Goal: Task Accomplishment & Management: Manage account settings

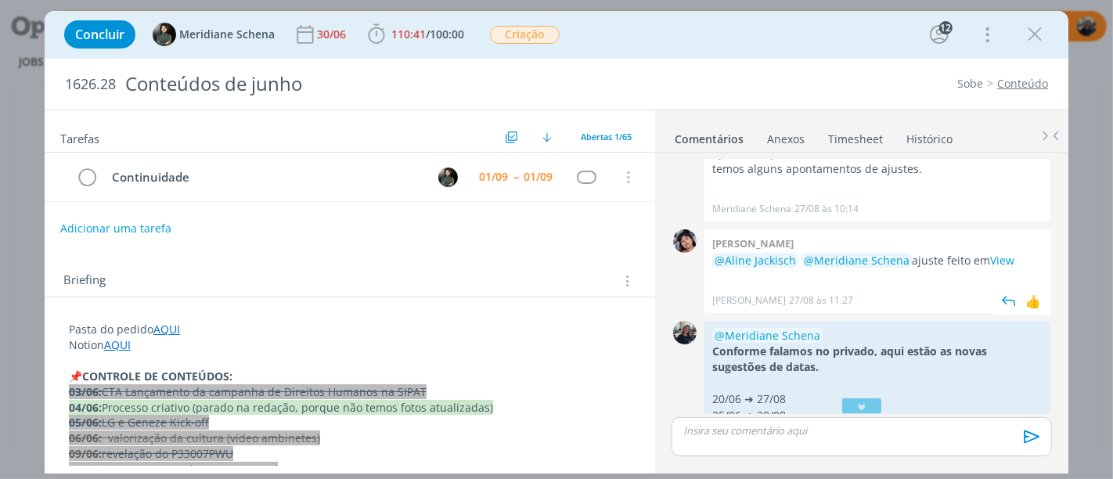
scroll to position [1987, 0]
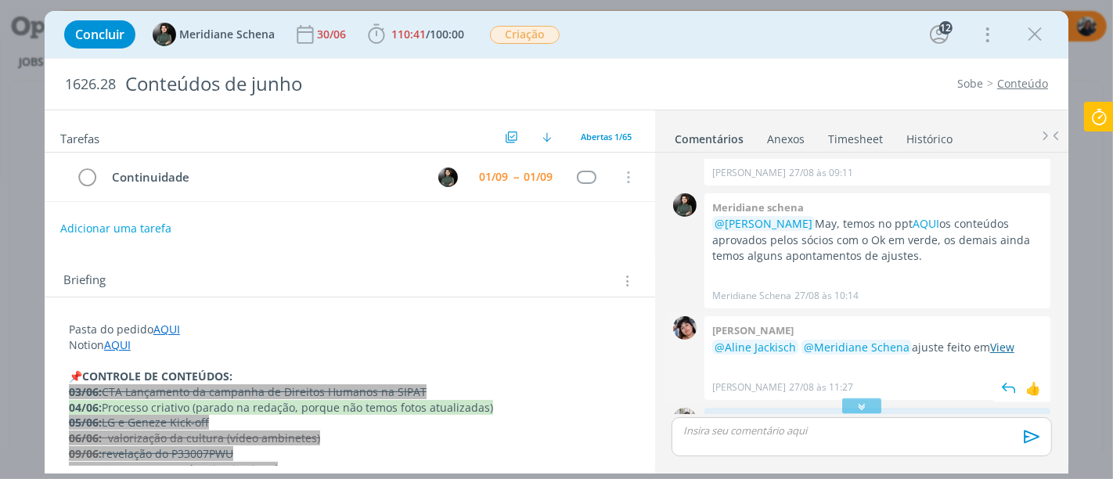
drag, startPoint x: 1013, startPoint y: 330, endPoint x: 1001, endPoint y: 326, distance: 12.6
click at [1012, 340] on p "@Aline Jackisch @Meridiane Schena ajuste feito em View" at bounding box center [877, 348] width 330 height 16
click at [1001, 340] on link "View" at bounding box center [1002, 347] width 24 height 15
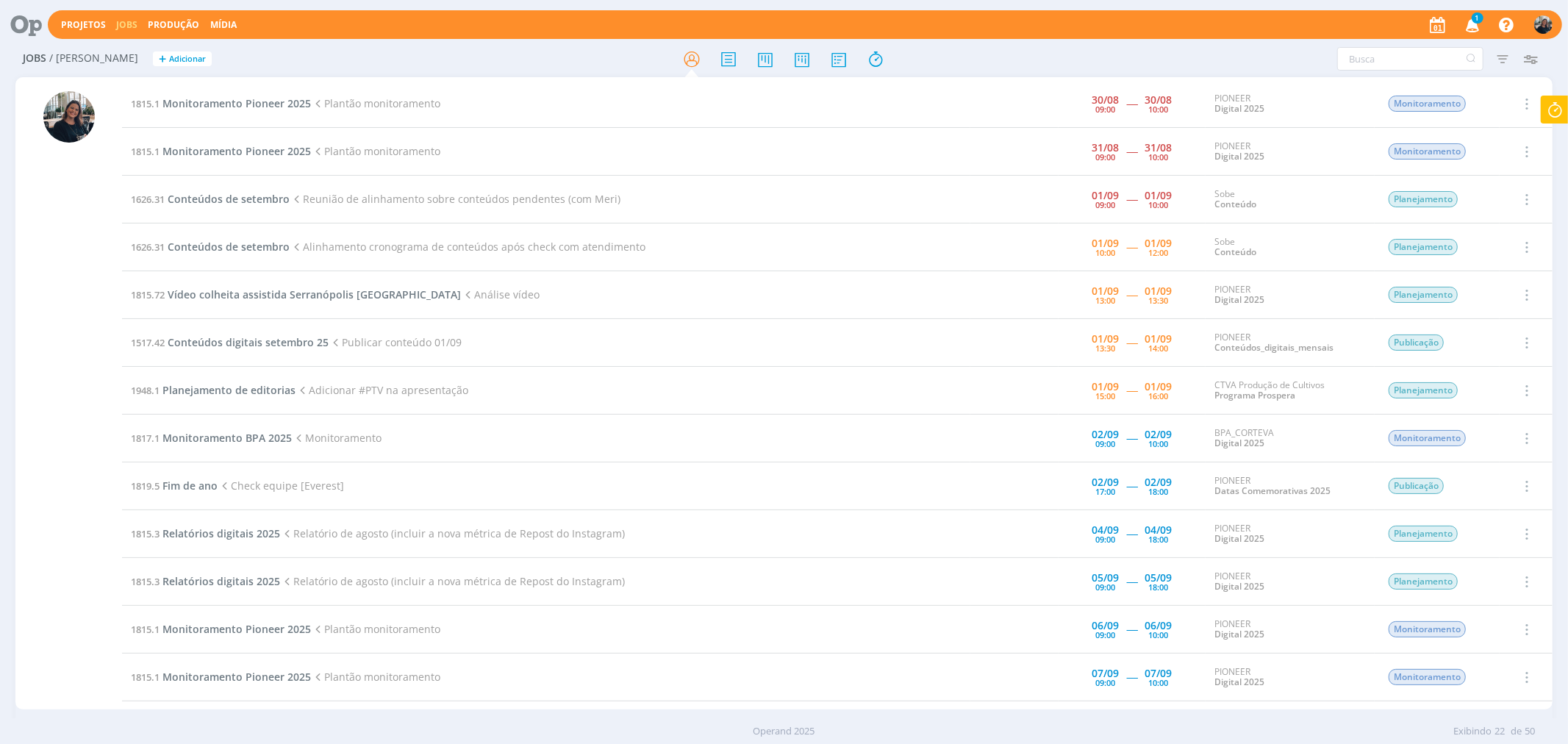
click at [1253, 101] on icon at bounding box center [1554, 110] width 26 height 29
click at [1253, 118] on span "Parar" at bounding box center [1536, 118] width 27 height 14
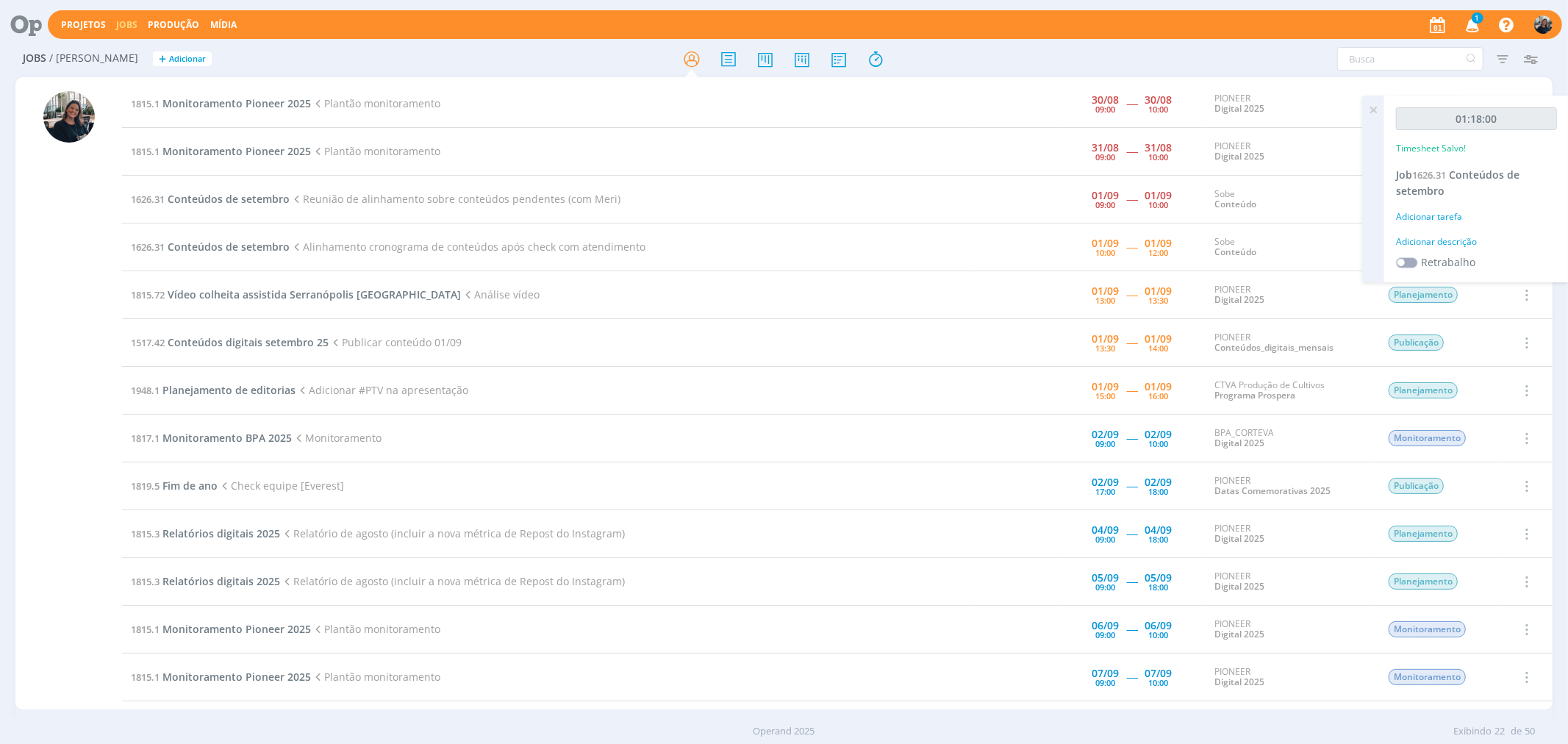
click at [1253, 236] on div "Adicionar descrição" at bounding box center [1475, 241] width 161 height 13
click at [1253, 240] on textarea at bounding box center [1476, 265] width 154 height 53
click at [1253, 254] on textarea at bounding box center [1476, 265] width 154 height 53
type textarea "Troca com [PERSON_NAME], alinhamentos conteúdos pendentes jun, [DATE] e agosto"
click at [1253, 355] on span "Salvar" at bounding box center [1531, 360] width 30 height 14
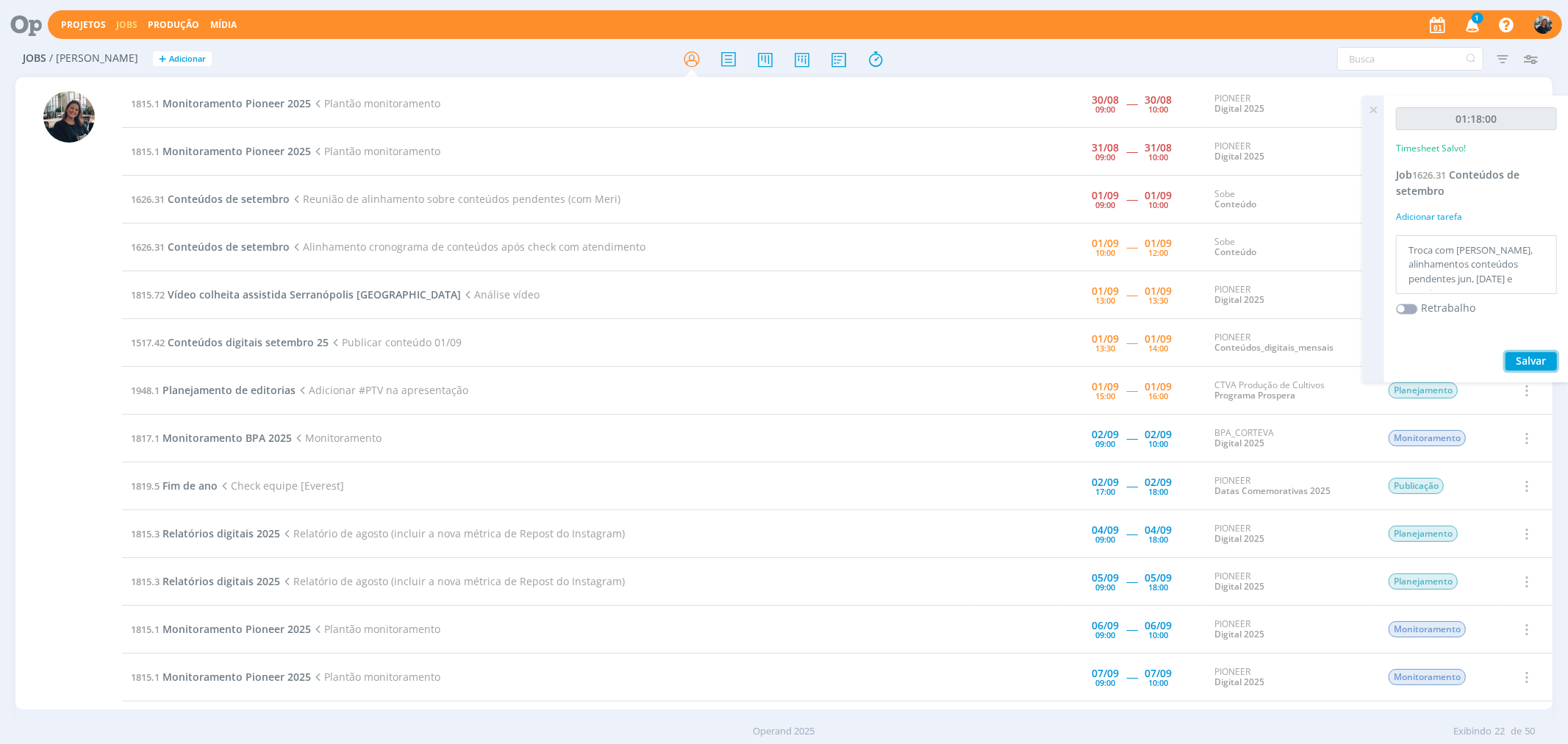
click at [1253, 356] on span "Salvar" at bounding box center [1531, 360] width 30 height 14
click at [1253, 353] on span "Salvar" at bounding box center [1531, 360] width 30 height 14
click at [1253, 105] on icon at bounding box center [1373, 110] width 26 height 29
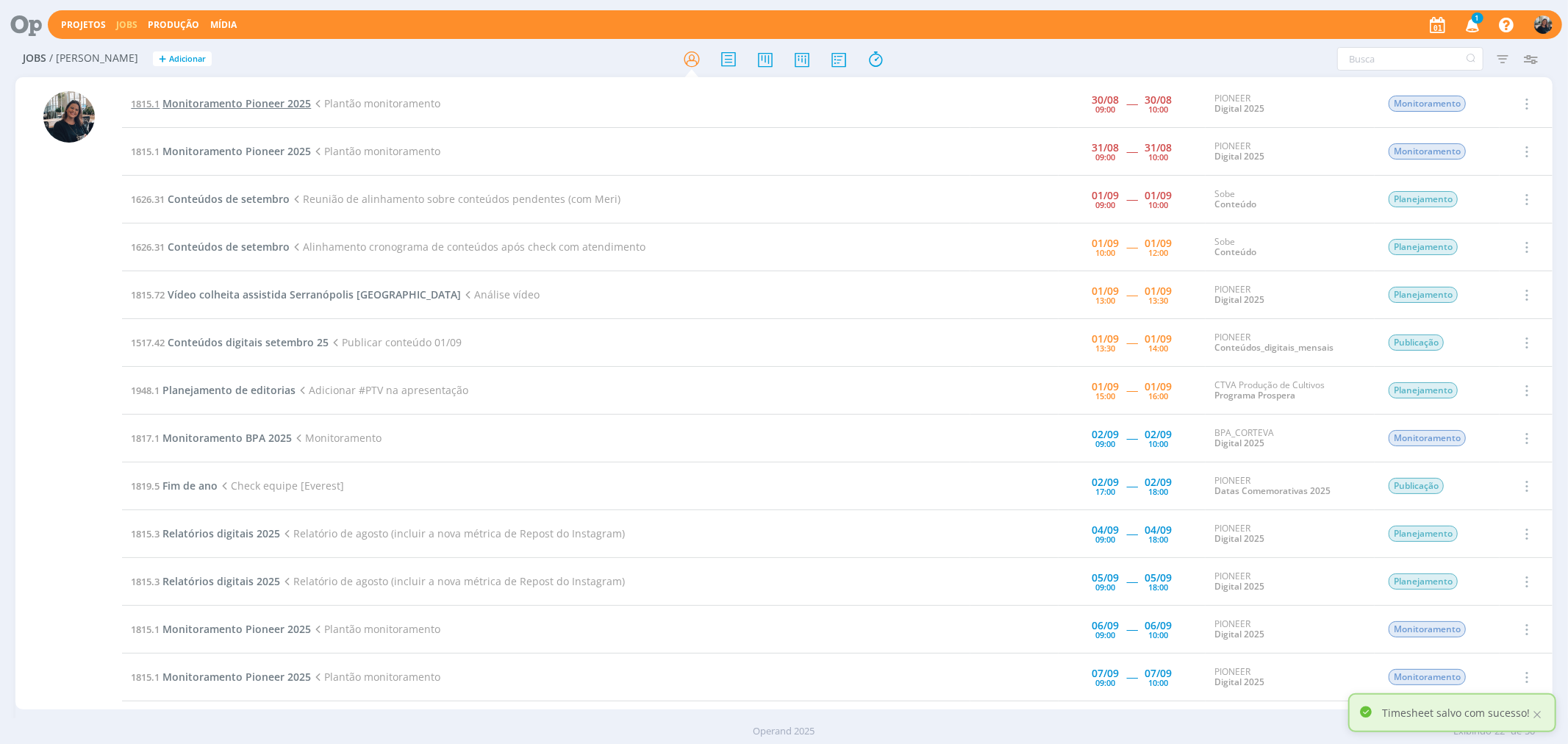
click at [189, 107] on span "Monitoramento Pioneer 2025" at bounding box center [237, 103] width 148 height 14
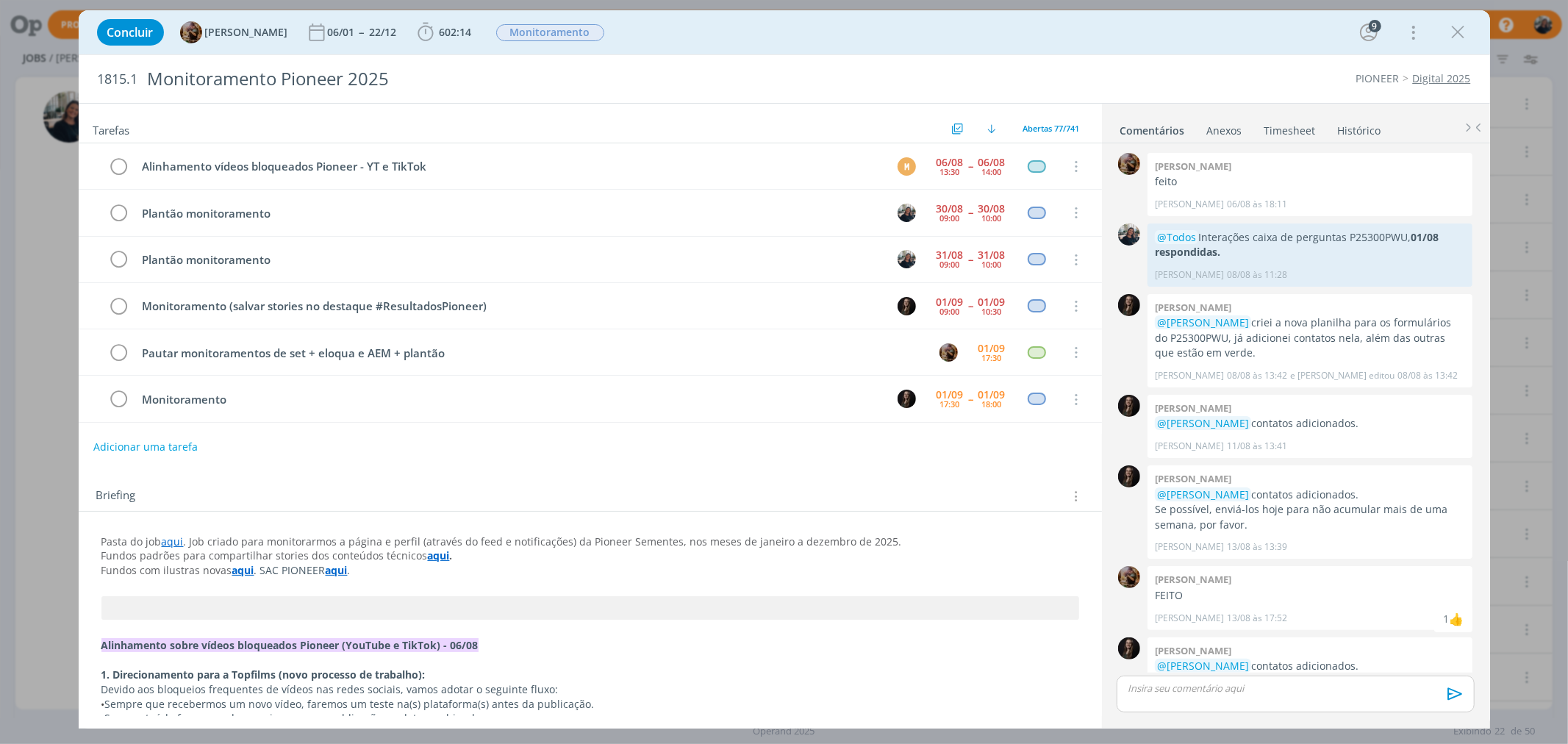
scroll to position [951, 0]
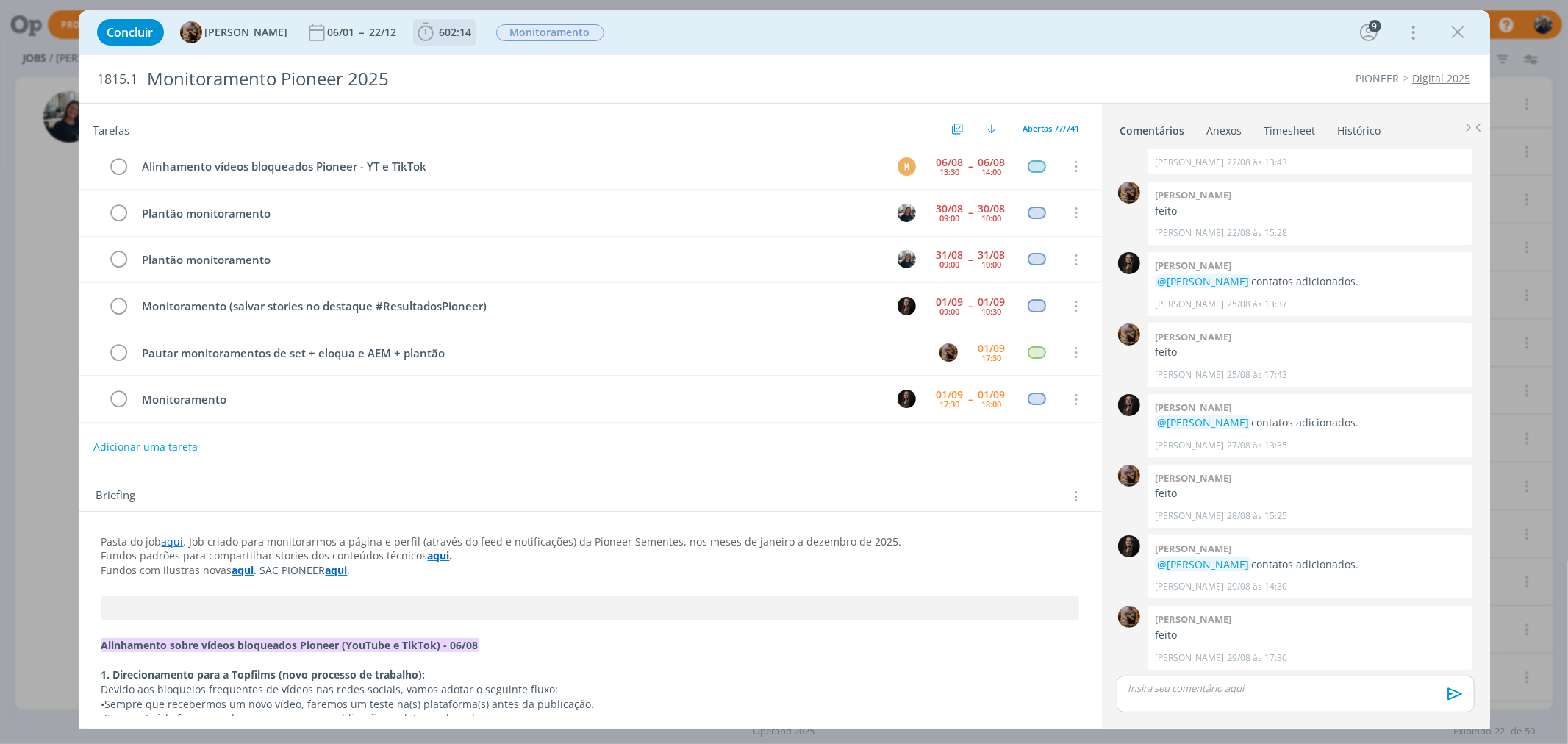
click at [430, 39] on icon "dialog" at bounding box center [425, 32] width 15 height 19
click at [574, 63] on button "Apontar" at bounding box center [556, 65] width 61 height 15
click at [472, 114] on input "[DATE]" at bounding box center [473, 115] width 92 height 21
click at [480, 155] on button "Mês anterior" at bounding box center [473, 154] width 18 height 10
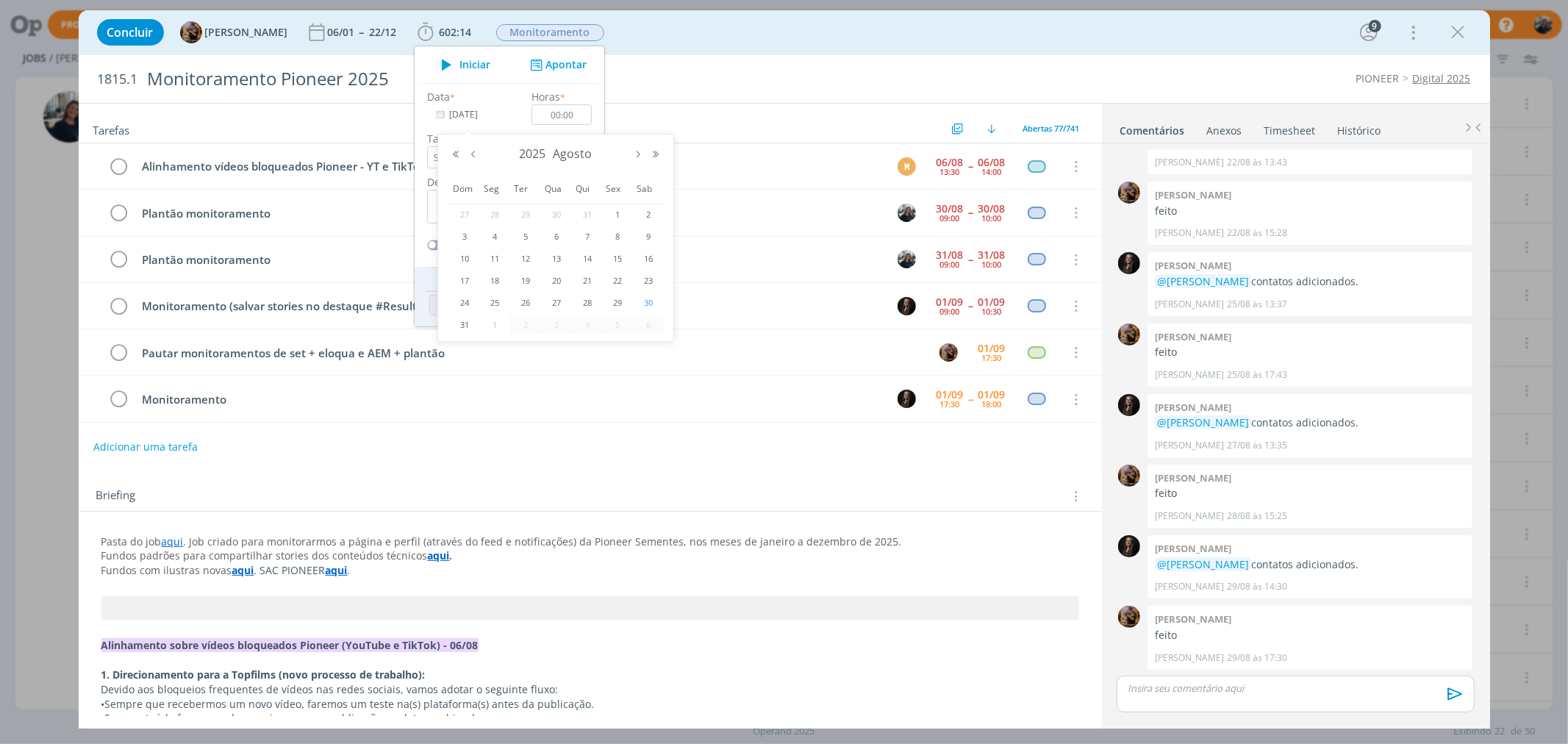
click at [655, 299] on span "30" at bounding box center [648, 302] width 18 height 18
type input "[DATE]"
click at [592, 110] on input "00:00" at bounding box center [561, 115] width 60 height 21
type input "00:52"
click at [546, 211] on textarea "dialog" at bounding box center [509, 207] width 164 height 34
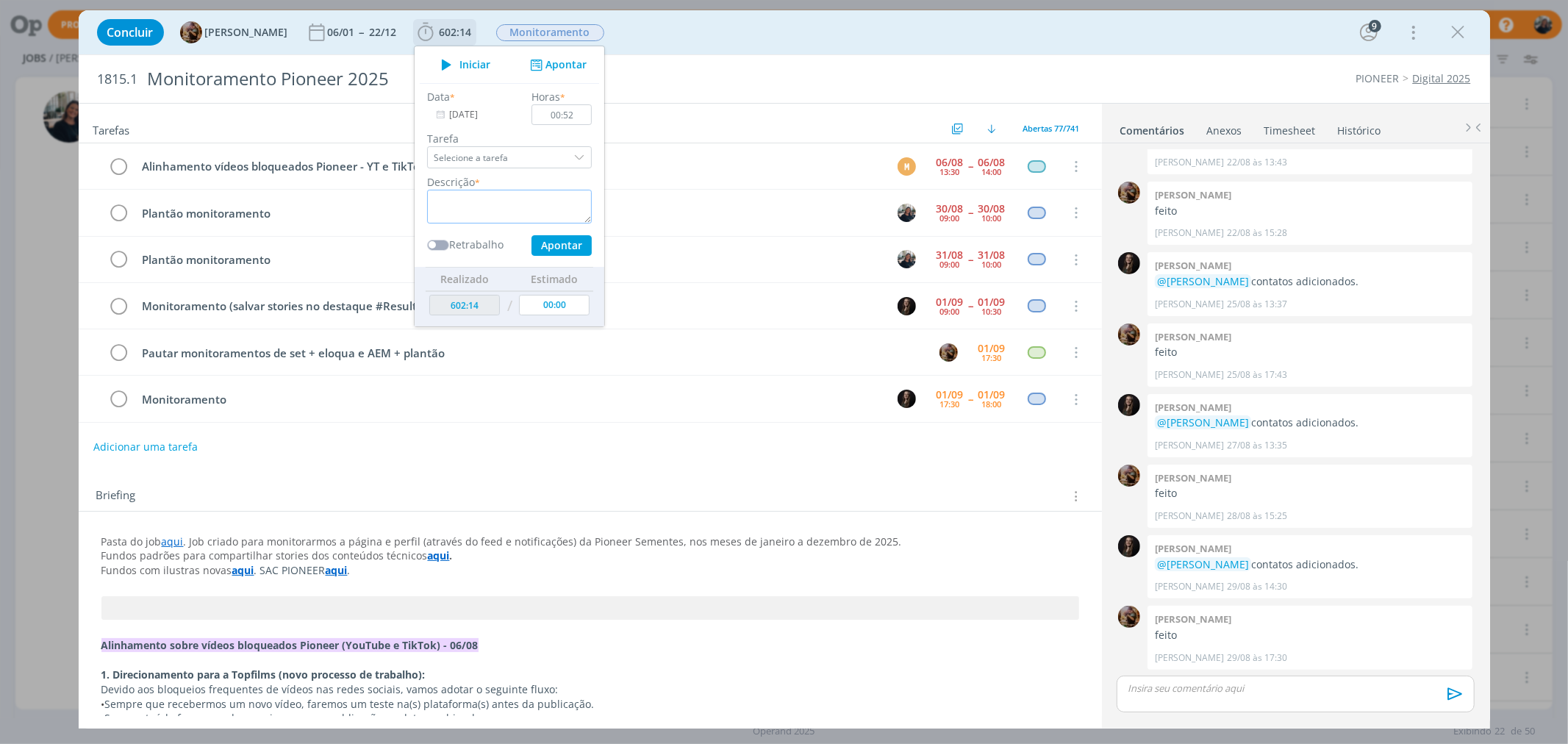
type textarea "l"
type textarea "O"
type textarea "Plantão"
click at [574, 246] on button "Apontar" at bounding box center [561, 245] width 60 height 21
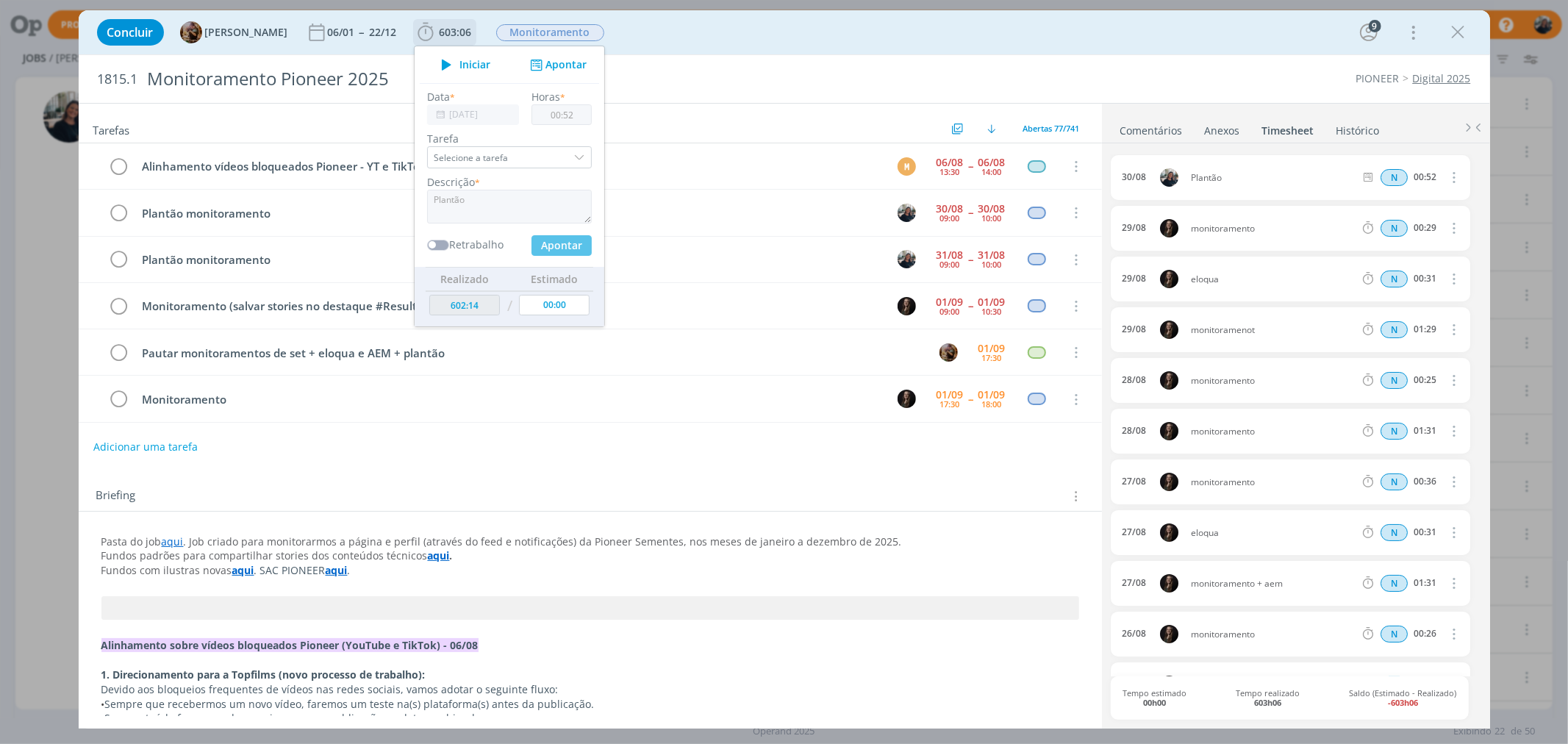
type input "603:06"
type input "[DATE]"
type input "00:00"
click at [575, 64] on button "Apontar" at bounding box center [556, 65] width 61 height 15
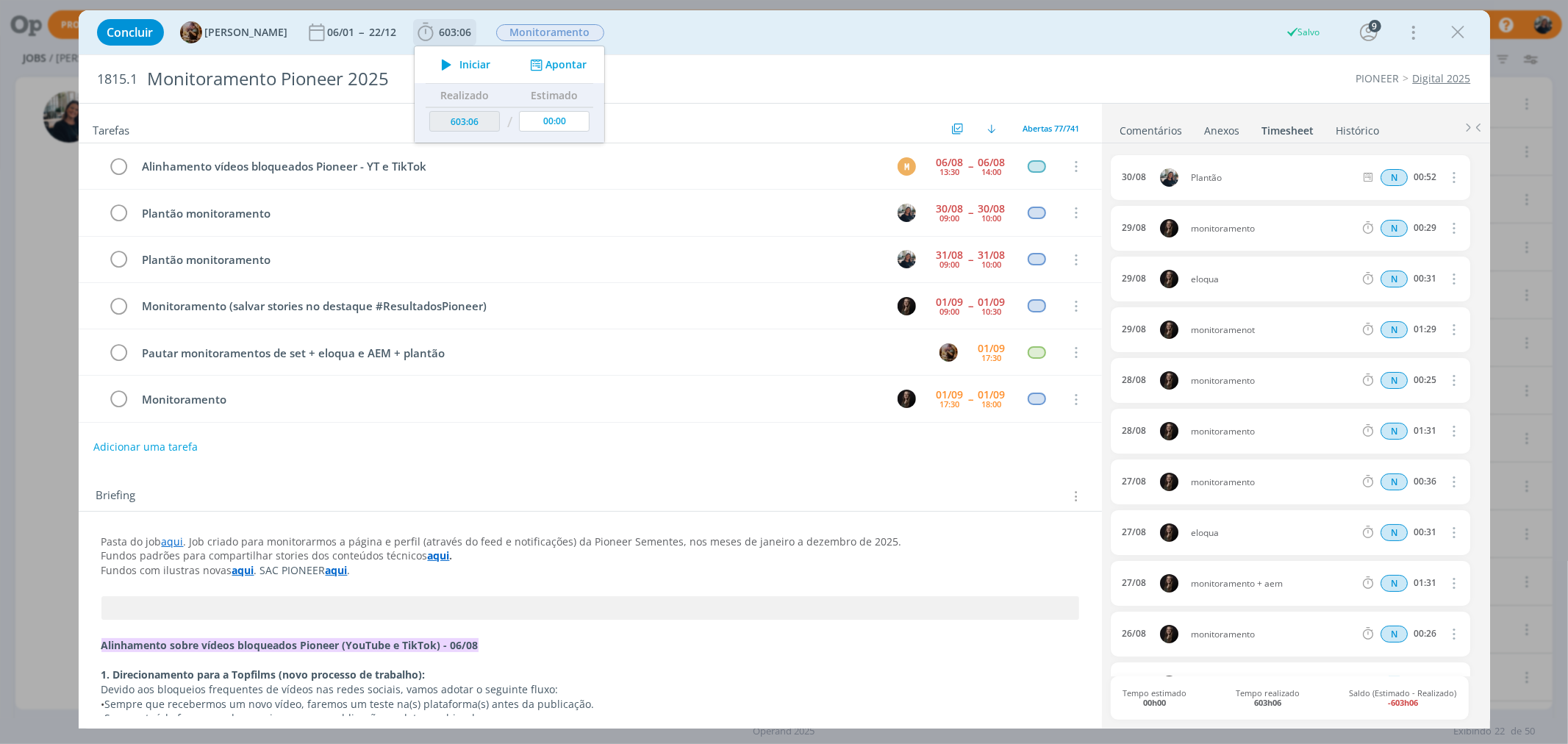
click at [587, 70] on button "Apontar" at bounding box center [556, 65] width 61 height 15
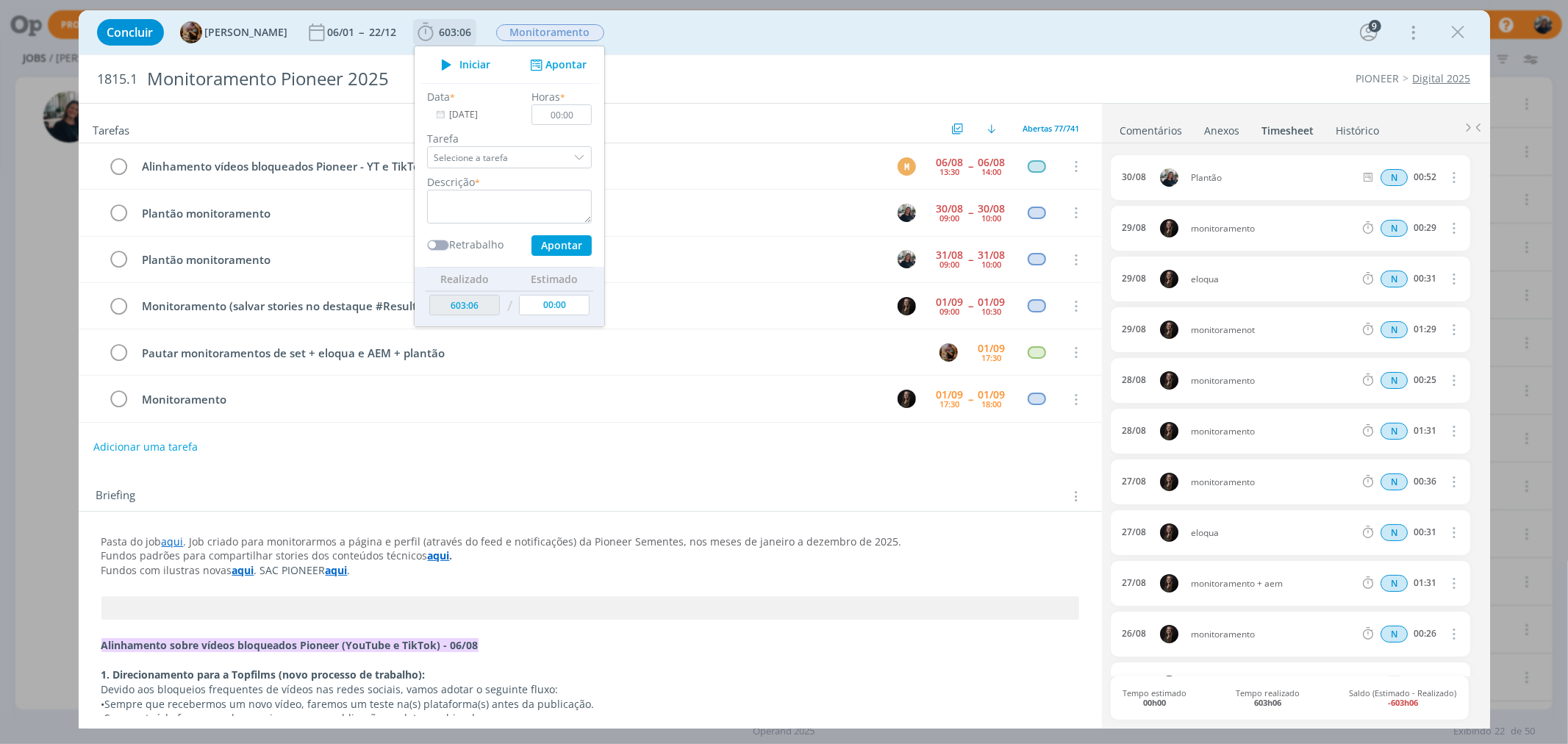
click at [466, 118] on input "[DATE]" at bounding box center [473, 115] width 92 height 21
click at [458, 216] on span "31" at bounding box center [464, 214] width 18 height 18
type input "[DATE]"
drag, startPoint x: 585, startPoint y: 111, endPoint x: 517, endPoint y: 127, distance: 69.9
click at [517, 127] on div "Data * [DATE] Horas * 00:00 Tarefa Selecione a tarefa Descrição * Retrabalho Ap…" at bounding box center [509, 173] width 179 height 167
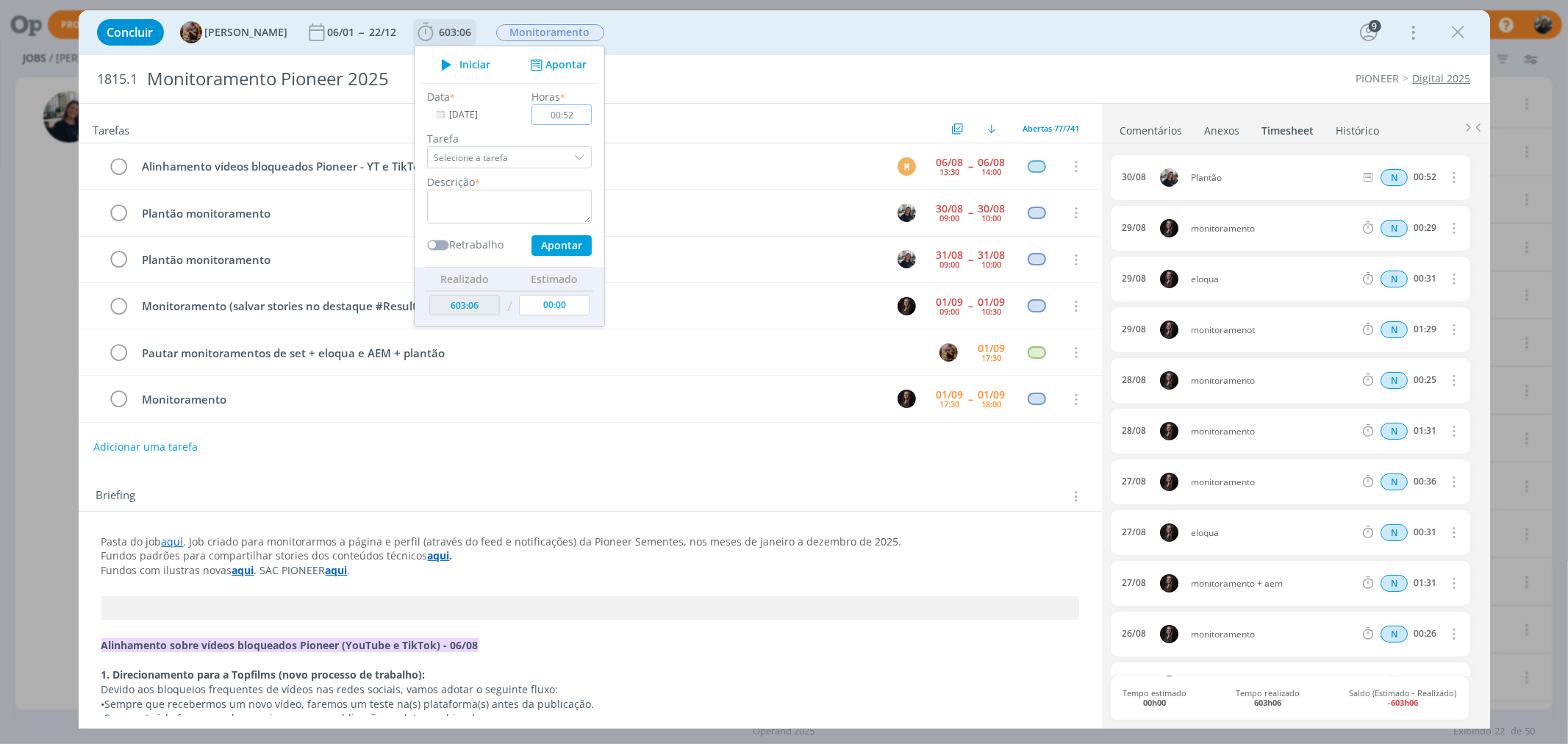
type input "00:52"
click at [464, 211] on textarea "dialog" at bounding box center [509, 207] width 164 height 34
type textarea "Plantão"
click at [579, 239] on button "Apontar" at bounding box center [561, 245] width 60 height 21
type input "603:58"
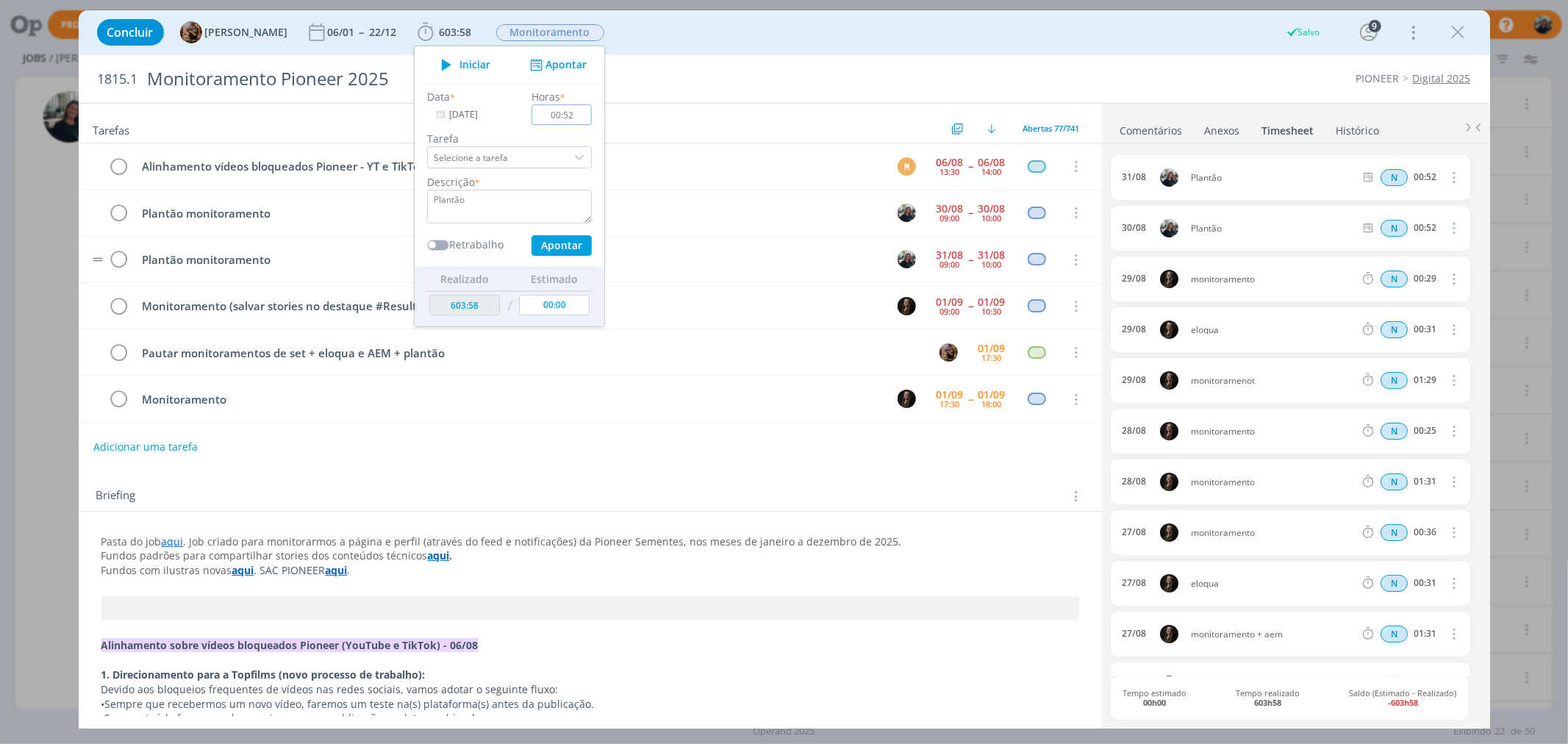
type input "[DATE]"
type input "00:00"
click at [515, 454] on div "Adicionar uma tarefa" at bounding box center [591, 447] width 1023 height 26
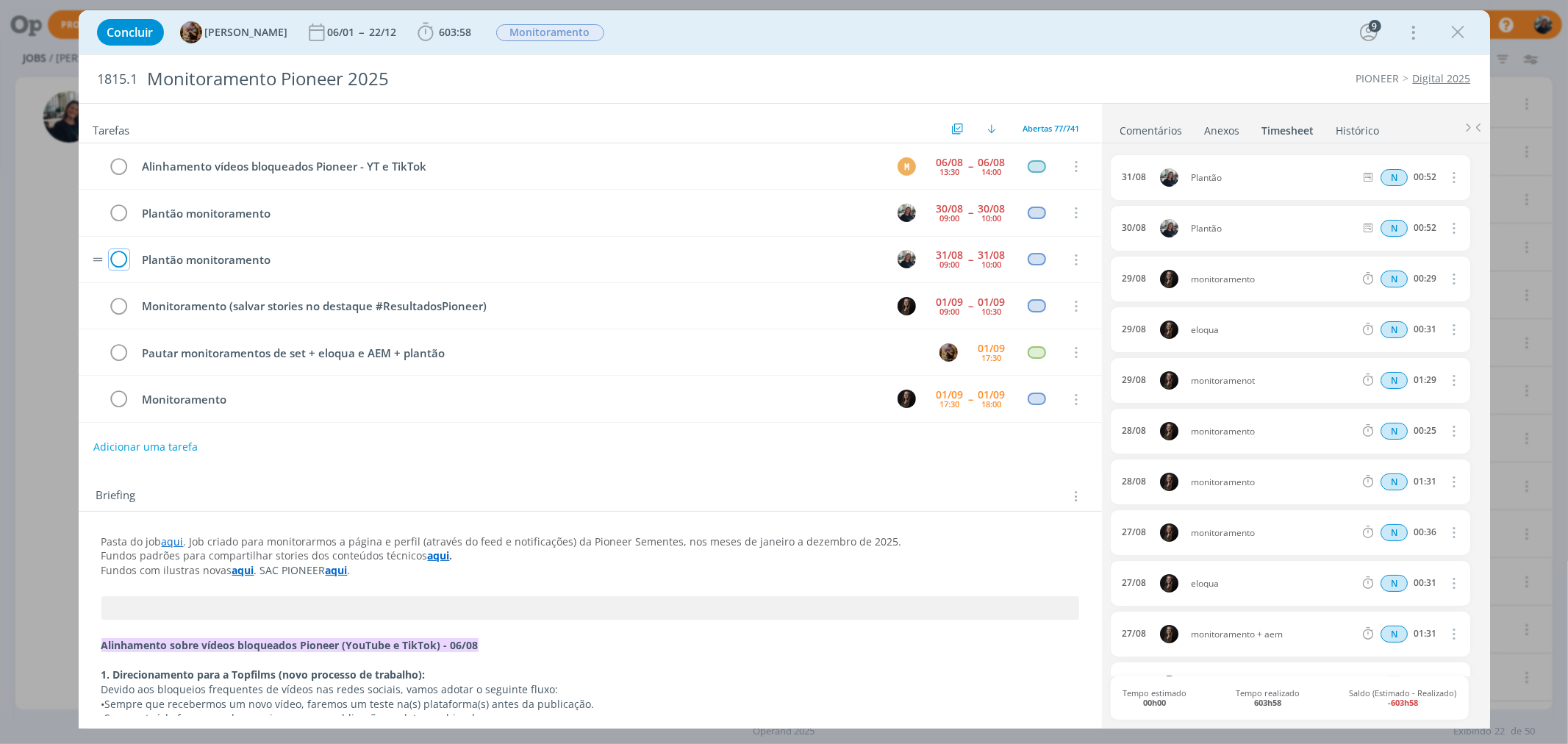
click at [120, 259] on icon "dialog" at bounding box center [119, 259] width 21 height 22
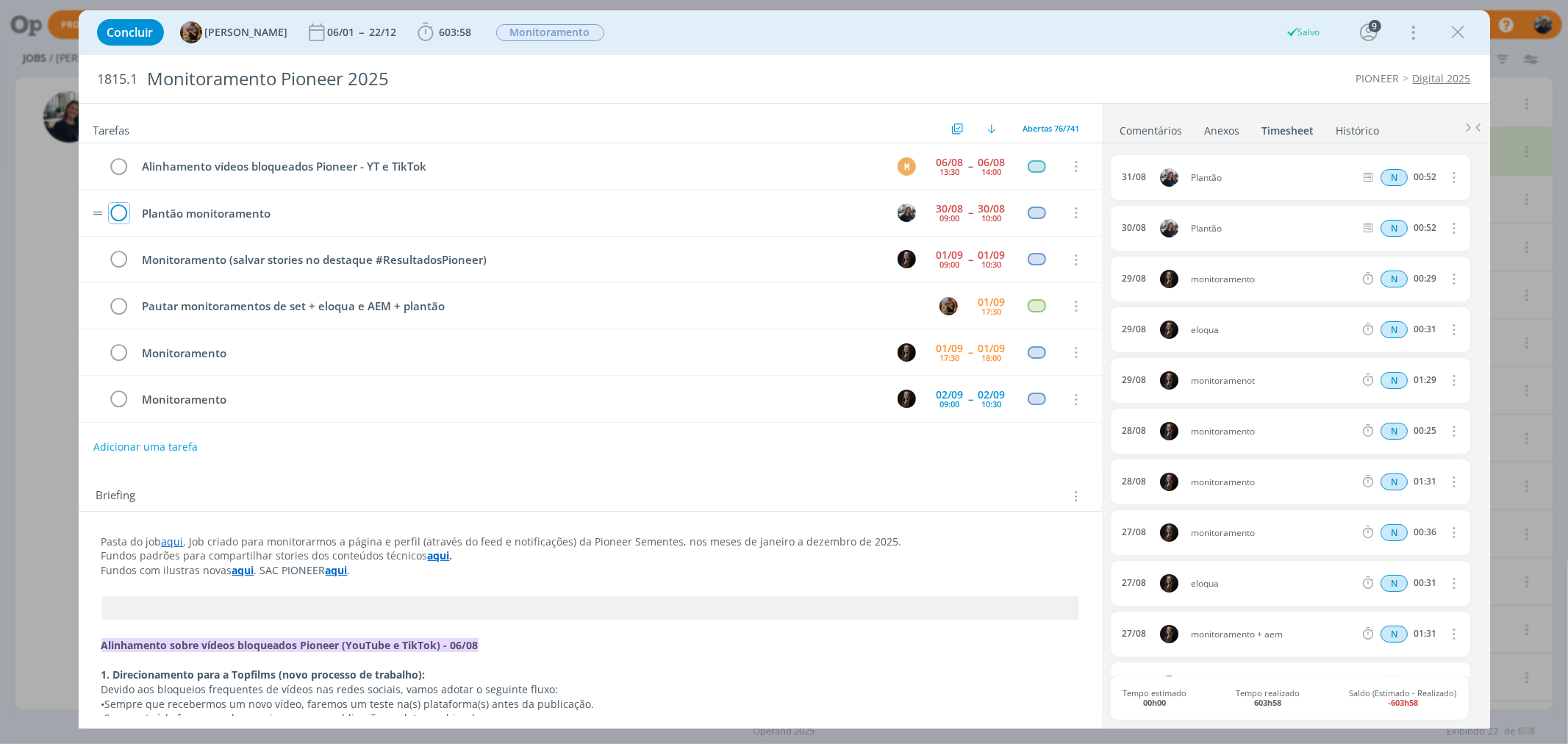
click at [116, 209] on icon "dialog" at bounding box center [119, 212] width 21 height 22
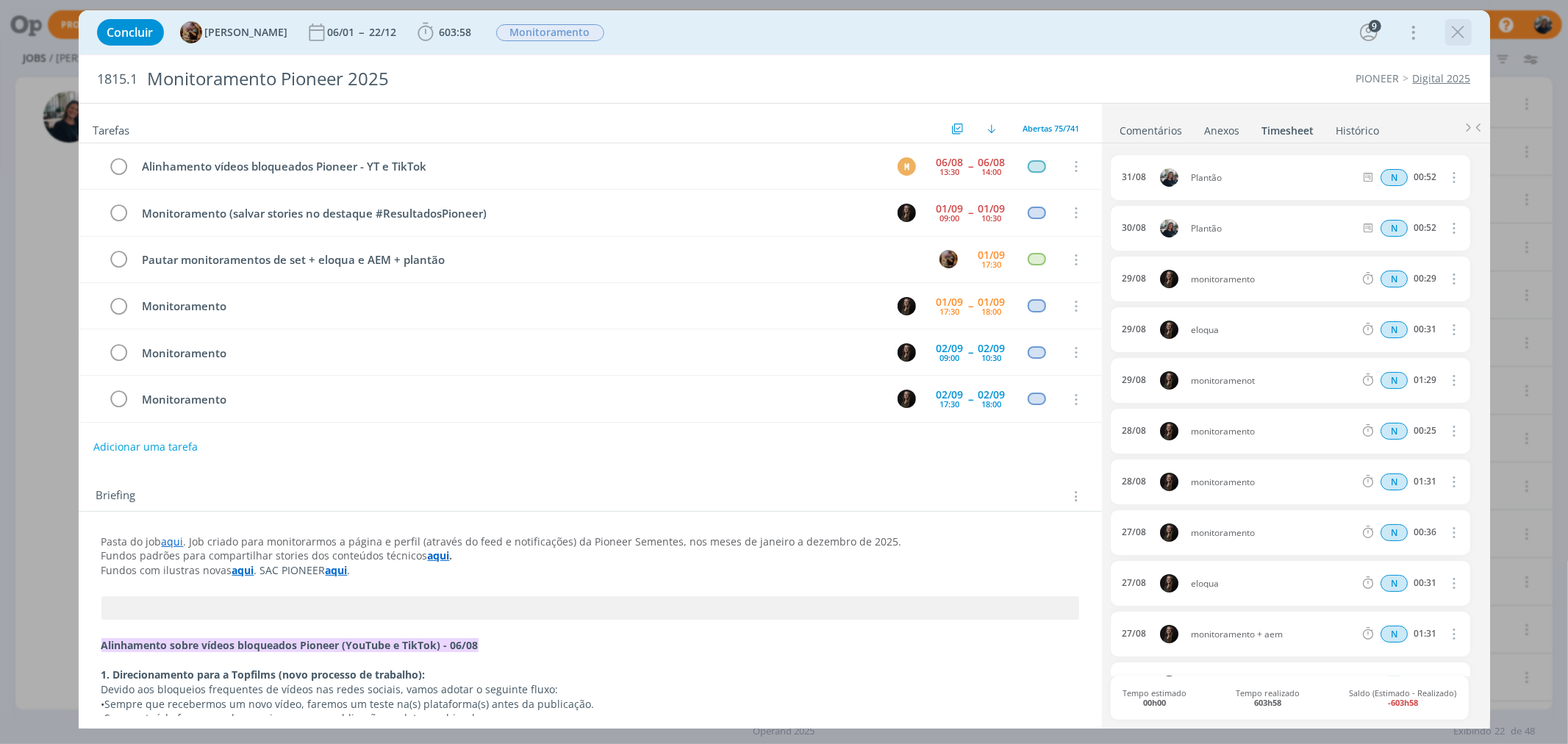
click at [1253, 38] on icon "dialog" at bounding box center [1457, 32] width 22 height 22
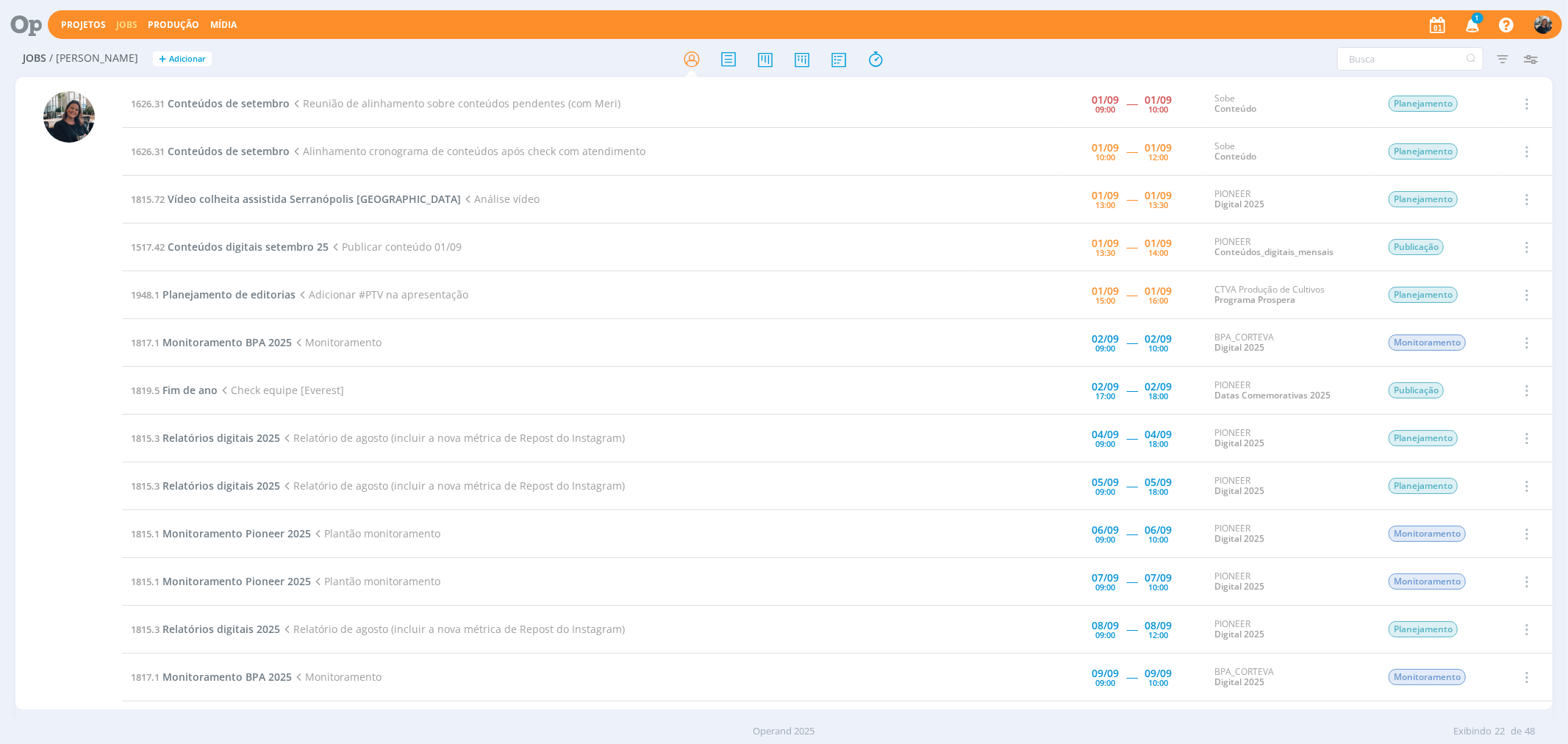
click at [1253, 23] on span "1" at bounding box center [1477, 18] width 12 height 11
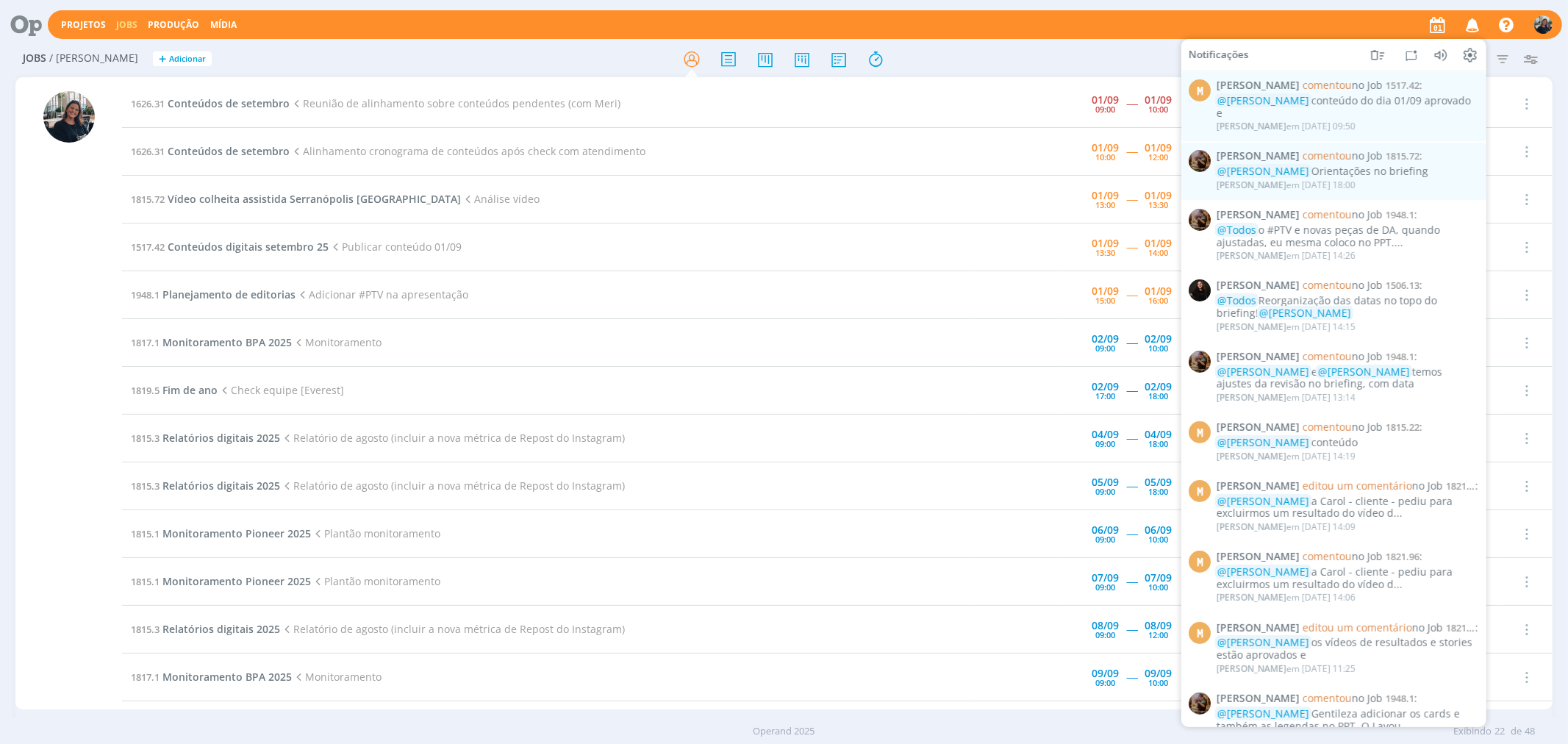
click at [935, 63] on div at bounding box center [784, 59] width 513 height 26
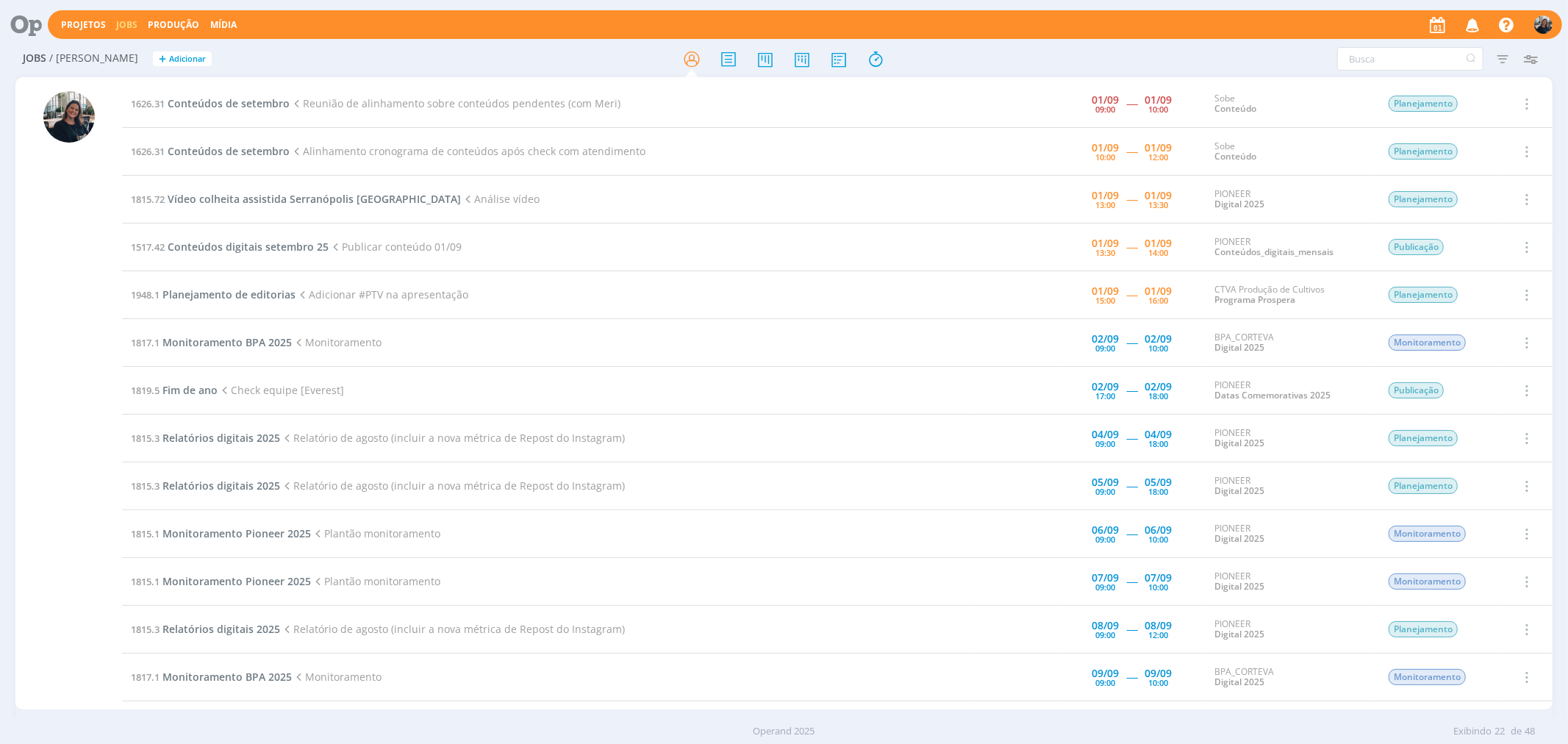
drag, startPoint x: 384, startPoint y: 152, endPoint x: 644, endPoint y: 155, distance: 260.0
click at [644, 155] on td "1626.31 Conteúdos de setembro Alinhamento cronograma de conteúdos após check co…" at bounding box center [546, 151] width 848 height 48
click at [630, 148] on span "Alinhamento cronograma de conteúdos após check com atendimento" at bounding box center [467, 150] width 356 height 14
click at [848, 150] on td "1626.31 Conteúdos de setembro Alinhamento cronograma de conteúdos após check co…" at bounding box center [546, 151] width 848 height 48
click at [709, 162] on td "1626.31 Conteúdos de setembro Alinhamento cronograma de conteúdos após check co…" at bounding box center [546, 151] width 848 height 48
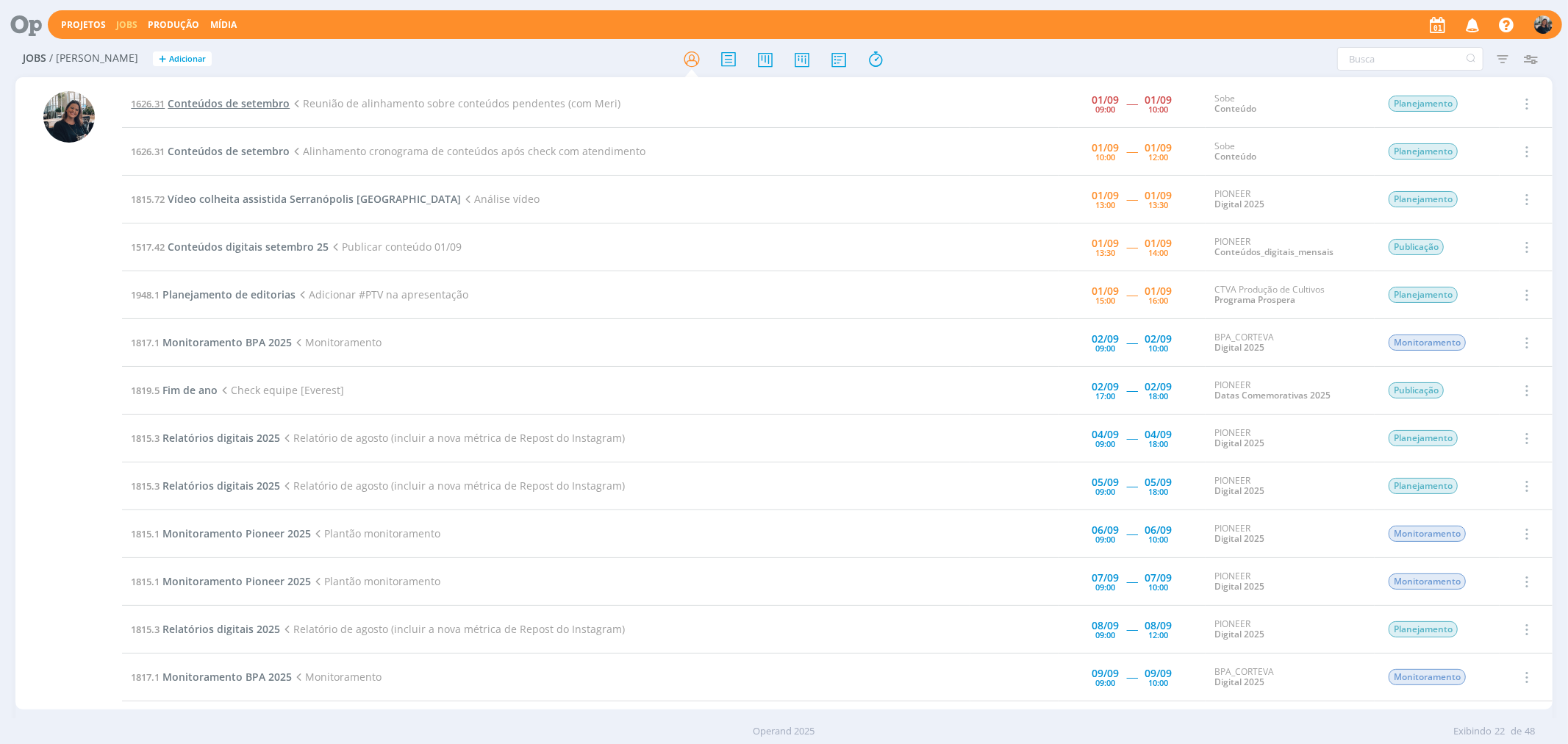
click at [211, 103] on span "Conteúdos de setembro" at bounding box center [228, 103] width 122 height 14
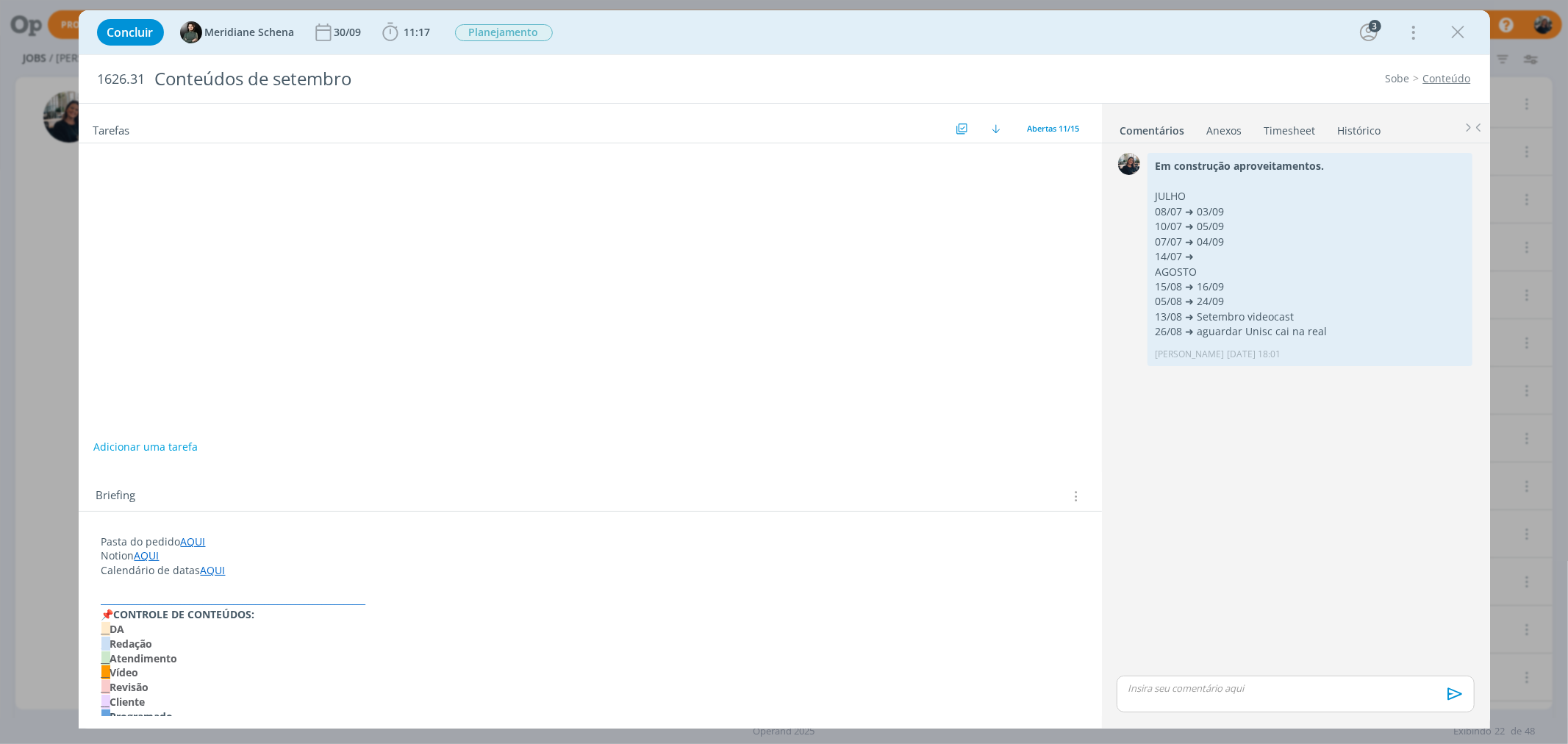
scroll to position [46, 0]
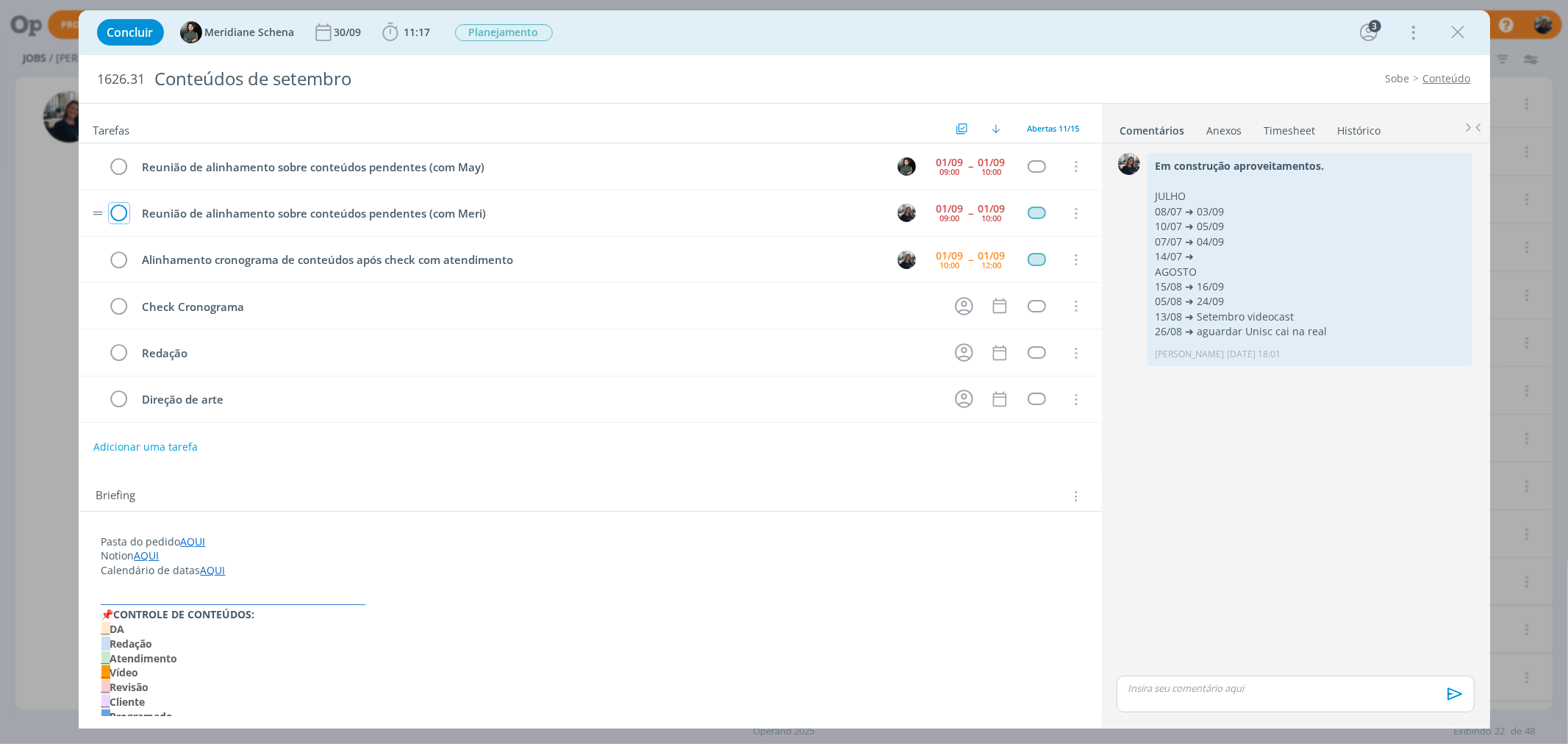
click at [119, 209] on icon "dialog" at bounding box center [119, 213] width 21 height 22
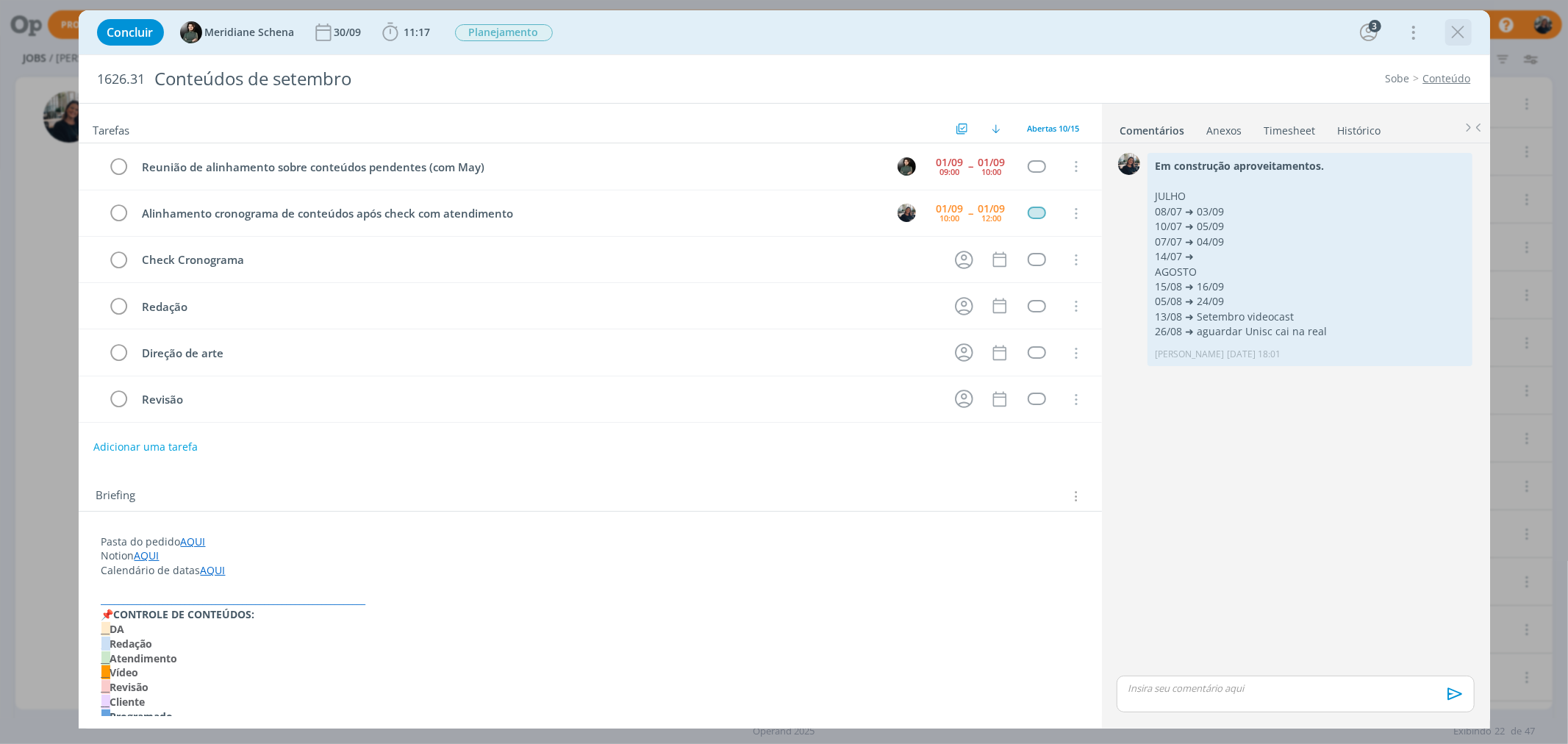
click at [1253, 32] on icon "dialog" at bounding box center [1457, 32] width 22 height 22
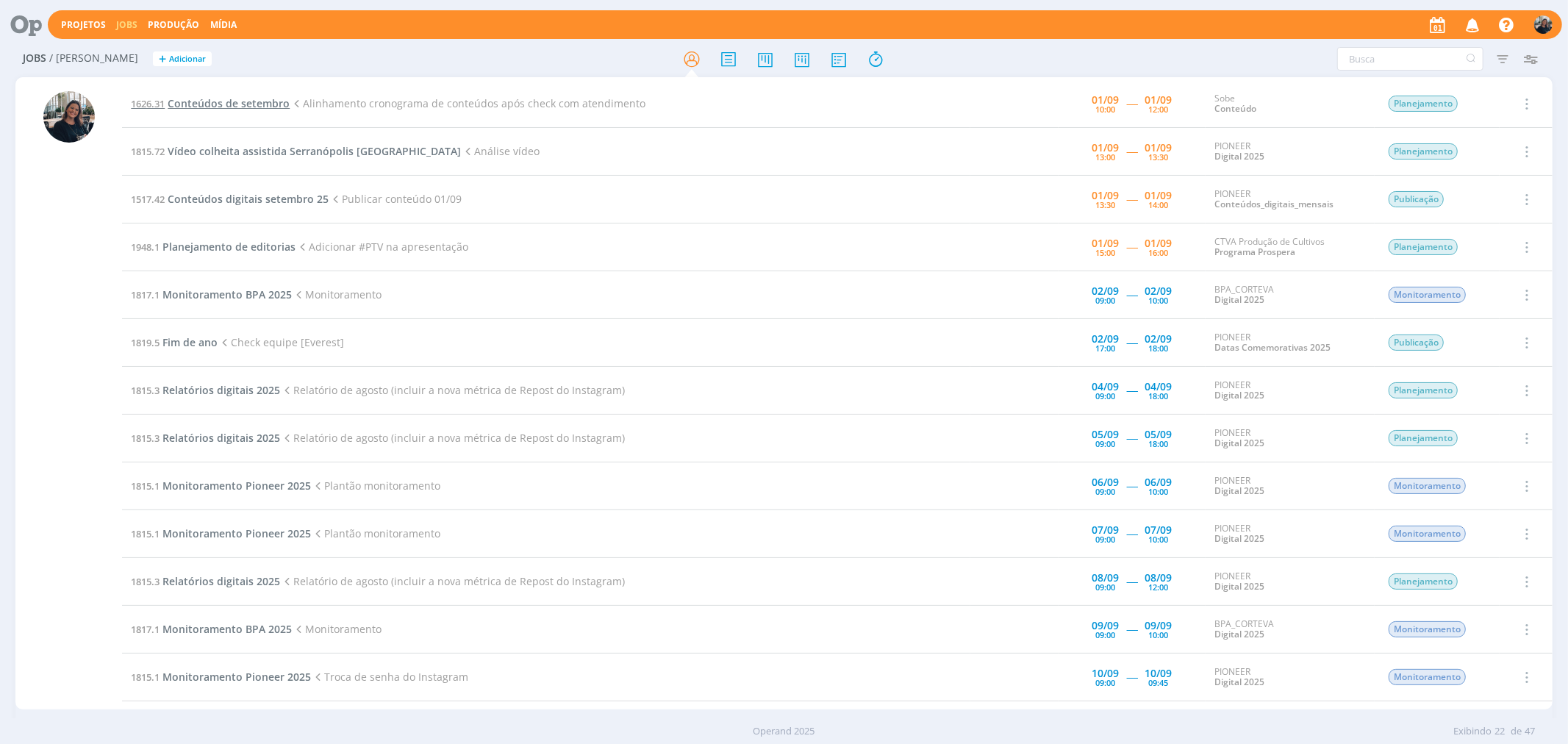
click at [201, 100] on span "Conteúdos de setembro" at bounding box center [228, 103] width 122 height 14
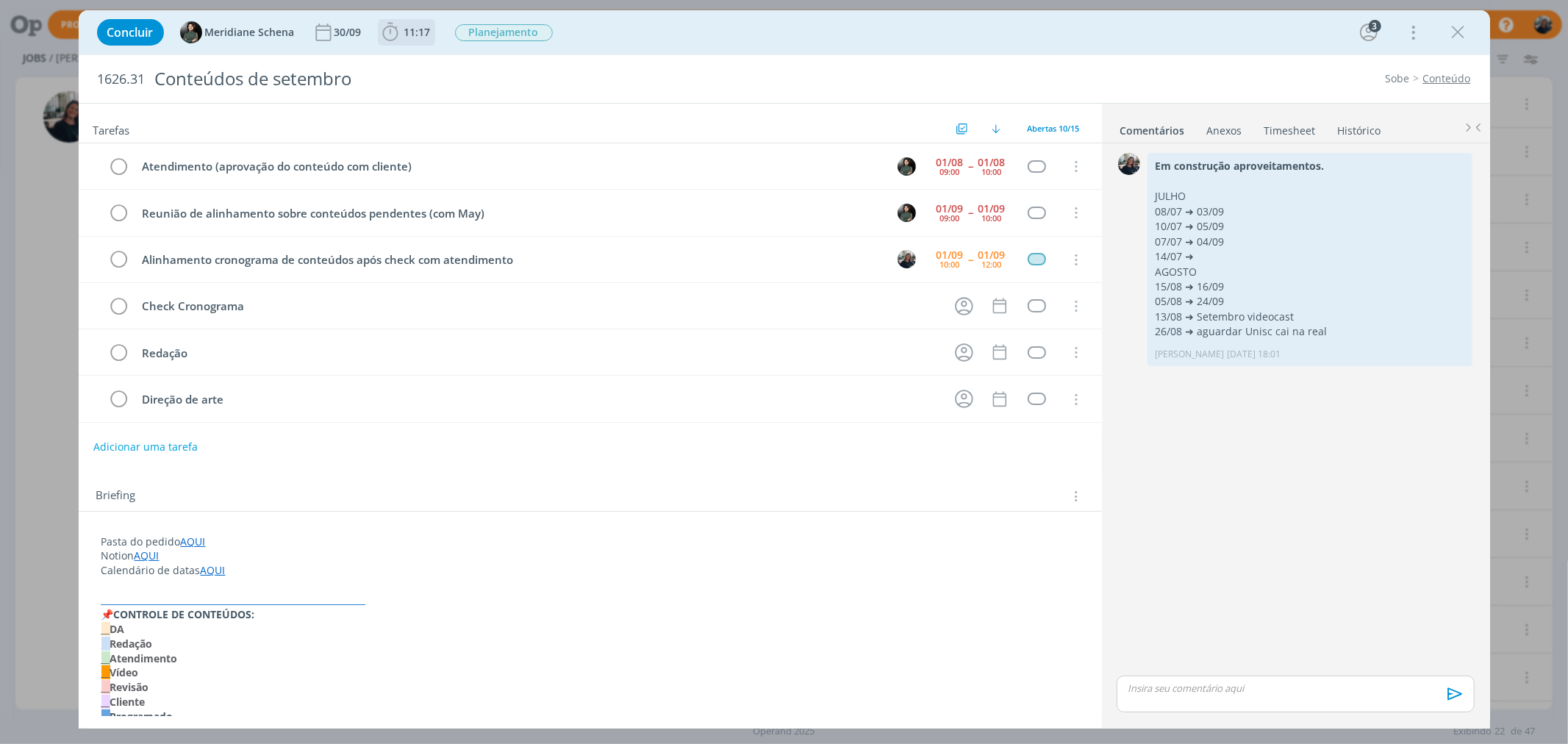
scroll to position [46, 0]
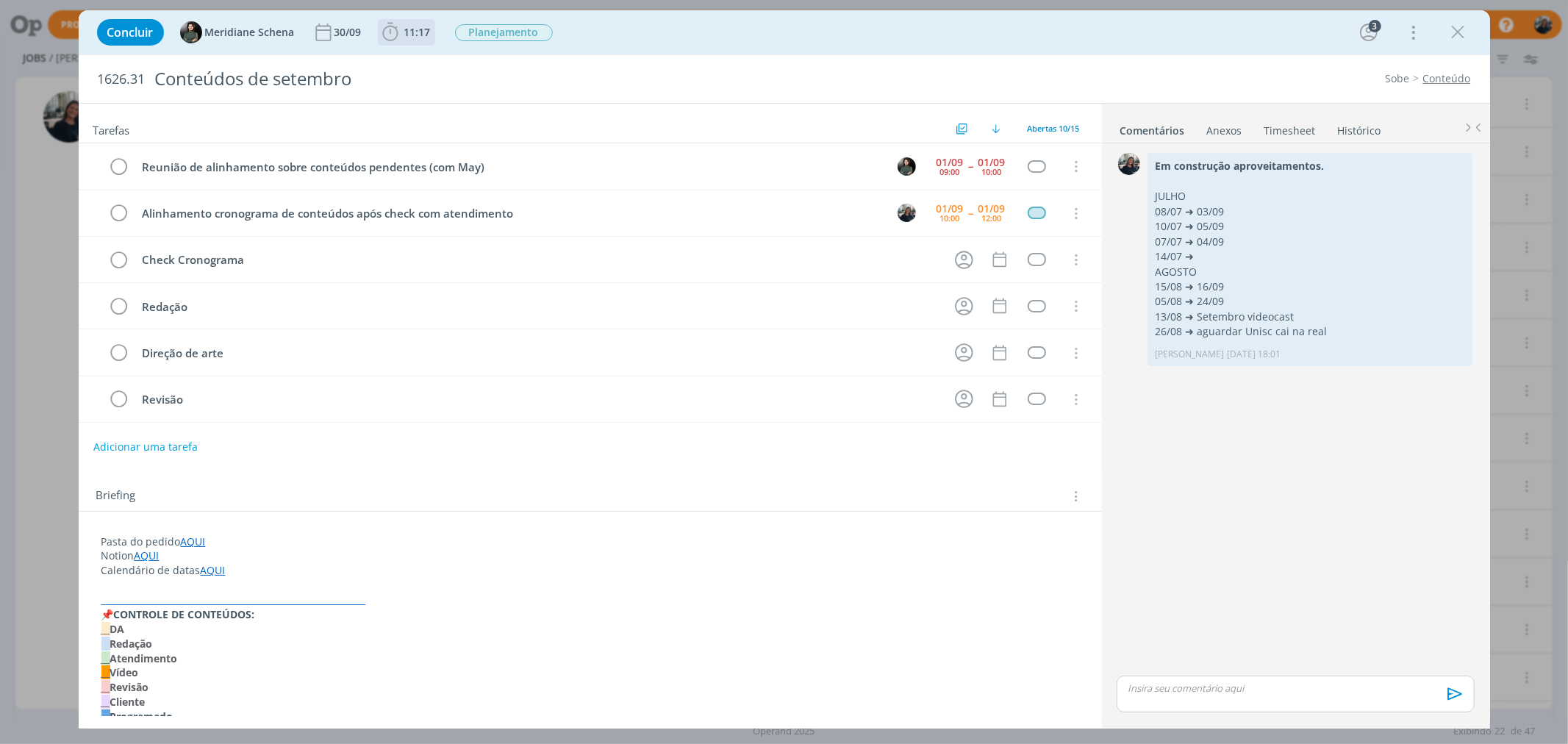
click at [394, 32] on icon "dialog" at bounding box center [390, 32] width 22 height 22
click at [441, 63] on span "Iniciar" at bounding box center [439, 64] width 31 height 10
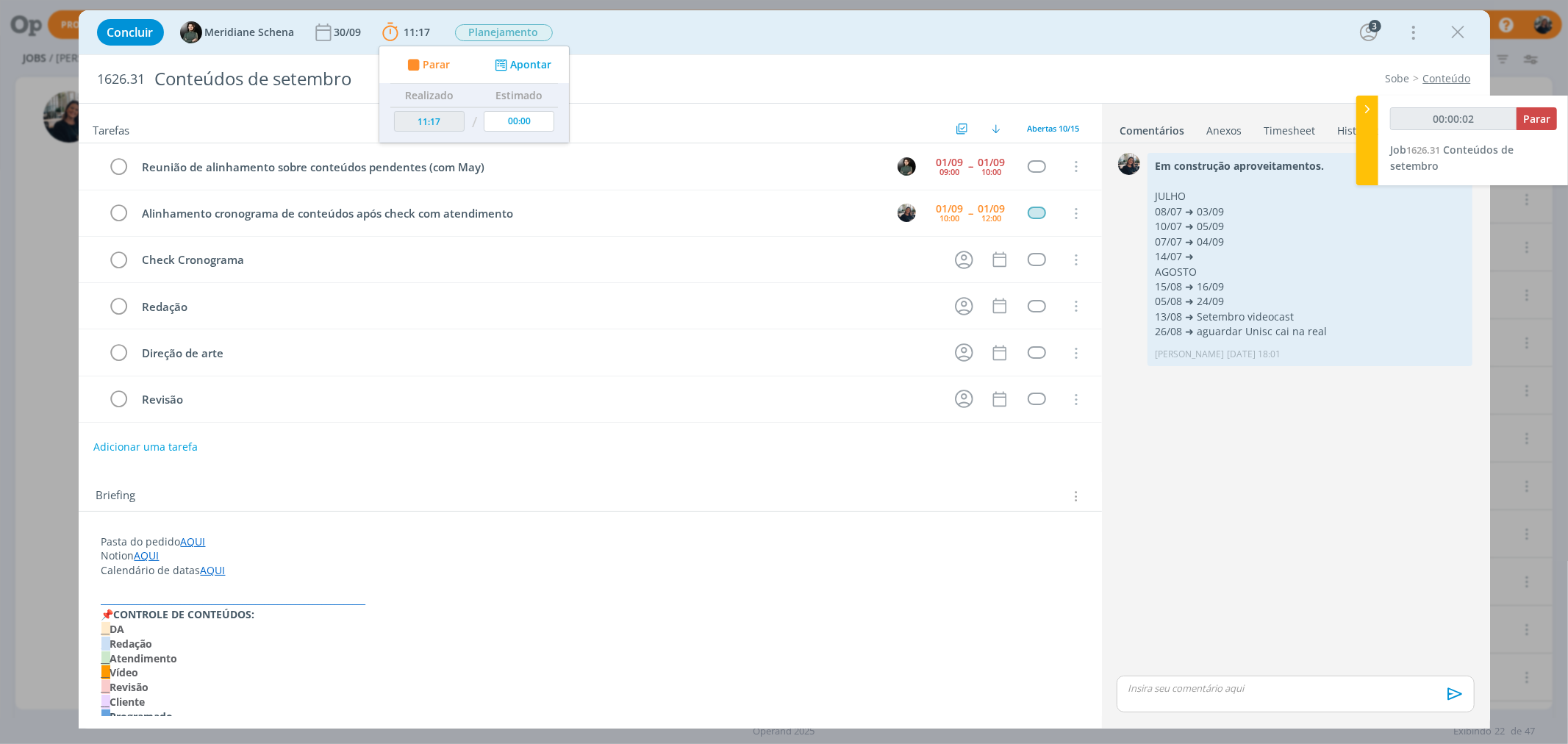
type input "00:00:03"
click at [1253, 110] on icon at bounding box center [1367, 109] width 15 height 15
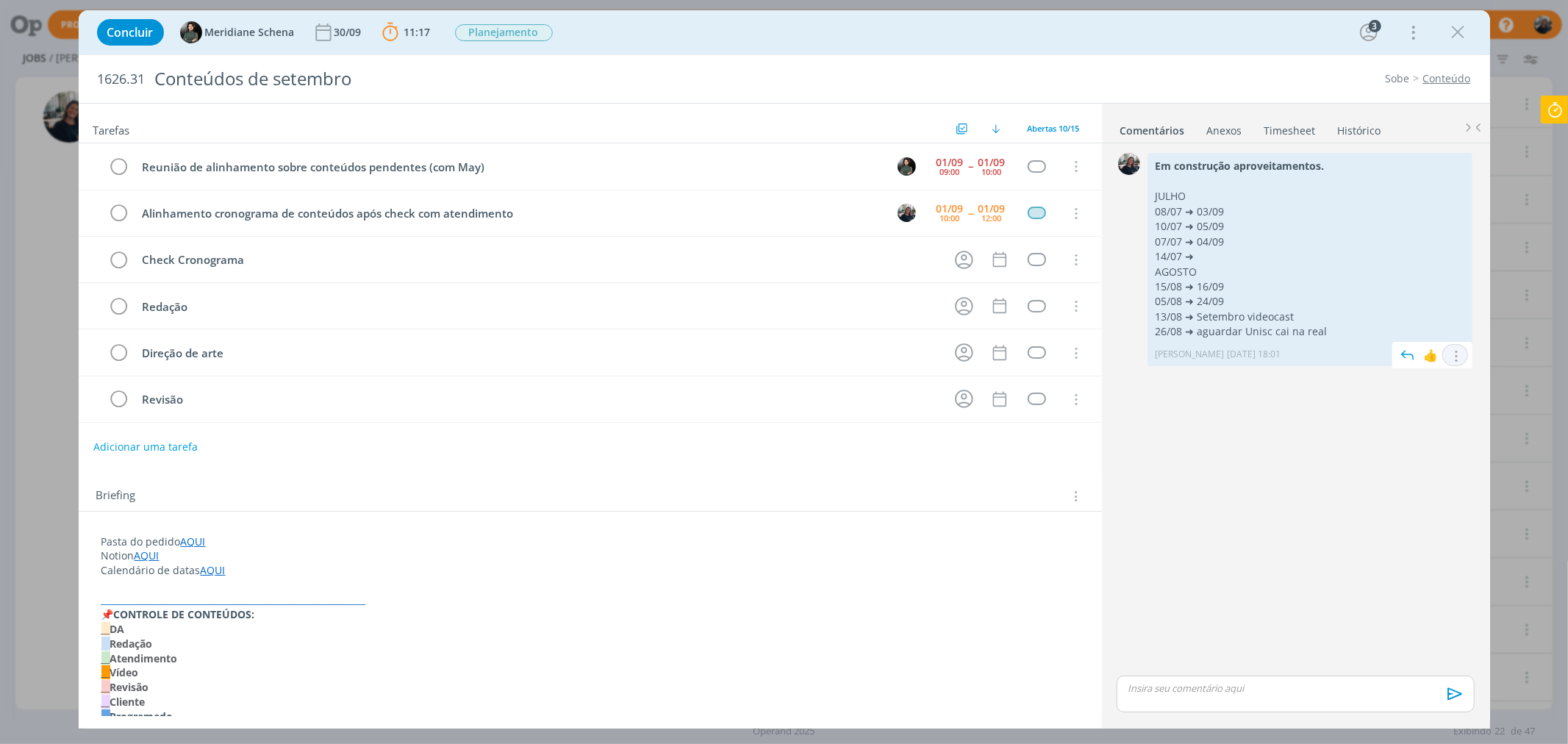
click at [1253, 356] on div "Editar Excluir" at bounding box center [1455, 354] width 26 height 22
click at [1253, 356] on icon "dialog" at bounding box center [1454, 356] width 16 height 14
click at [1253, 378] on link "Editar" at bounding box center [1406, 377] width 116 height 23
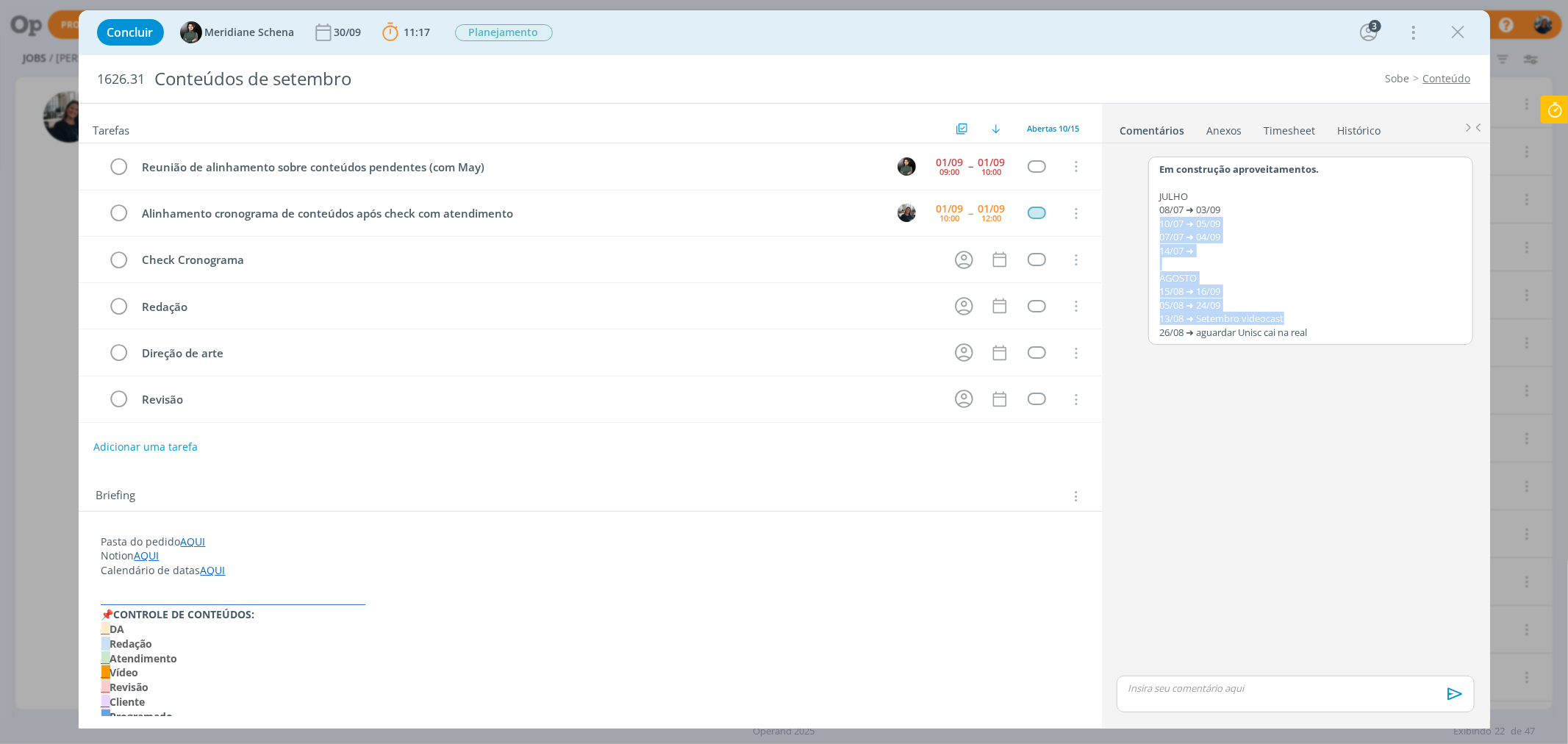
drag, startPoint x: 1334, startPoint y: 324, endPoint x: 1143, endPoint y: 230, distance: 212.9
click at [1143, 230] on div "Em construção aproveitamentos. [DATE] ➜ 03/09 10/07 ➜ 05/09 07/07 ➜ 04/09 14/07…" at bounding box center [1295, 247] width 369 height 195
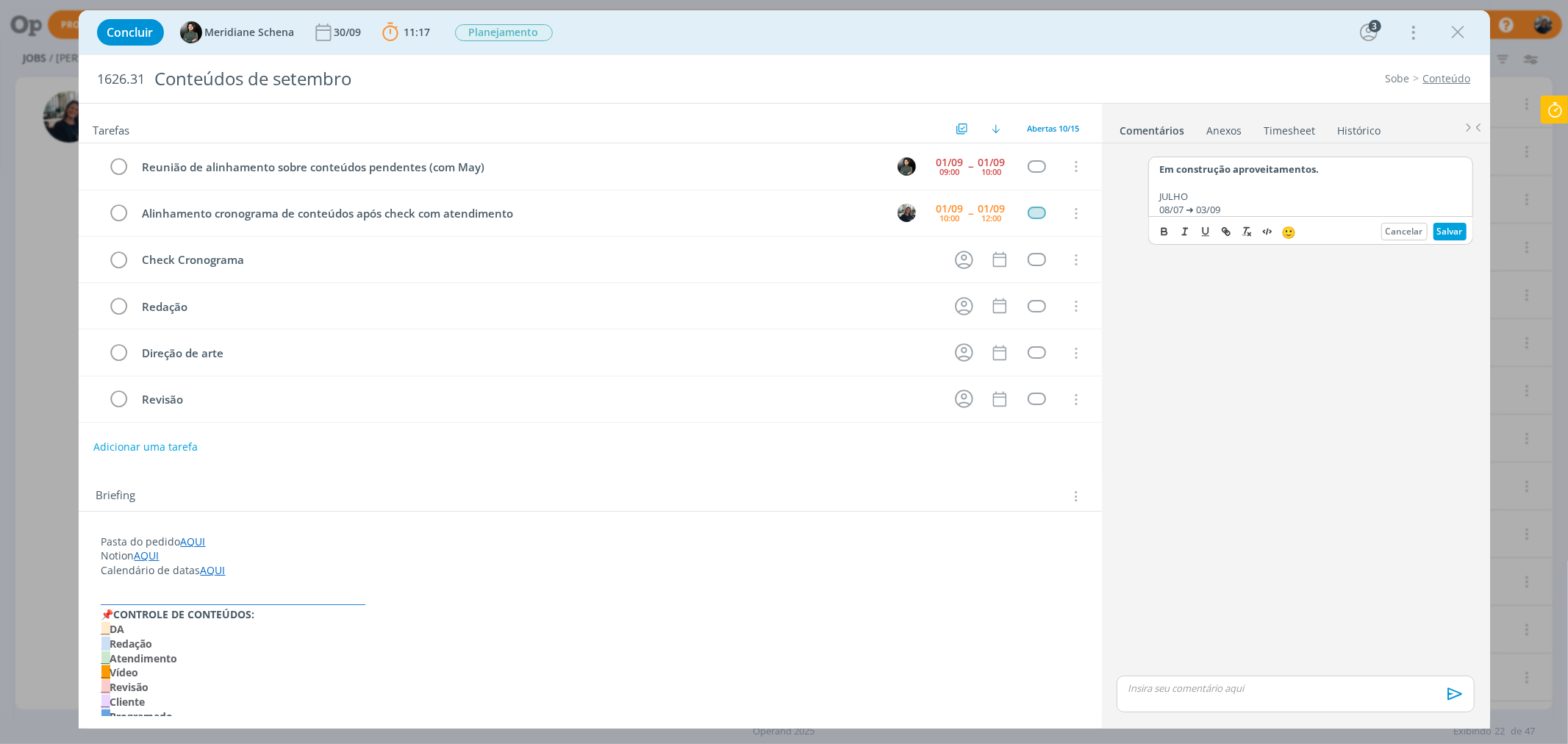
scroll to position [108, 0]
click at [1253, 201] on p "05/08 ➜ 24/09" at bounding box center [1310, 197] width 301 height 13
drag, startPoint x: 1184, startPoint y: 190, endPoint x: 1170, endPoint y: 194, distance: 14.6
click at [1171, 194] on div "Em construção aproveitamentos. [DATE] ➜ 03/09 10/07 ➜ 05/09 07/07 ➜ 04/09 14/07…" at bounding box center [1310, 186] width 323 height 59
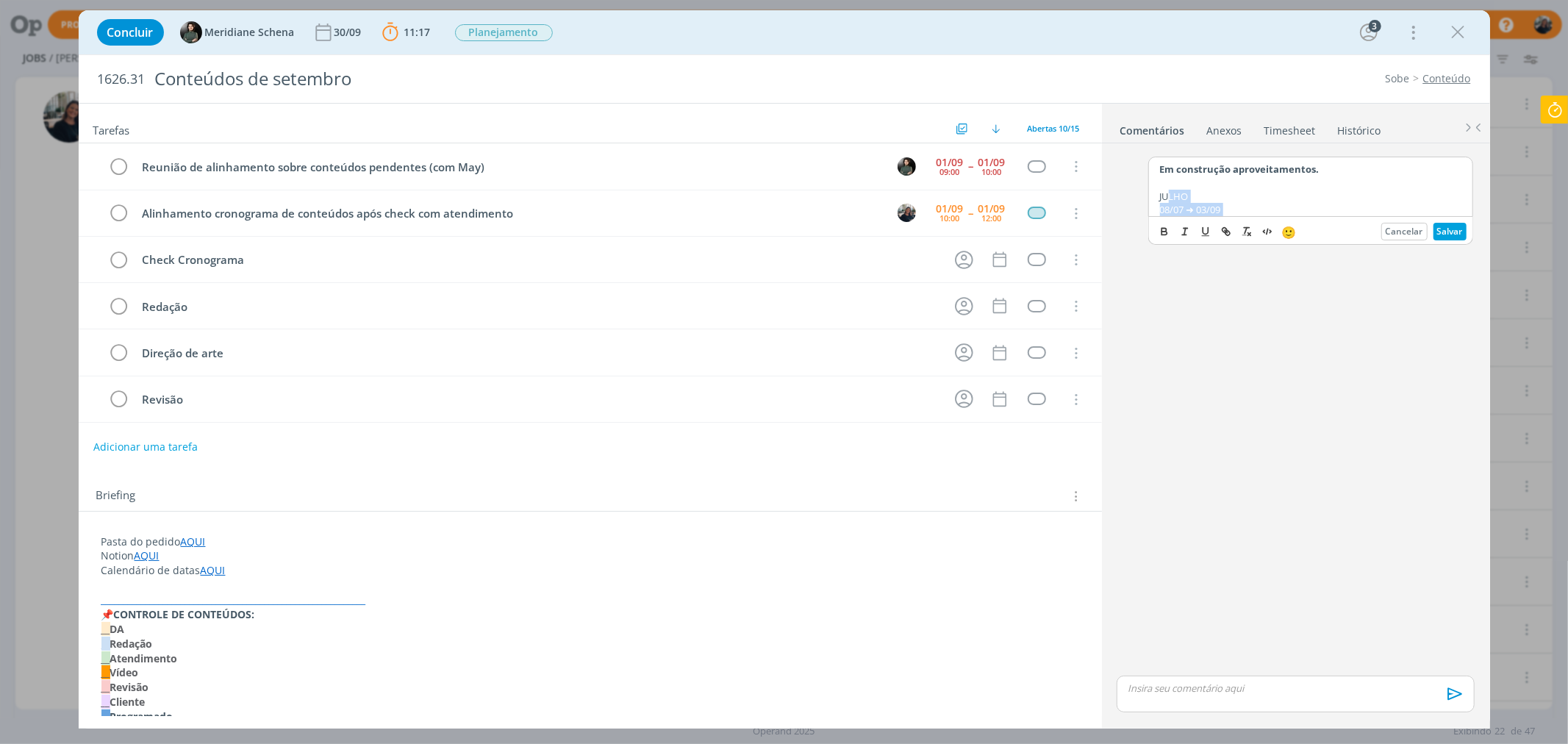
click at [1166, 188] on div "Em construção aproveitamentos. [DATE] ➜ 03/09 10/07 ➜ 05/09 07/07 ➜ 04/09 14/07…" at bounding box center [1310, 186] width 323 height 59
drag, startPoint x: 1164, startPoint y: 181, endPoint x: 1369, endPoint y: 269, distance: 223.1
click at [1253, 269] on div "Em construção aproveitamentos. [DATE] ➜ 03/09 10/07 ➜ 05/09 07/07 ➜ 04/09 14/07…" at bounding box center [1295, 411] width 369 height 523
drag, startPoint x: 1339, startPoint y: 166, endPoint x: 1145, endPoint y: 159, distance: 194.1
click at [1145, 159] on div "Em construção aproveitamentos. 19/08: É para ter um job separado. Está parado. …" at bounding box center [1295, 197] width 369 height 96
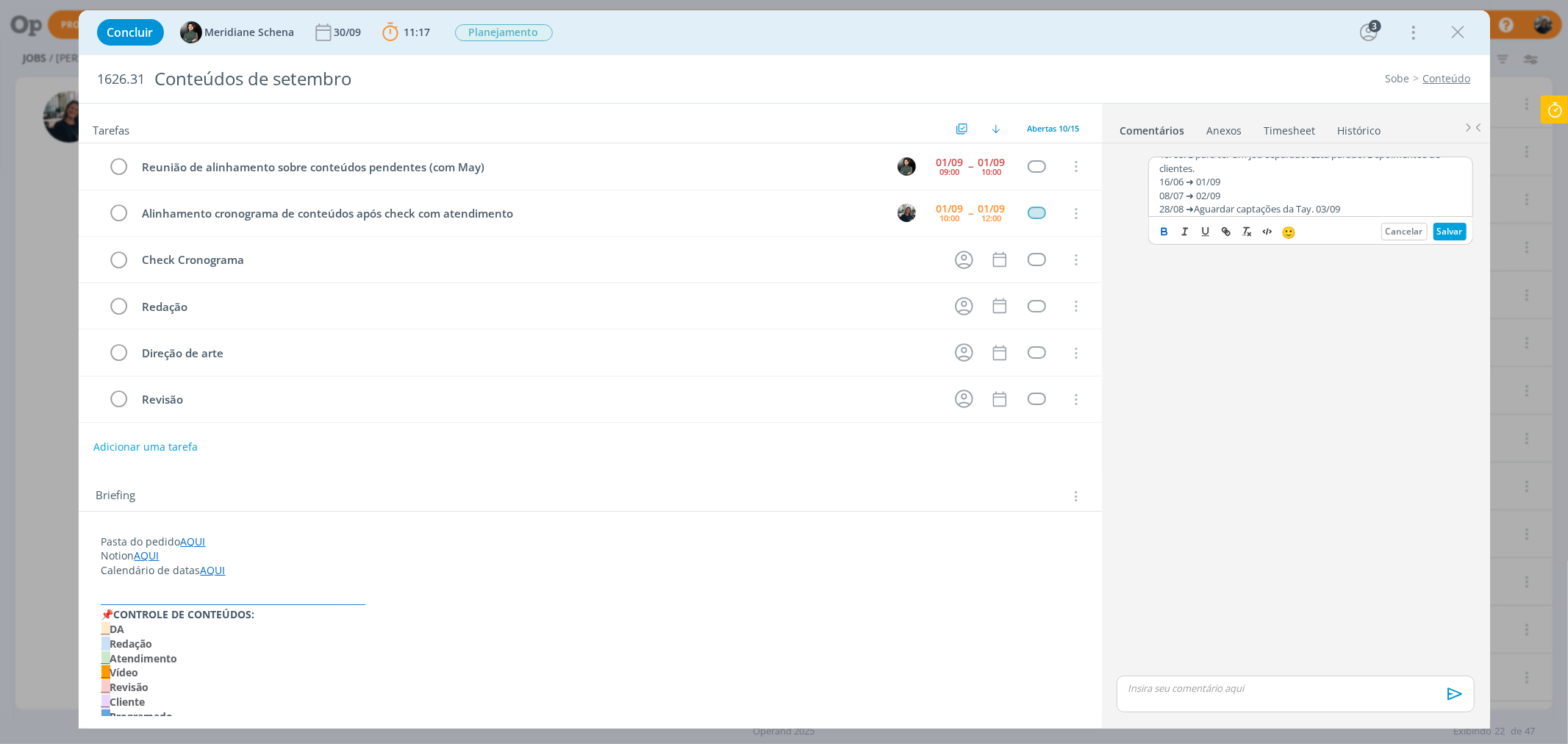
scroll to position [82, 0]
click at [1253, 228] on button "Salvar" at bounding box center [1449, 231] width 33 height 18
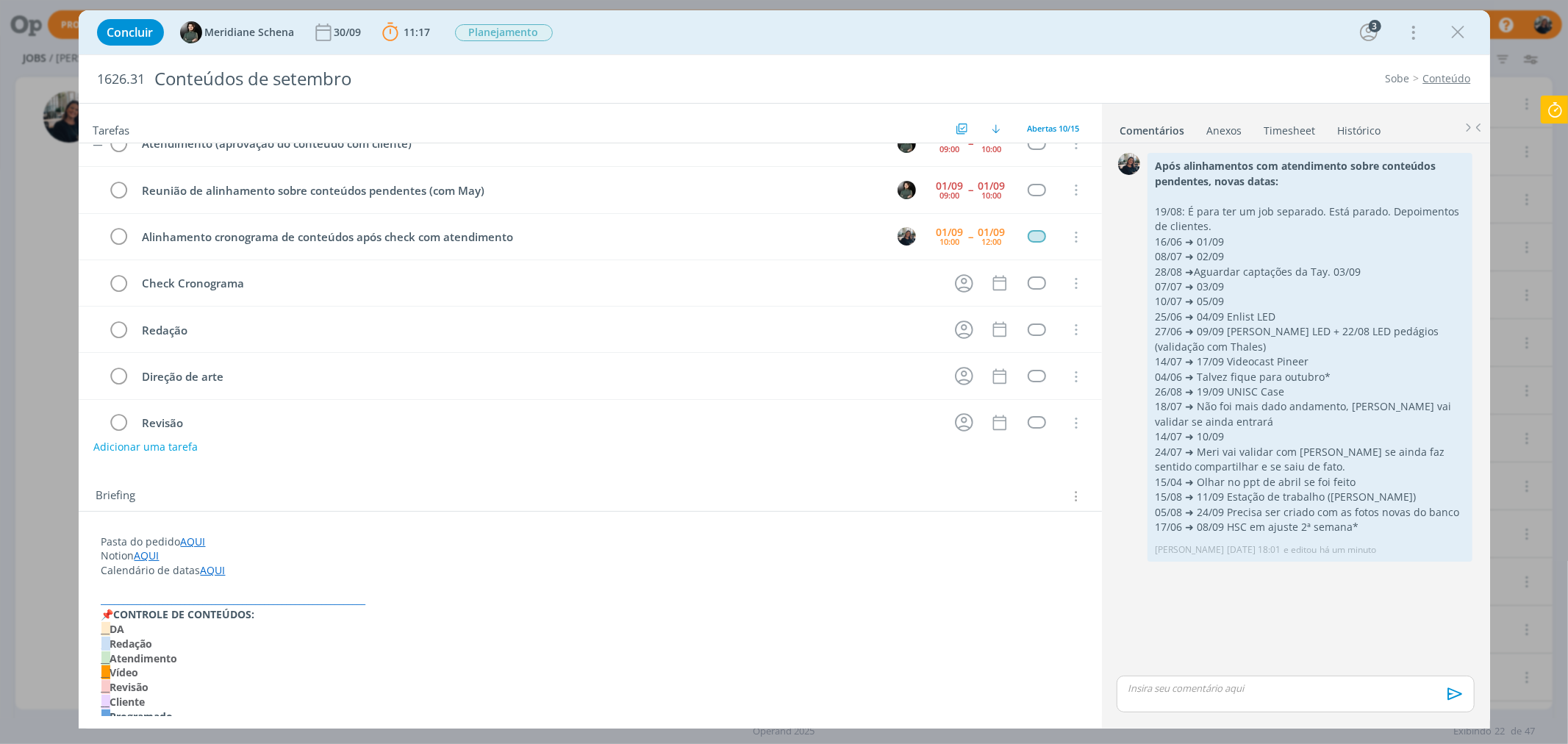
scroll to position [0, 0]
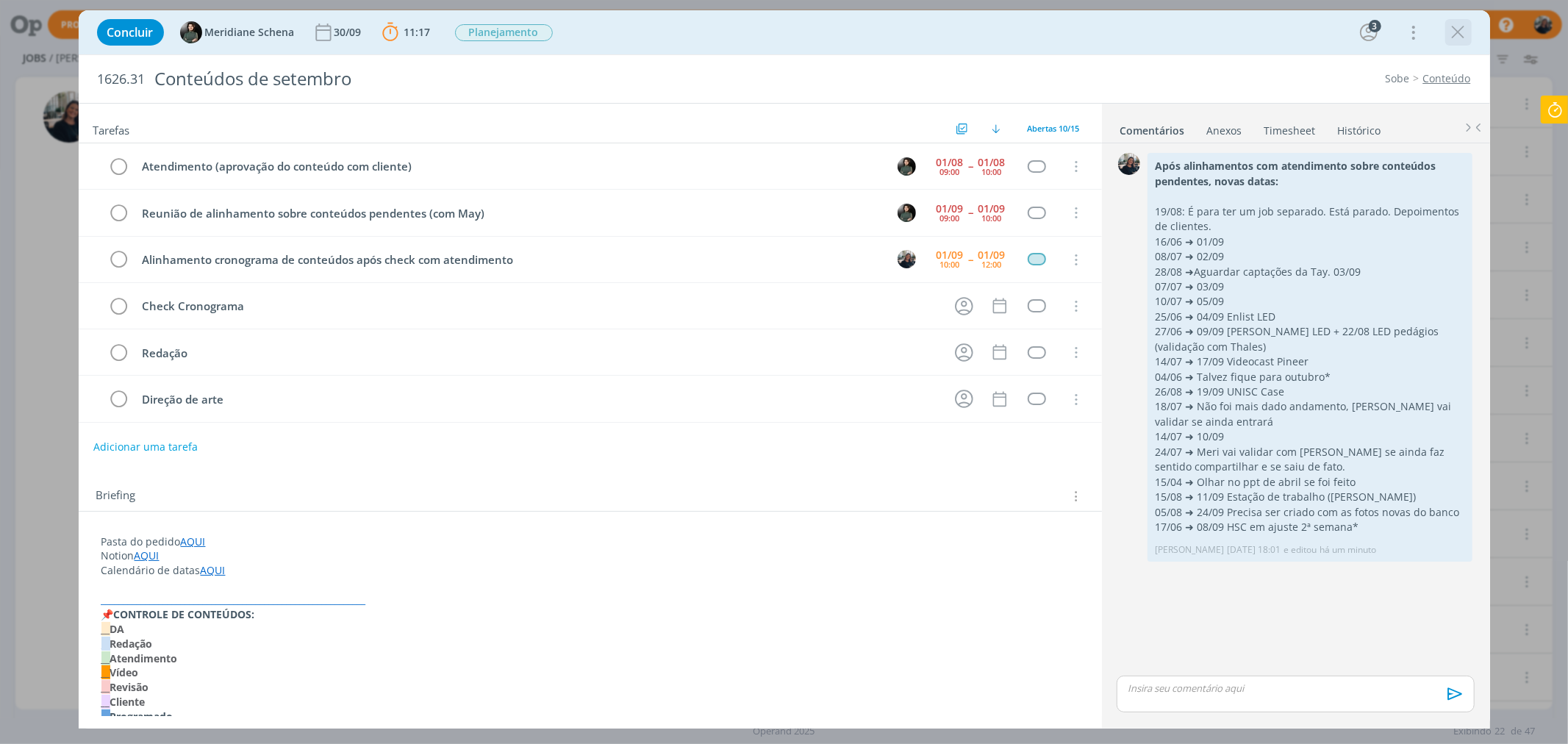
click at [1253, 28] on icon "dialog" at bounding box center [1457, 32] width 22 height 22
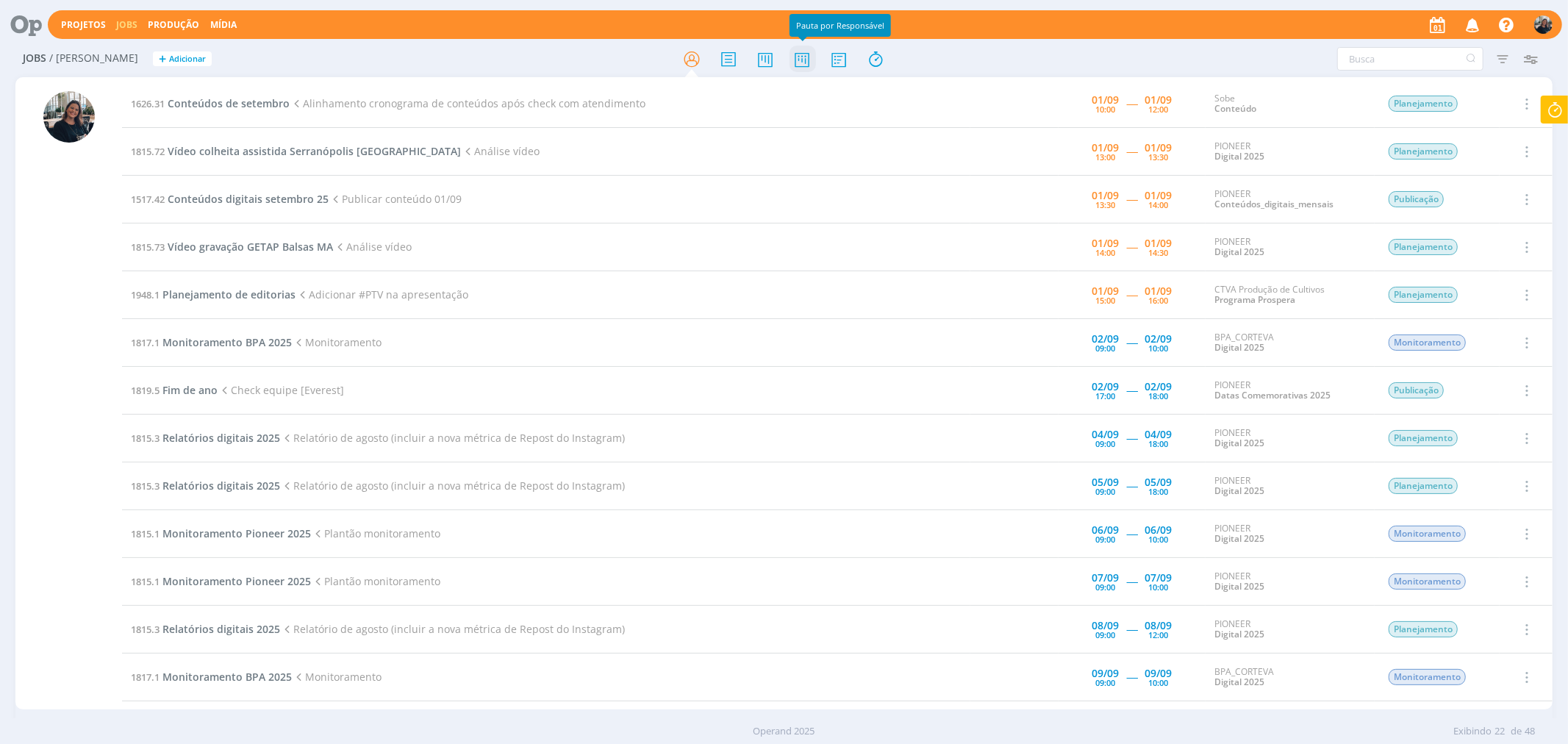
click at [793, 66] on icon at bounding box center [802, 59] width 26 height 29
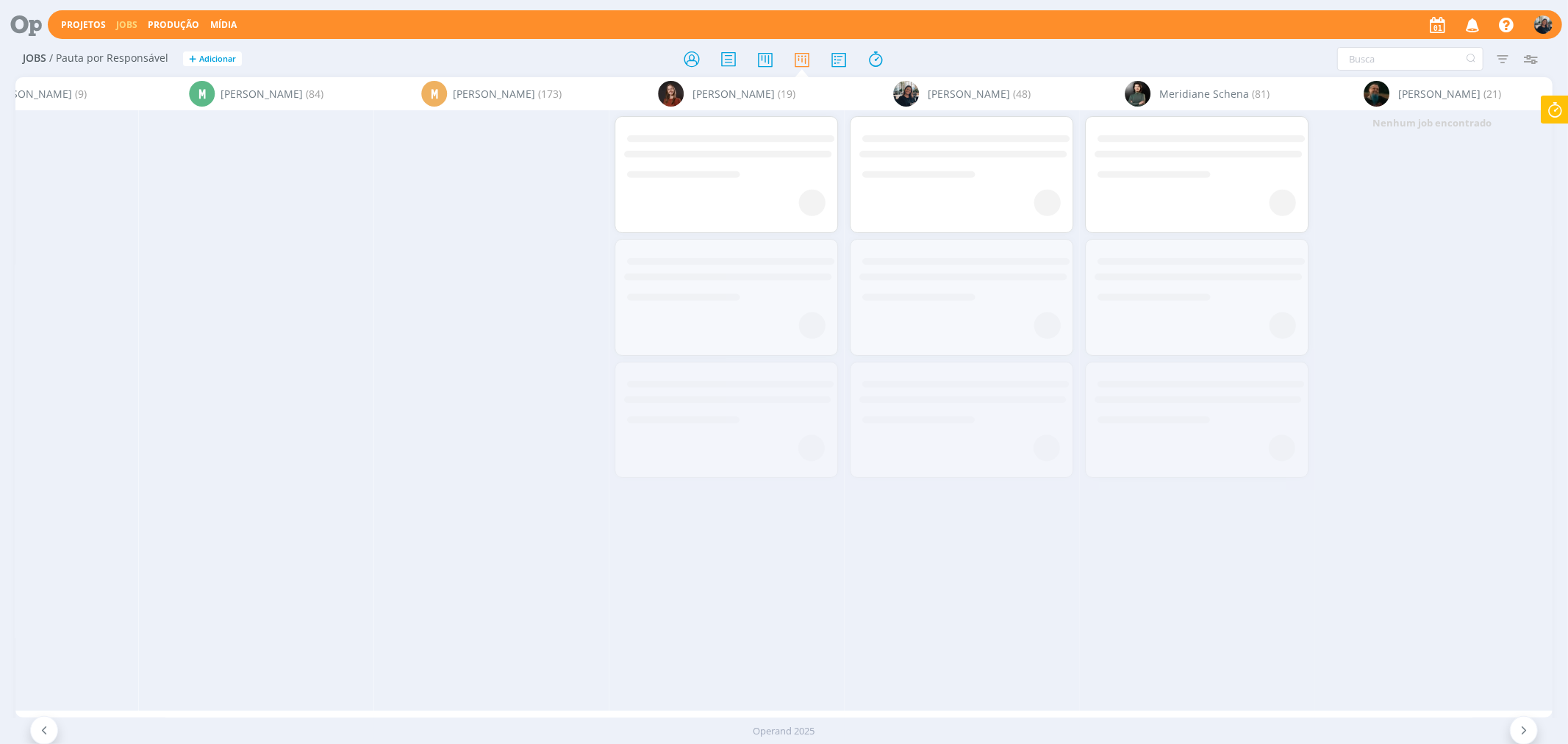
scroll to position [0, 8663]
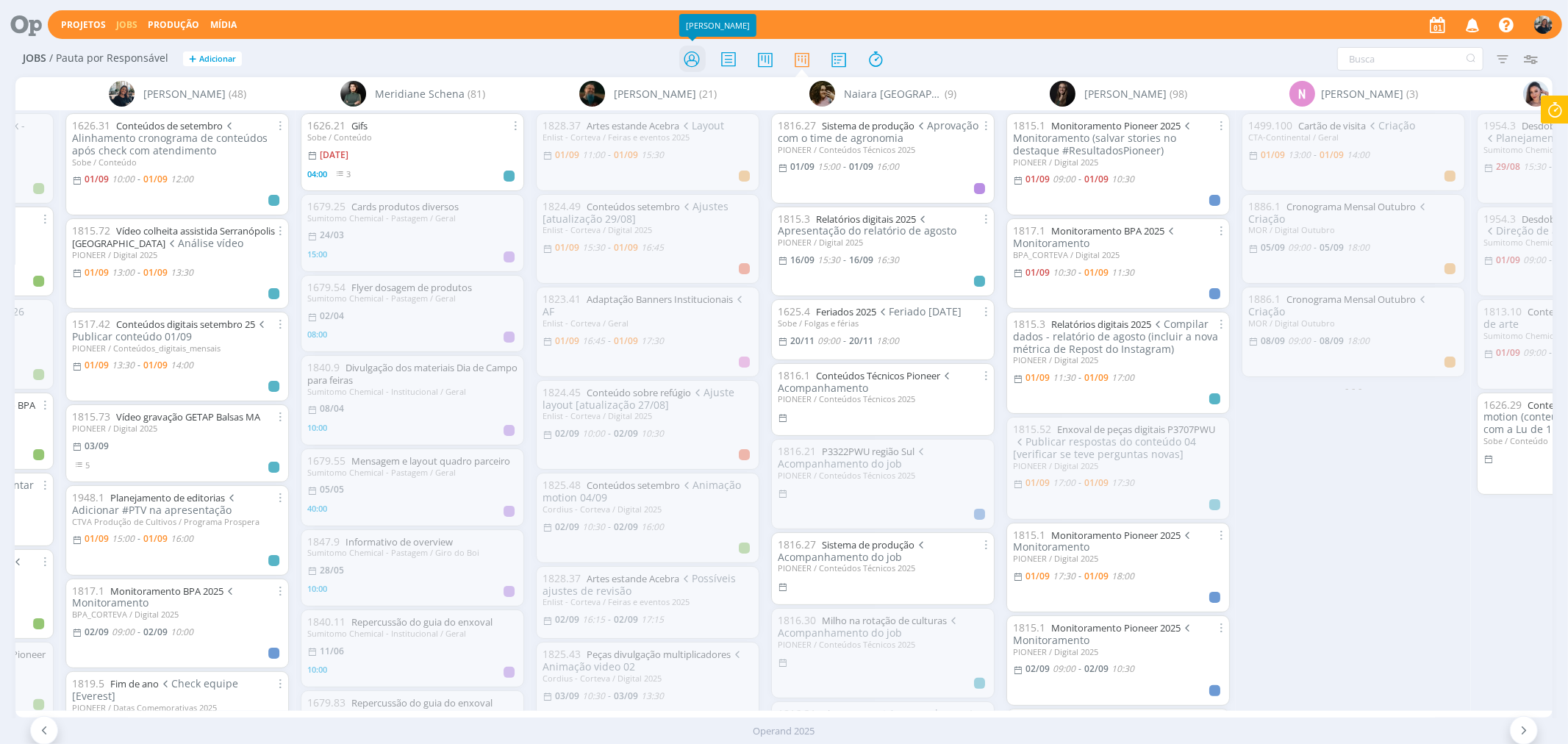
click at [688, 60] on icon at bounding box center [691, 59] width 26 height 29
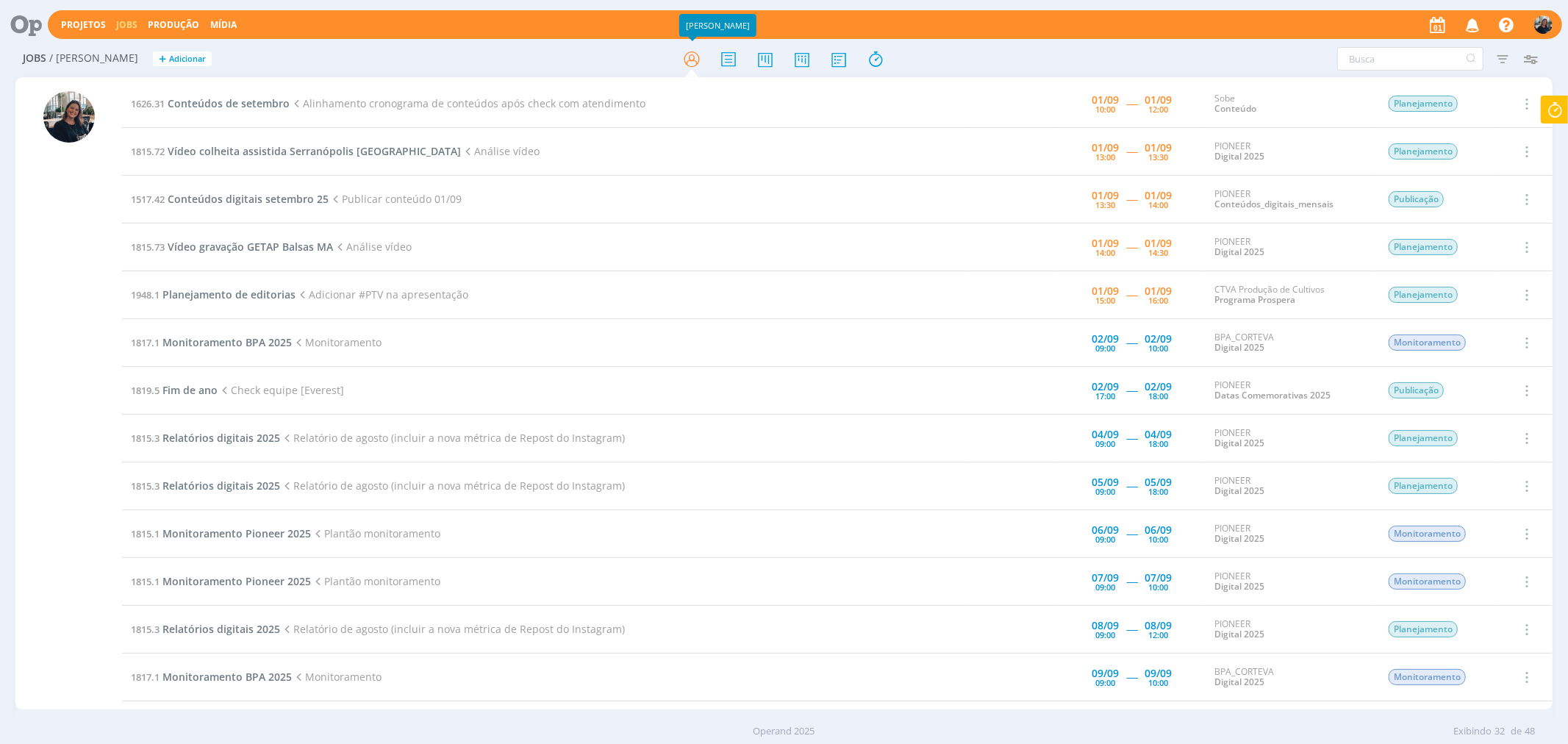
click at [194, 111] on td "1626.31 Conteúdos de setembro Alinhamento cronograma de conteúdos após check co…" at bounding box center [546, 103] width 848 height 48
click at [195, 107] on span "Conteúdos de setembro" at bounding box center [228, 103] width 122 height 14
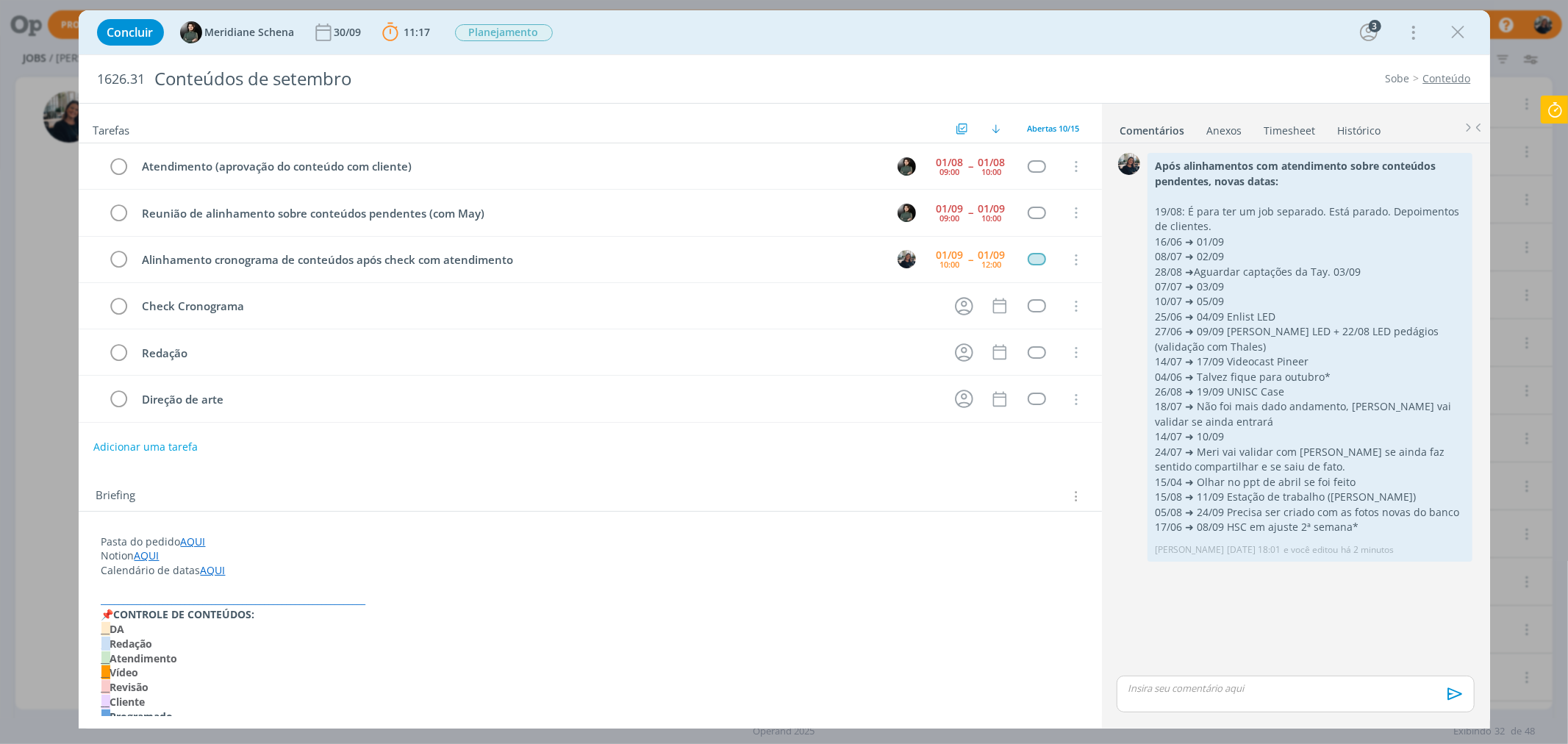
scroll to position [46, 0]
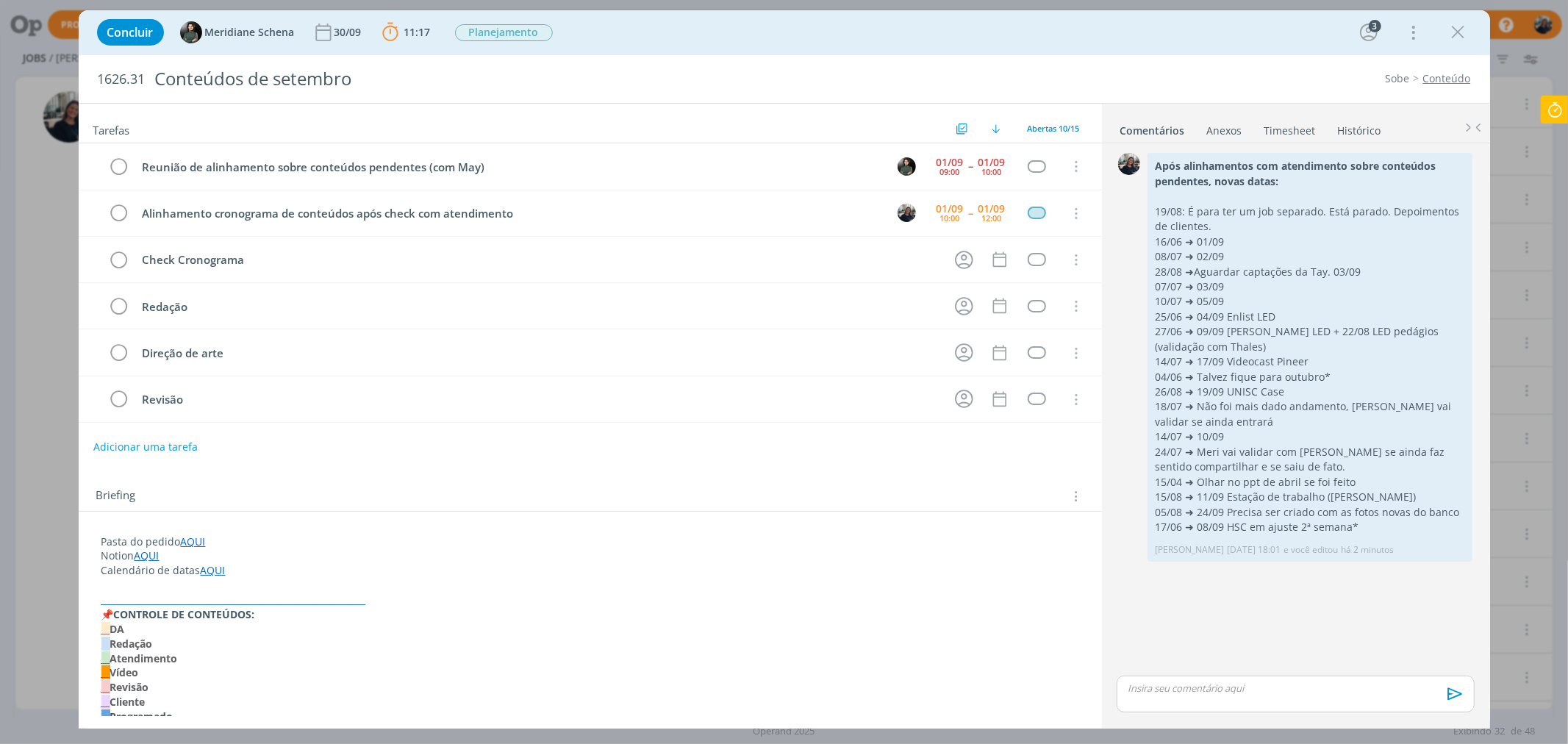
click at [205, 565] on link "https://sobeae.sharepoint.com/:f:/s/SOBEAE/EiN-kAA7w1lNhWcNGiYEnoUBZd-VVbm_FE3K…" at bounding box center [197, 569] width 111 height 19
drag, startPoint x: 1196, startPoint y: 372, endPoint x: 966, endPoint y: 217, distance: 277.4
click at [1361, 373] on p "04/06 ➜ Talvez fique para outubro*" at bounding box center [1310, 378] width 310 height 15
click at [1334, 388] on p "26/08 ➜ 19/09 UNISC Case" at bounding box center [1310, 392] width 310 height 15
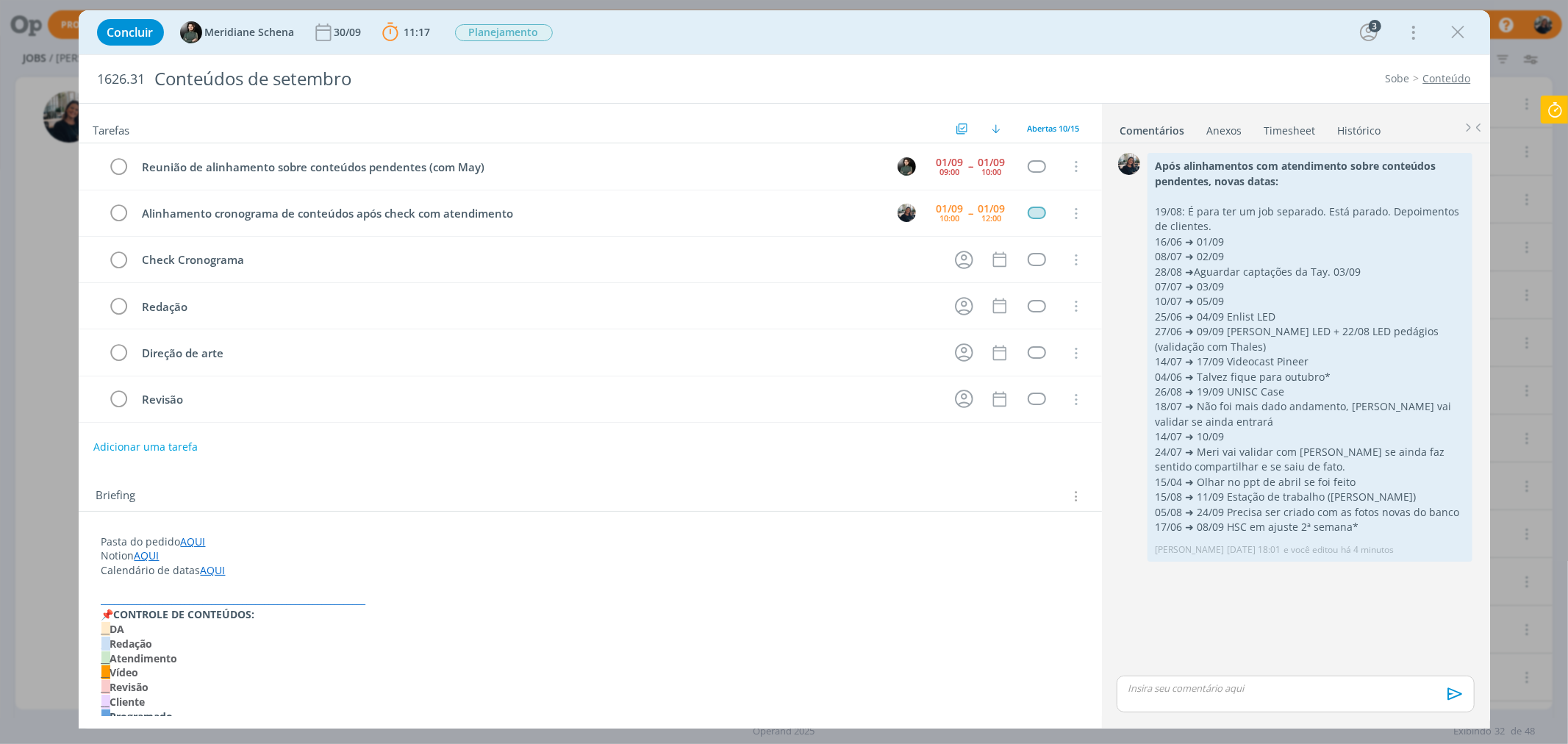
drag, startPoint x: 1453, startPoint y: 34, endPoint x: 1450, endPoint y: 42, distance: 8.5
click at [1453, 34] on icon "dialog" at bounding box center [1457, 32] width 22 height 22
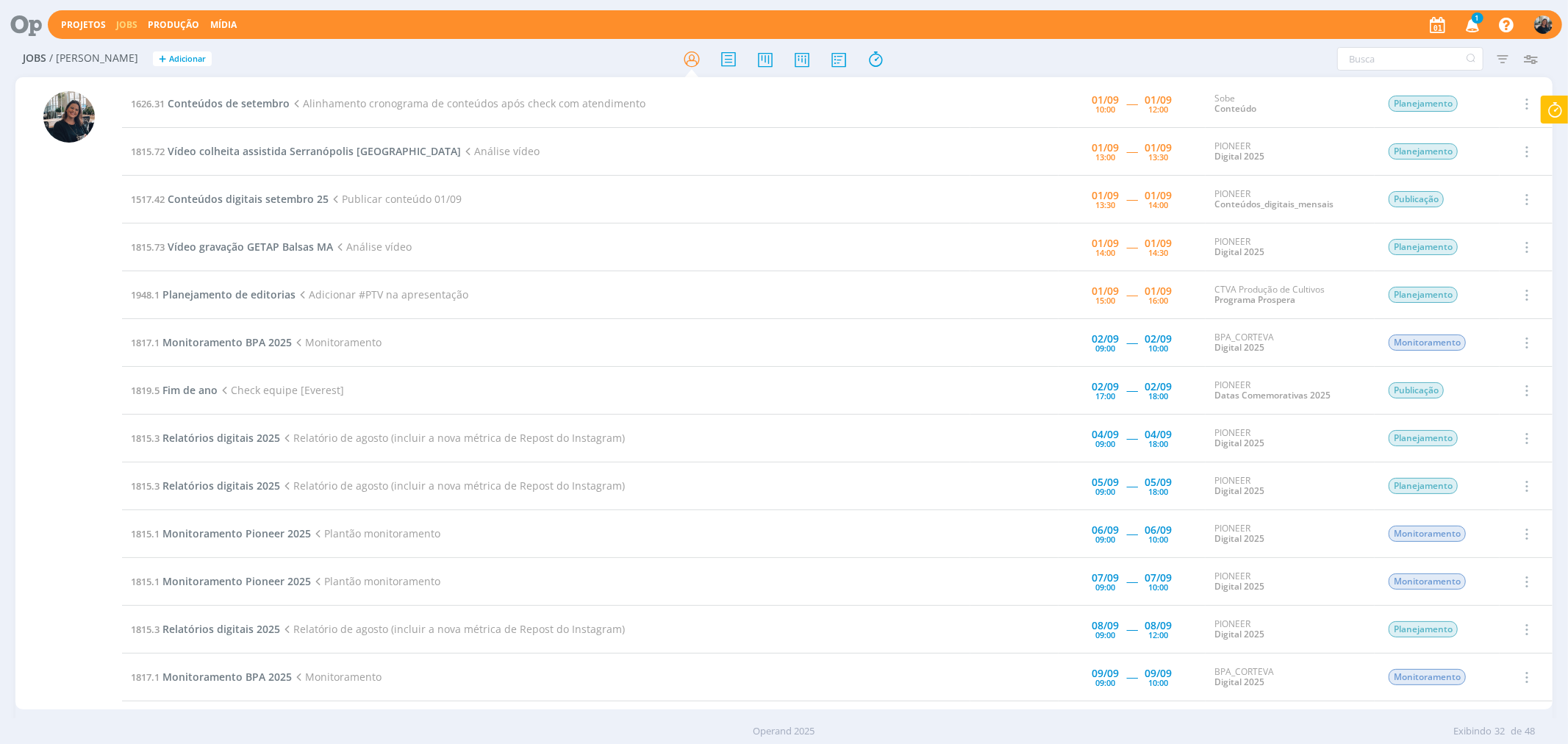
click at [1472, 31] on icon "button" at bounding box center [1471, 24] width 25 height 25
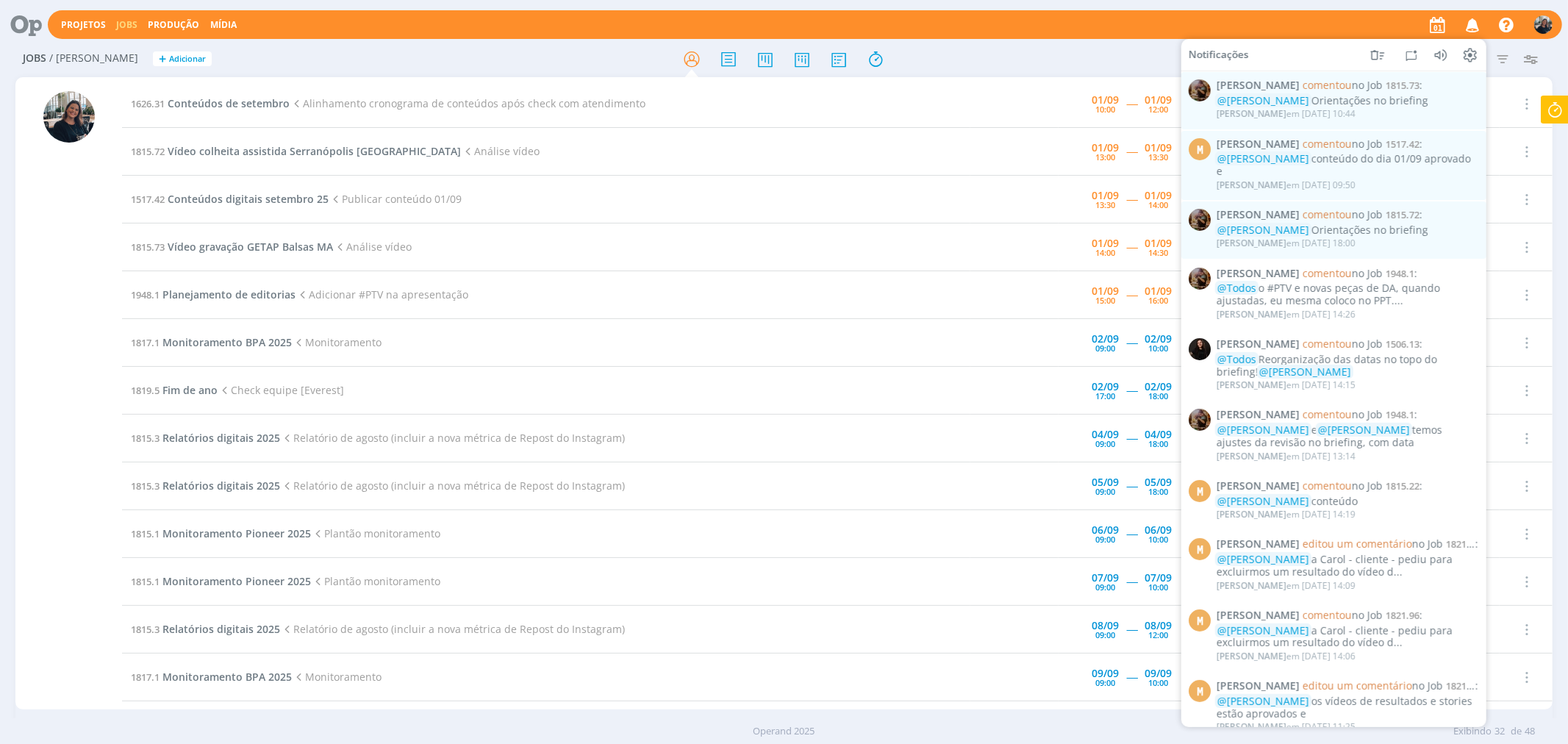
click at [1473, 29] on icon "button" at bounding box center [1471, 24] width 25 height 25
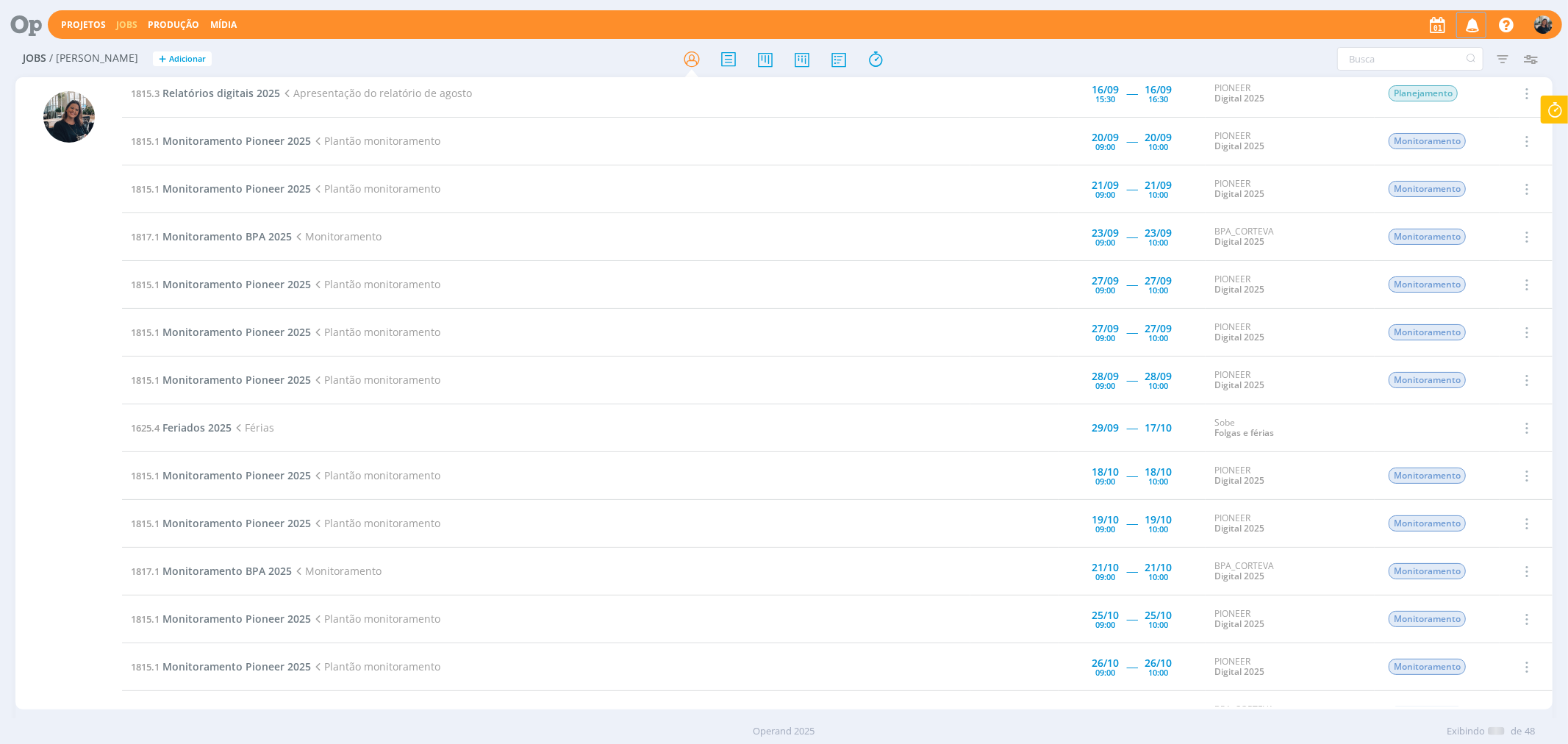
scroll to position [898, 0]
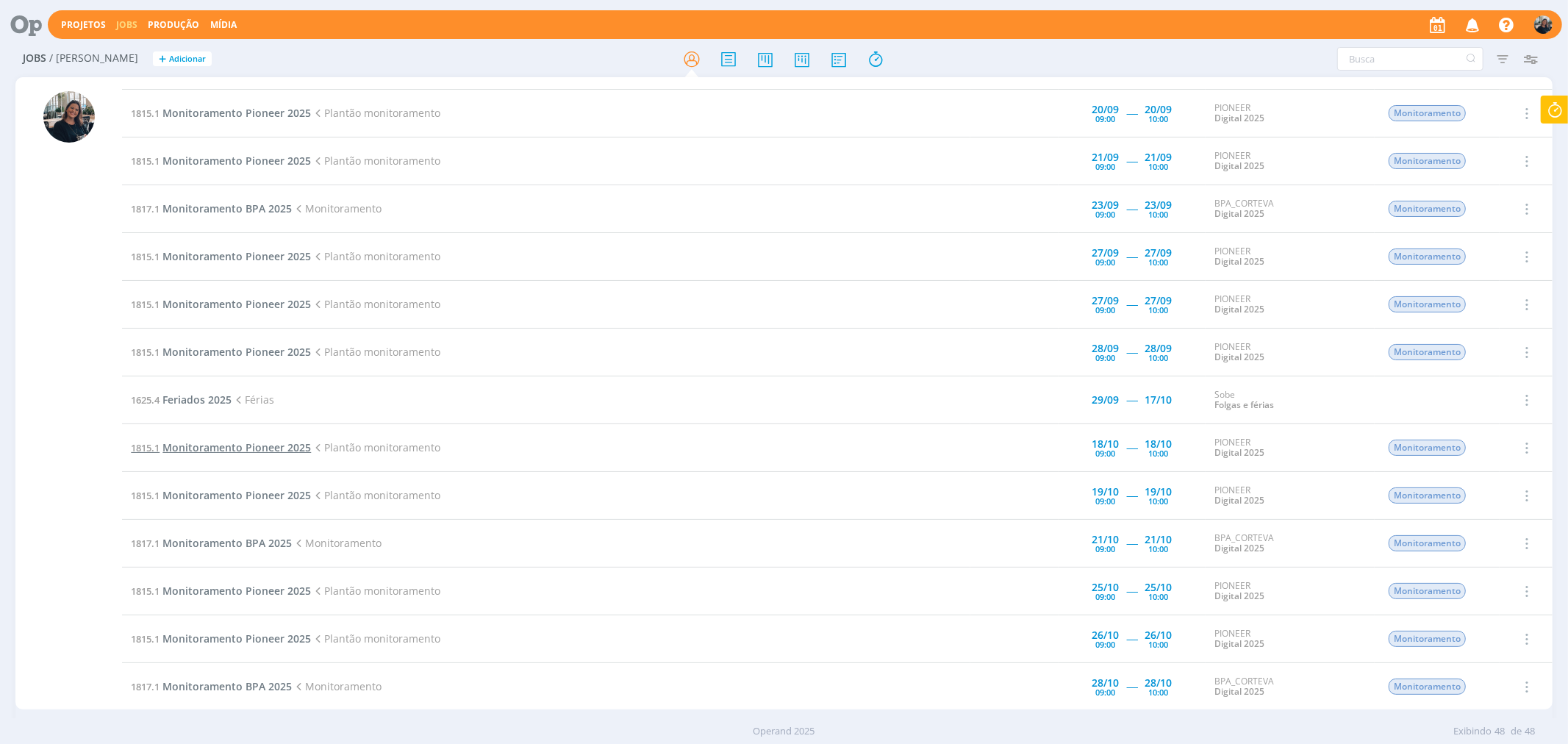
click at [255, 449] on span "Monitoramento Pioneer 2025" at bounding box center [237, 447] width 148 height 14
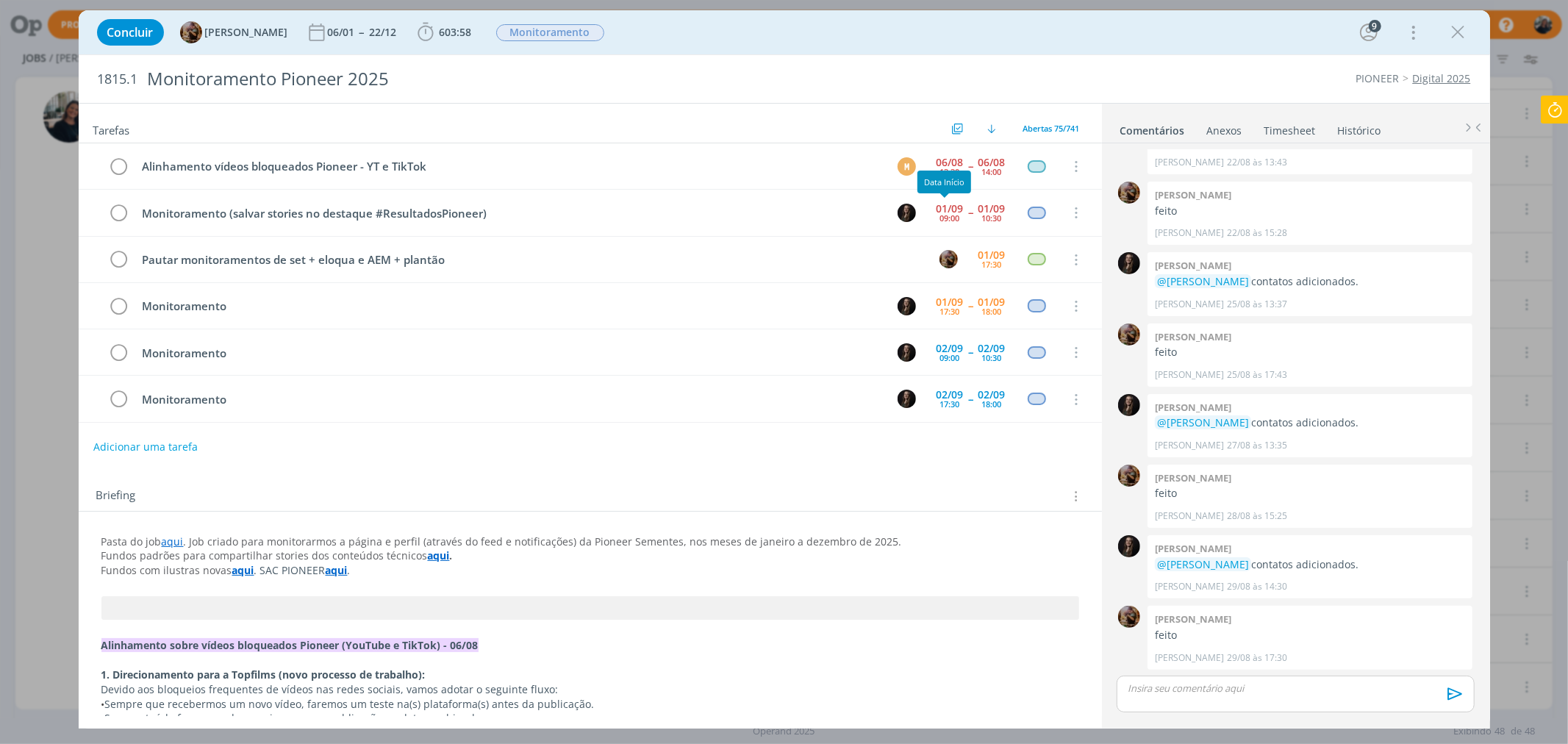
scroll to position [2763, 0]
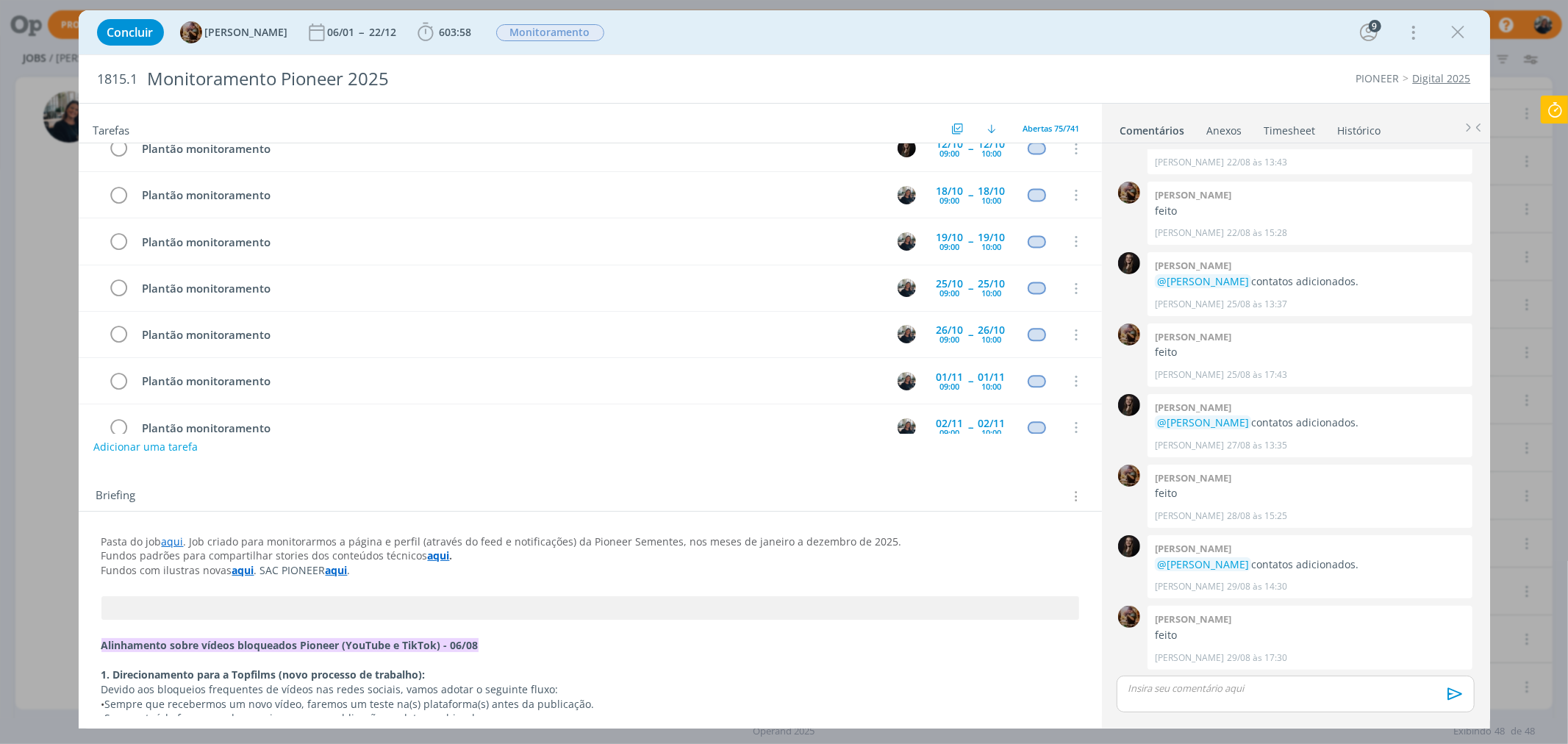
drag, startPoint x: 1465, startPoint y: 30, endPoint x: 1472, endPoint y: 41, distance: 13.0
click at [1465, 30] on icon "dialog" at bounding box center [1457, 32] width 22 height 22
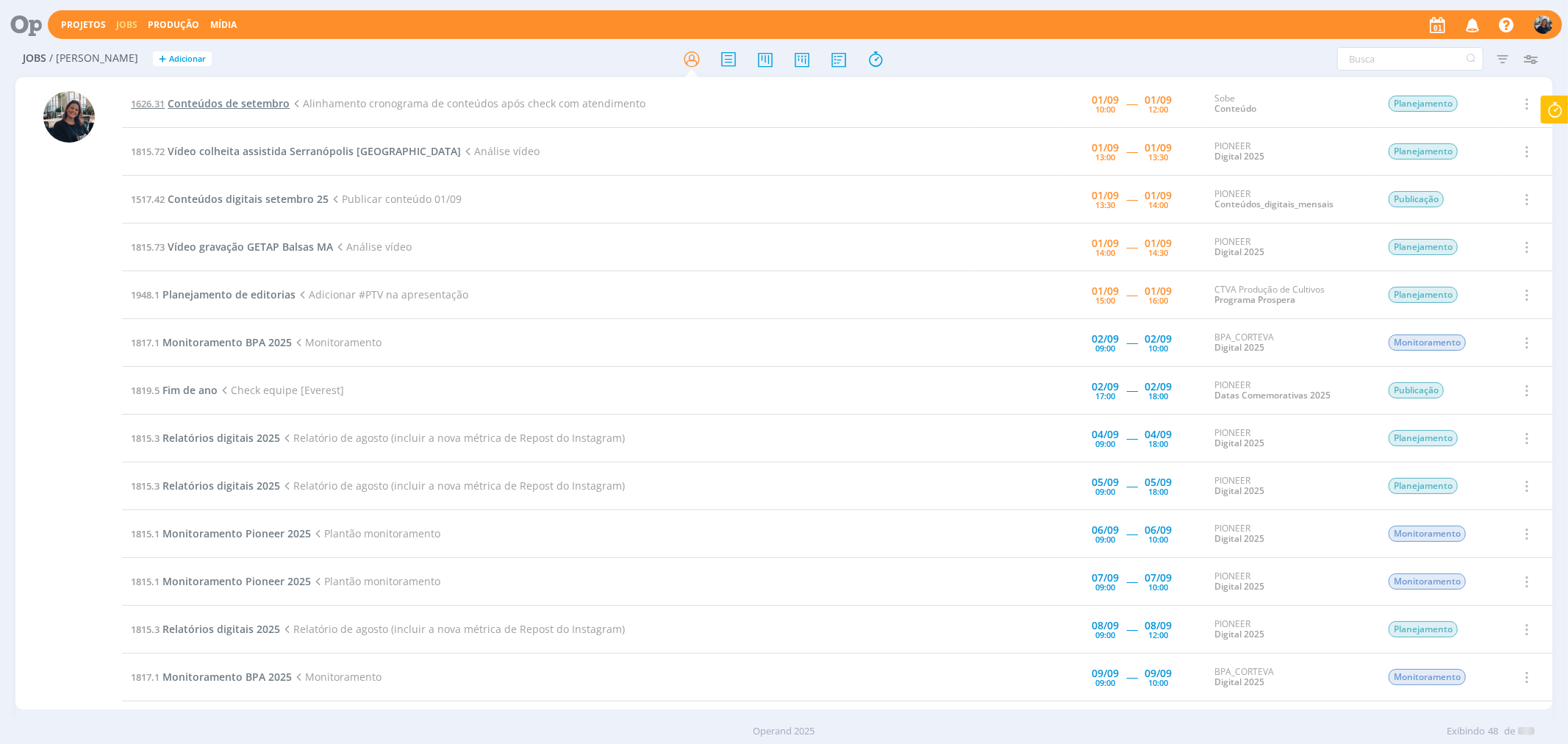
click at [258, 106] on span "Conteúdos de setembro" at bounding box center [228, 103] width 122 height 14
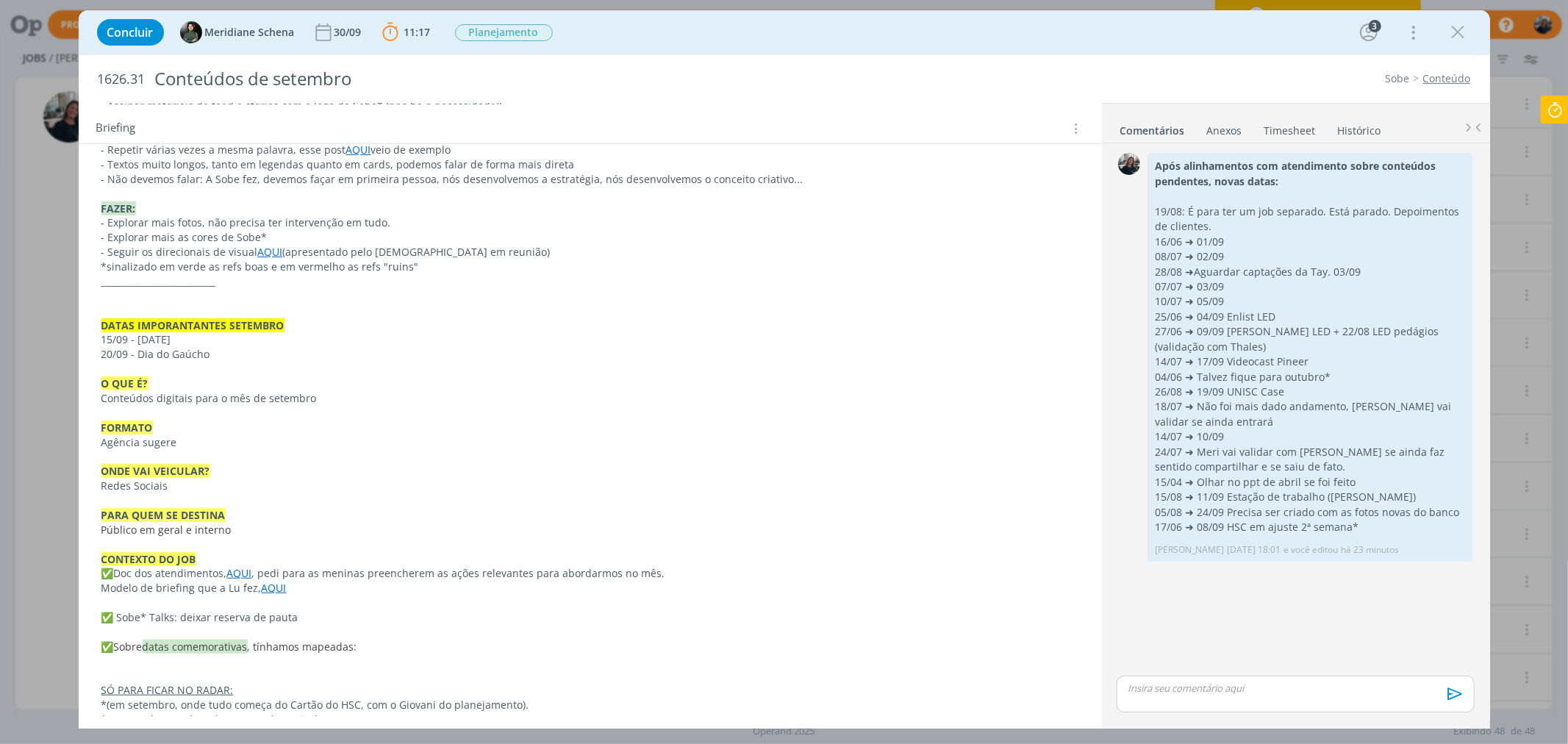
scroll to position [736, 0]
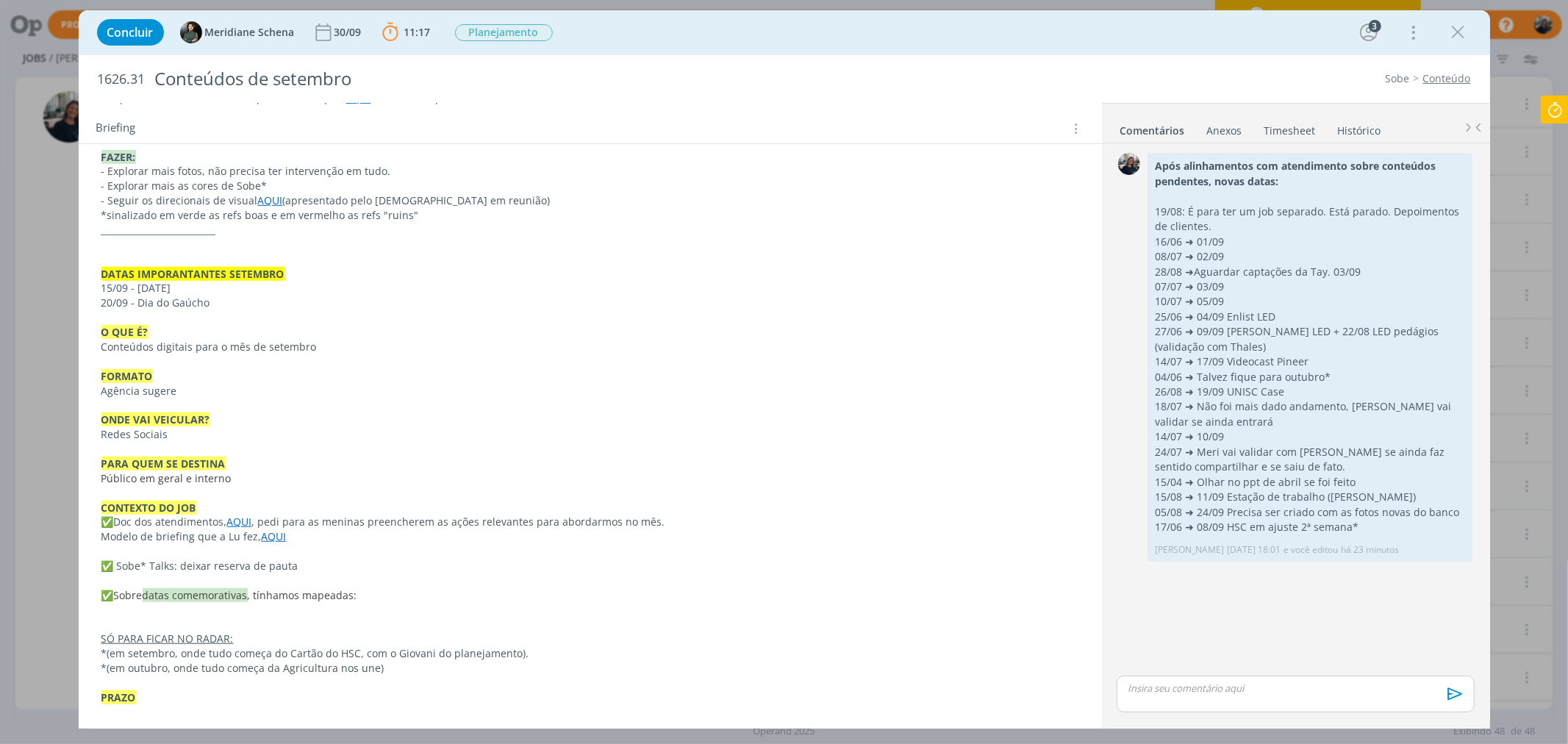
click at [238, 513] on p "CONTEXTO DO JOB" at bounding box center [590, 508] width 977 height 15
click at [241, 522] on link "AQUI" at bounding box center [240, 522] width 25 height 14
click at [253, 547] on link "https://sobeae.sharepoint.com/:w:/s/SOBEAE/ETwXiWUCe2dHm98Qfv0MnSwBI869XImjCUhp…" at bounding box center [197, 550] width 111 height 19
click at [1243, 695] on div "dialog" at bounding box center [1295, 693] width 357 height 37
click at [1176, 682] on li "📣 Todos" at bounding box center [1166, 680] width 74 height 25
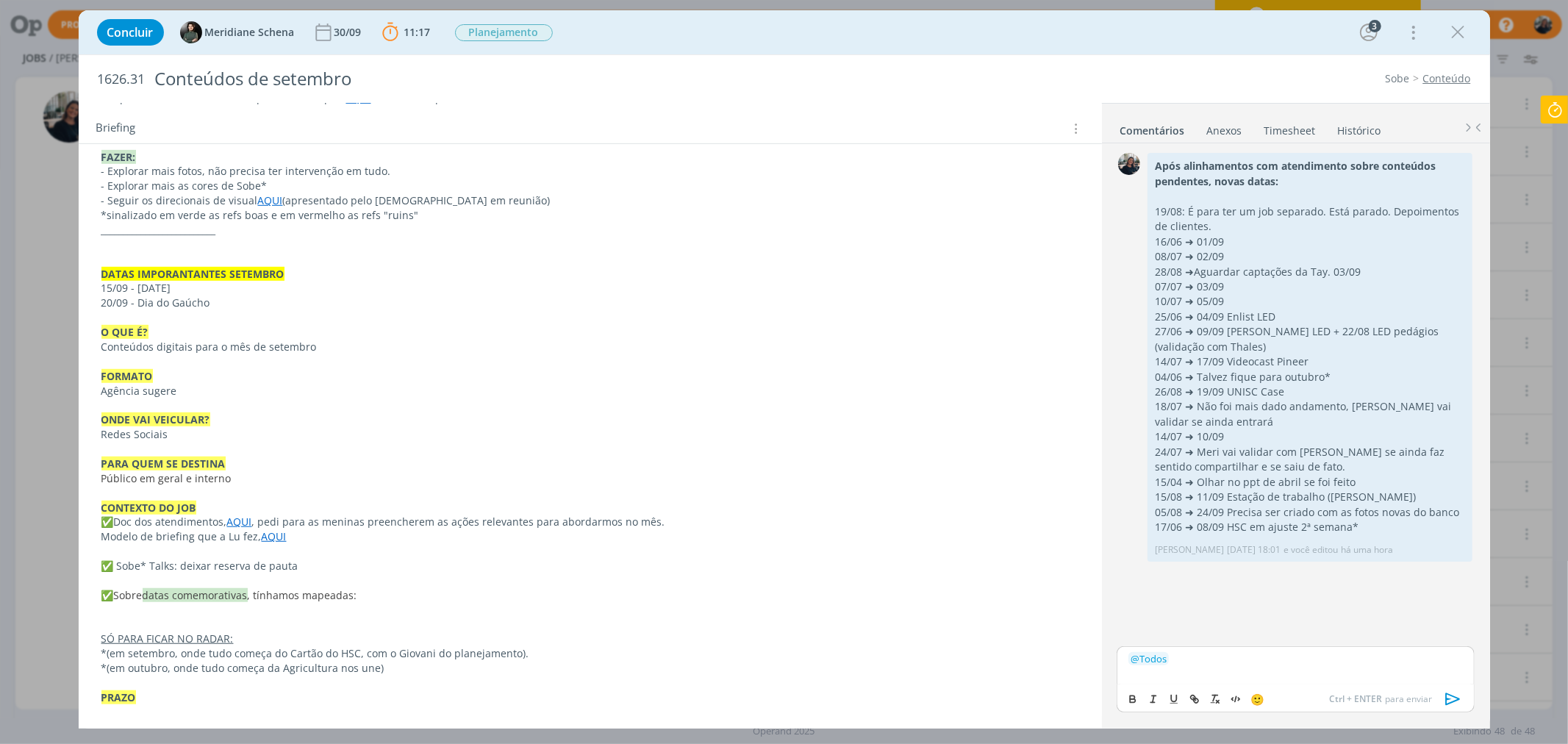
click at [1204, 659] on p "﻿ @ Todos ﻿" at bounding box center [1294, 659] width 333 height 13
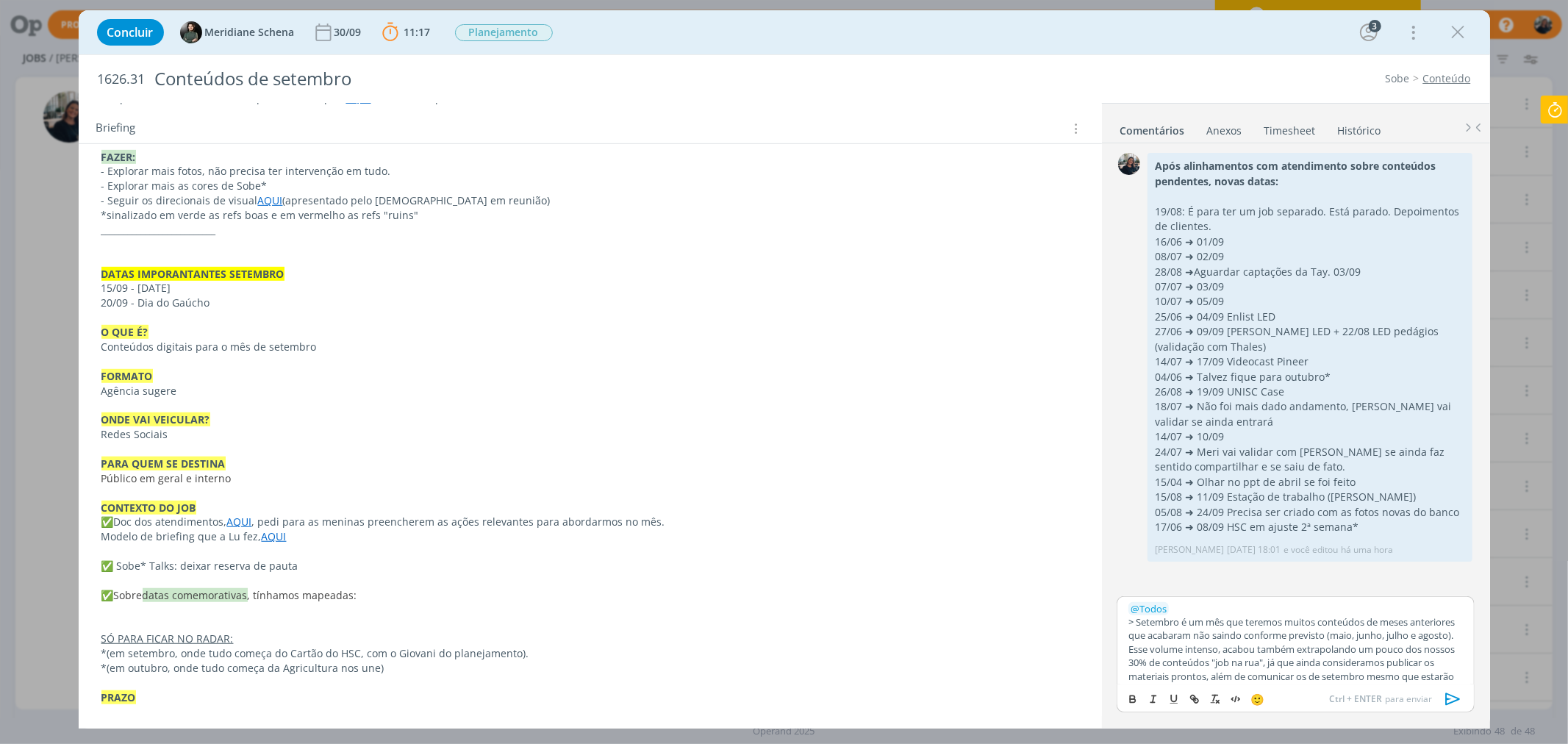
click at [1210, 612] on p "﻿ @ Todos ﻿" at bounding box center [1294, 609] width 333 height 13
click at [1229, 633] on p "﻿ @ Todos ﻿ Setembro é um mês que teremos muitos conteúdos de meses anteriores …" at bounding box center [1294, 622] width 333 height 40
drag, startPoint x: 1171, startPoint y: 604, endPoint x: 1377, endPoint y: 622, distance: 206.8
click at [1377, 622] on p "﻿ @ Todos ﻿ Setembro é um mês que teremos muitos conteúdos de meses anteriores …" at bounding box center [1294, 622] width 333 height 40
click at [1134, 693] on icon "dialog" at bounding box center [1132, 699] width 12 height 12
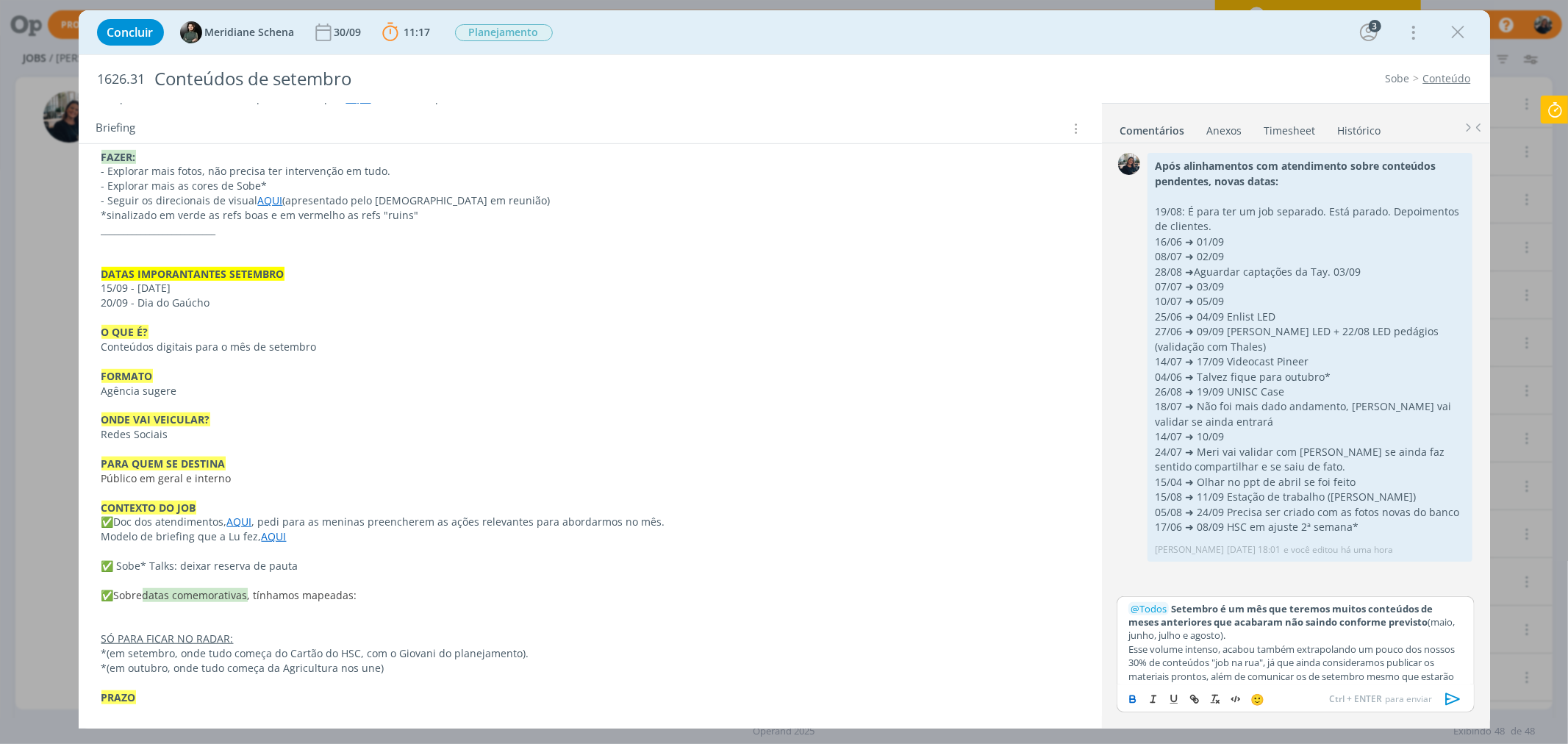
click at [1239, 642] on p "﻿ @ Todos ﻿ Setembro é um mês que teremos muitos conteúdos de meses anteriores …" at bounding box center [1294, 622] width 333 height 40
click at [1258, 637] on p "﻿ @ Todos ﻿ Setembro é um mês que teremos muitos conteúdos de meses anteriores …" at bounding box center [1294, 622] width 333 height 40
click at [1264, 644] on p "dialog" at bounding box center [1294, 649] width 333 height 13
click at [1126, 662] on div "﻿ @ Todos ﻿ Setembro é um mês que teremos muitos conteúdos de meses anteriores …" at bounding box center [1295, 641] width 357 height 88
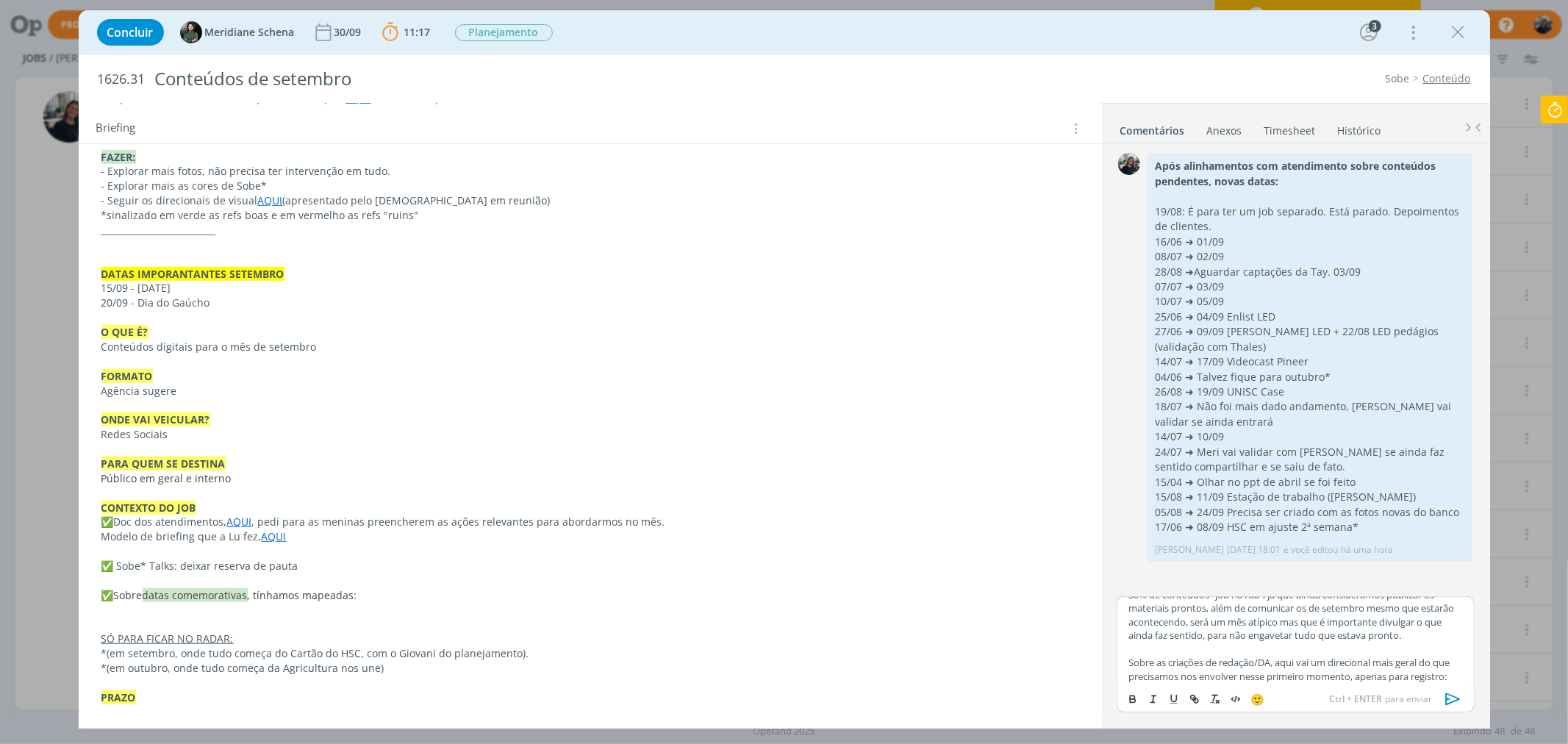
scroll to position [163, 0]
click at [1225, 601] on p "Sobre as criações de redação/DA, aqui vai um direcional mais geral do que preci…" at bounding box center [1294, 587] width 333 height 27
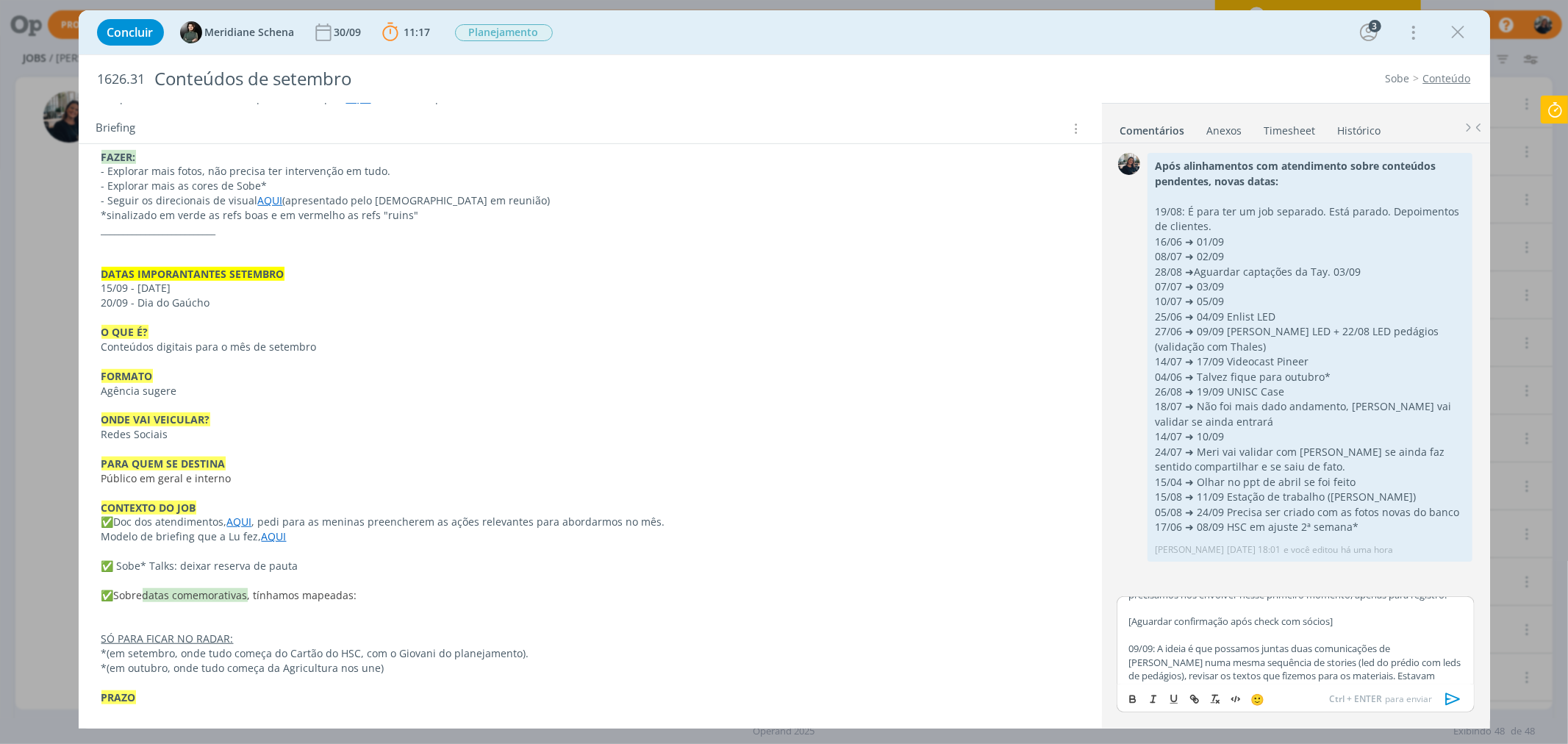
click at [1229, 628] on p "[Aguardar confirmação após check com sócios]" at bounding box center [1294, 621] width 333 height 13
drag, startPoint x: 1130, startPoint y: 694, endPoint x: 1189, endPoint y: 674, distance: 62.3
click at [1134, 693] on icon "dialog" at bounding box center [1132, 699] width 12 height 12
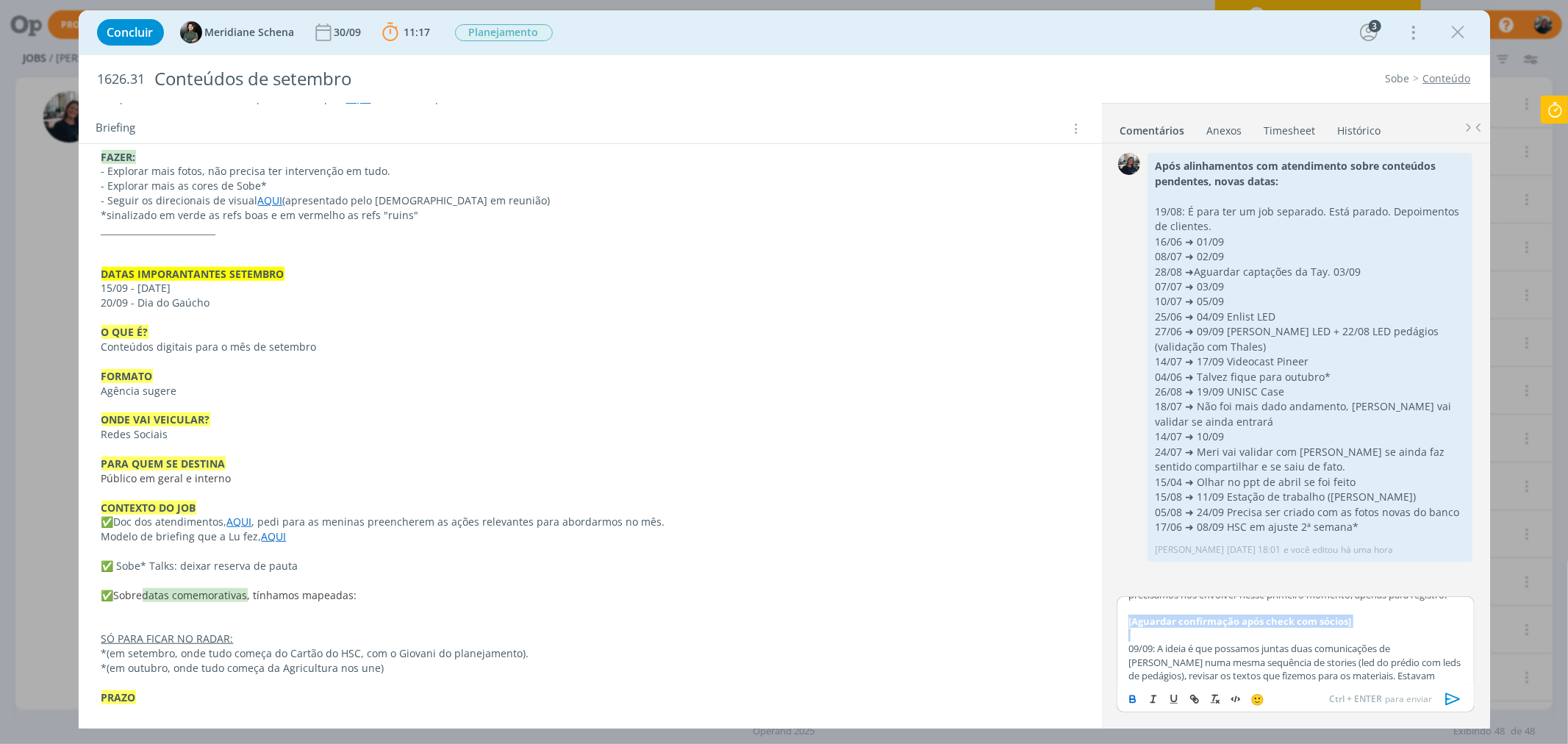
click at [1193, 642] on p "dialog" at bounding box center [1294, 635] width 333 height 13
click at [1240, 628] on strong "[Aguardar confirmação após check com sócios]" at bounding box center [1238, 621] width 223 height 13
click at [1257, 628] on p "[Aguardar confirmação e possíveis alterações após check com sócios]" at bounding box center [1294, 621] width 333 height 13
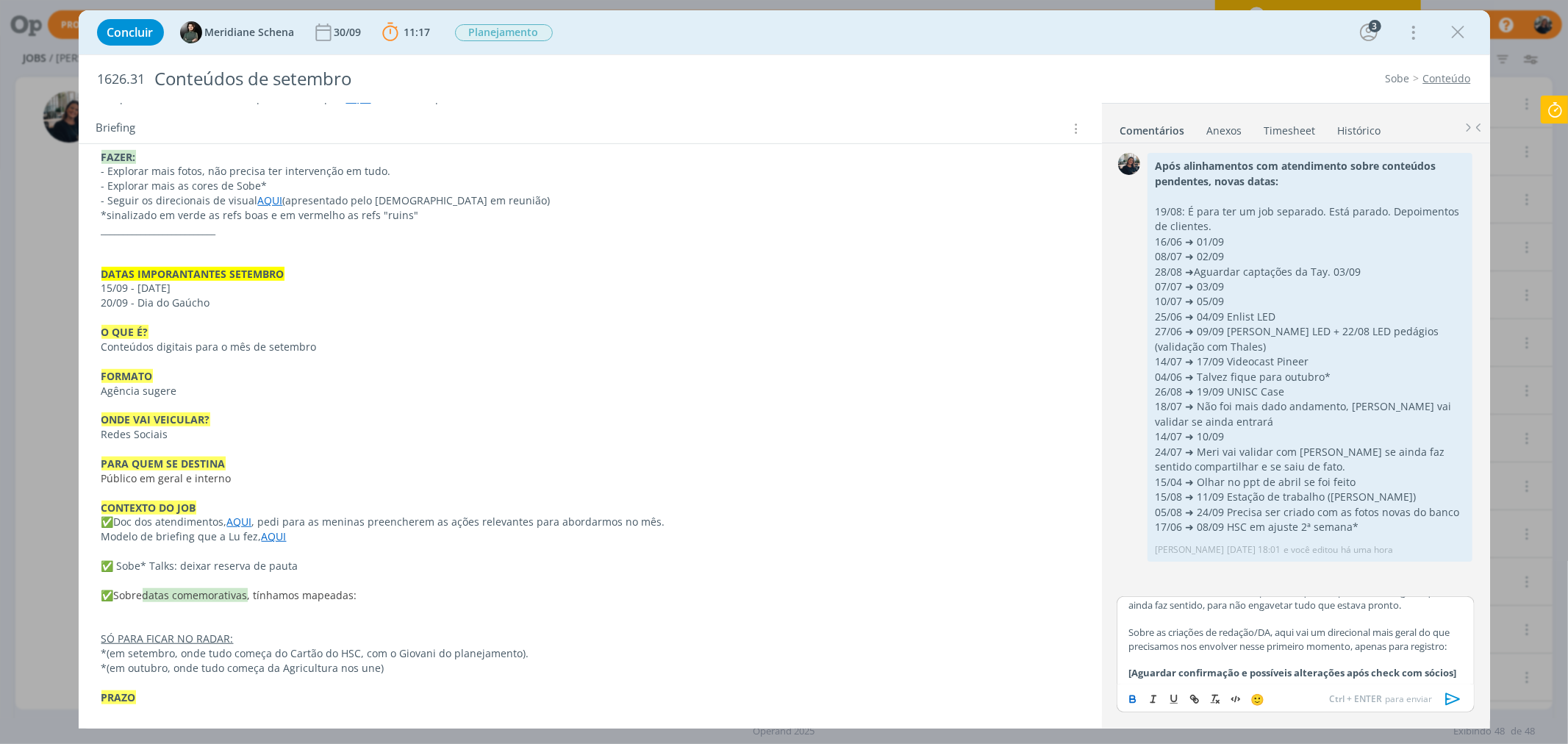
click at [1233, 653] on p "Sobre as criações de redação/DA, aqui vai um direcional mais geral do que preci…" at bounding box center [1294, 639] width 333 height 27
click at [1128, 632] on div "﻿ @ Todos ﻿ Setembro é um mês que teremos muitos conteúdos de meses anteriores …" at bounding box center [1295, 641] width 357 height 88
click at [1189, 653] on body "Projetos Jobs Produção Mídia Notificações Amanda Rodrigues comentou no Job 1815…" at bounding box center [784, 372] width 1568 height 744
click at [1159, 632] on p "@luanaSobre as criações de redação/DA, aqui vai um direcional mais geral do que…" at bounding box center [1294, 645] width 333 height 40
click at [1173, 645] on span "[PERSON_NAME]" at bounding box center [1207, 653] width 91 height 16
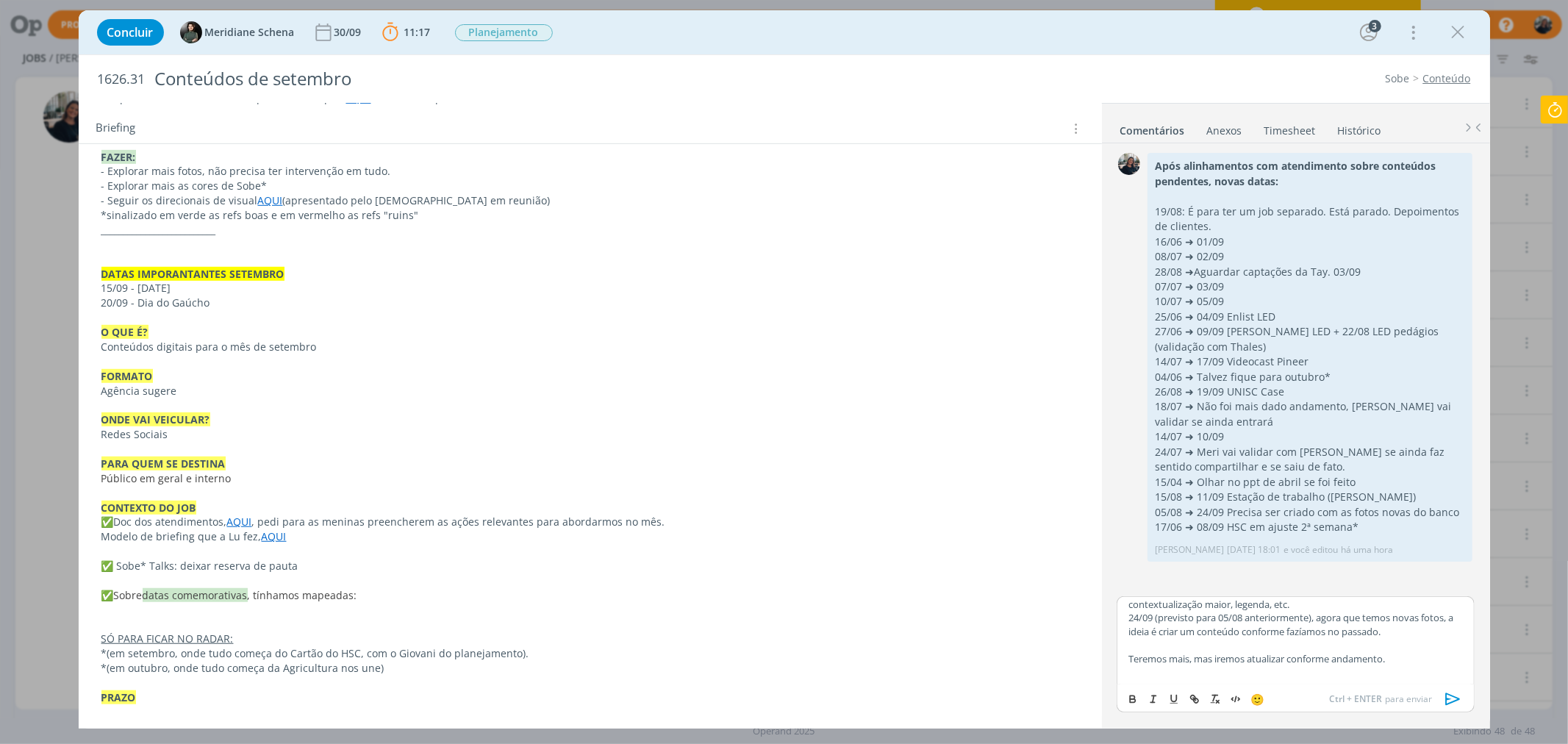
scroll to position [357, 0]
click at [1347, 657] on p "Teremos mais, mas iremos atualizar conforme andamento." at bounding box center [1294, 659] width 333 height 13
click at [1123, 695] on button "dialog" at bounding box center [1133, 699] width 21 height 18
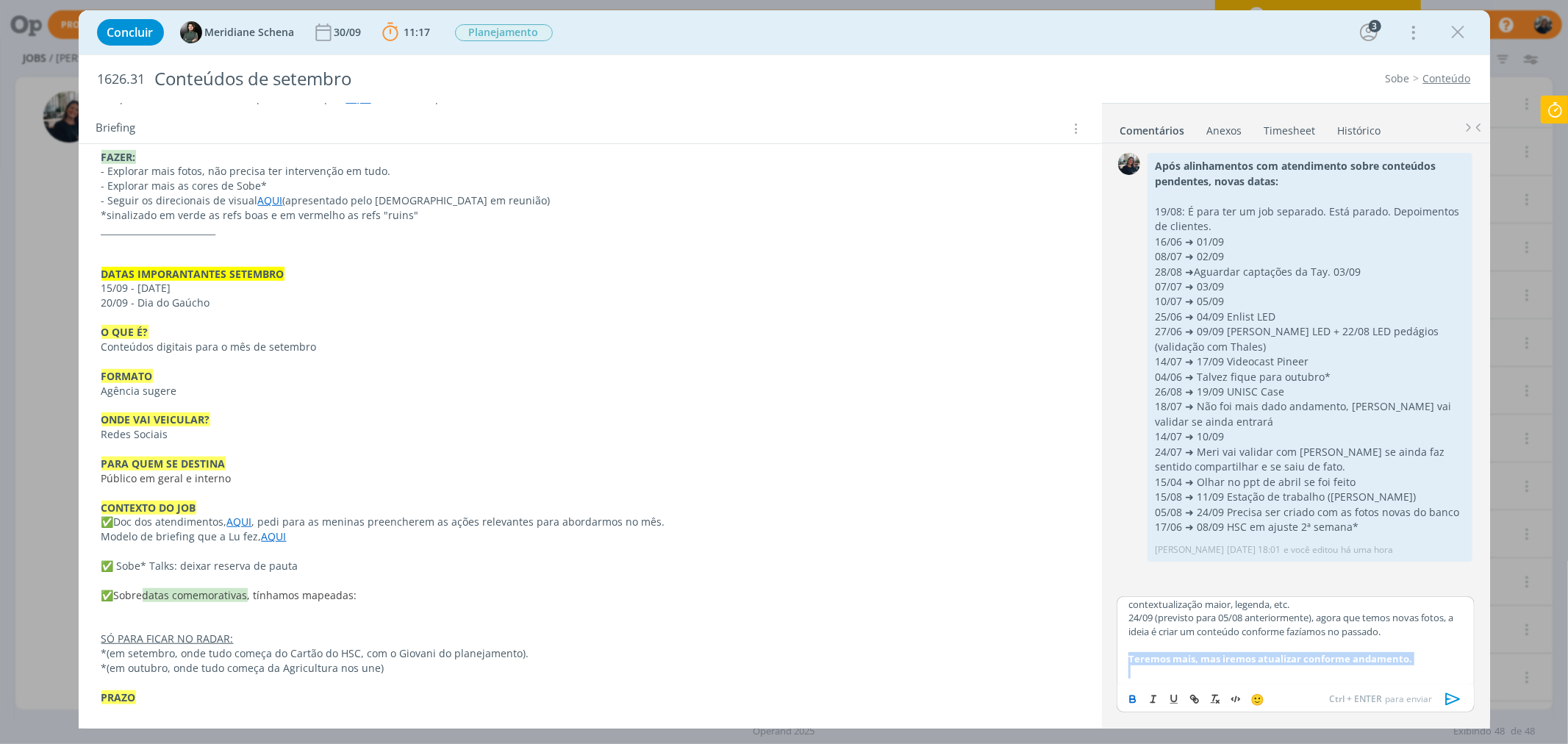
click at [1435, 655] on p "Teremos mais, mas iremos atualizar conforme andamento." at bounding box center [1294, 659] width 333 height 13
click at [1432, 659] on p "Teremos mais, mas iremos atualizar conforme andamento." at bounding box center [1294, 659] width 333 height 13
click at [1368, 689] on span "Meridiane Schena" at bounding box center [1325, 692] width 100 height 16
drag, startPoint x: 1341, startPoint y: 680, endPoint x: 1118, endPoint y: 653, distance: 224.6
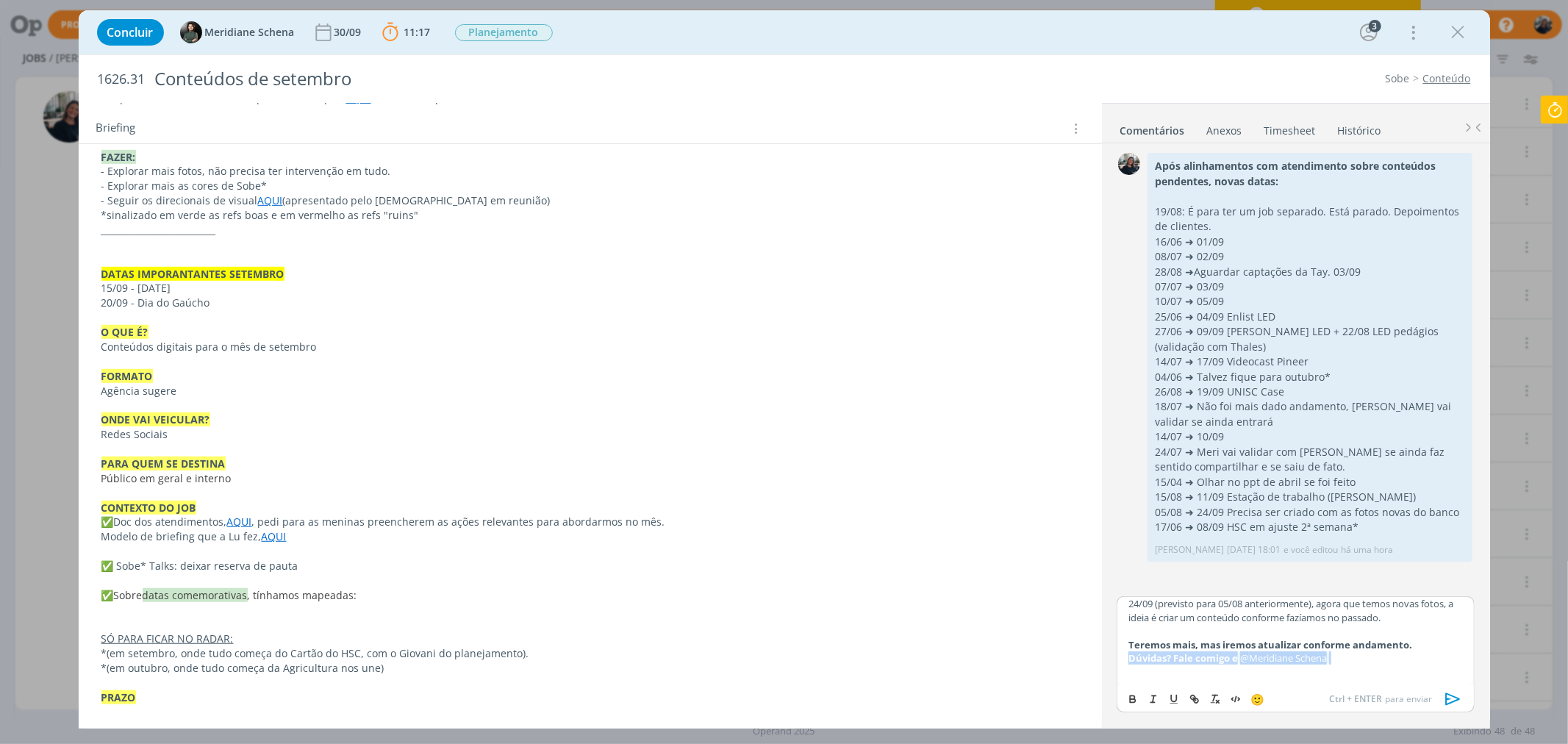
click at [1118, 653] on div "﻿ @ Todos ﻿ Setembro é um mês que teremos muitos conteúdos de meses anteriores …" at bounding box center [1295, 641] width 357 height 88
click at [1134, 700] on icon "dialog" at bounding box center [1132, 699] width 12 height 12
click at [1130, 699] on icon "dialog" at bounding box center [1132, 700] width 5 height 3
drag, startPoint x: 1223, startPoint y: 675, endPoint x: 1233, endPoint y: 674, distance: 10.0
click at [1223, 674] on p "dialog" at bounding box center [1294, 672] width 333 height 13
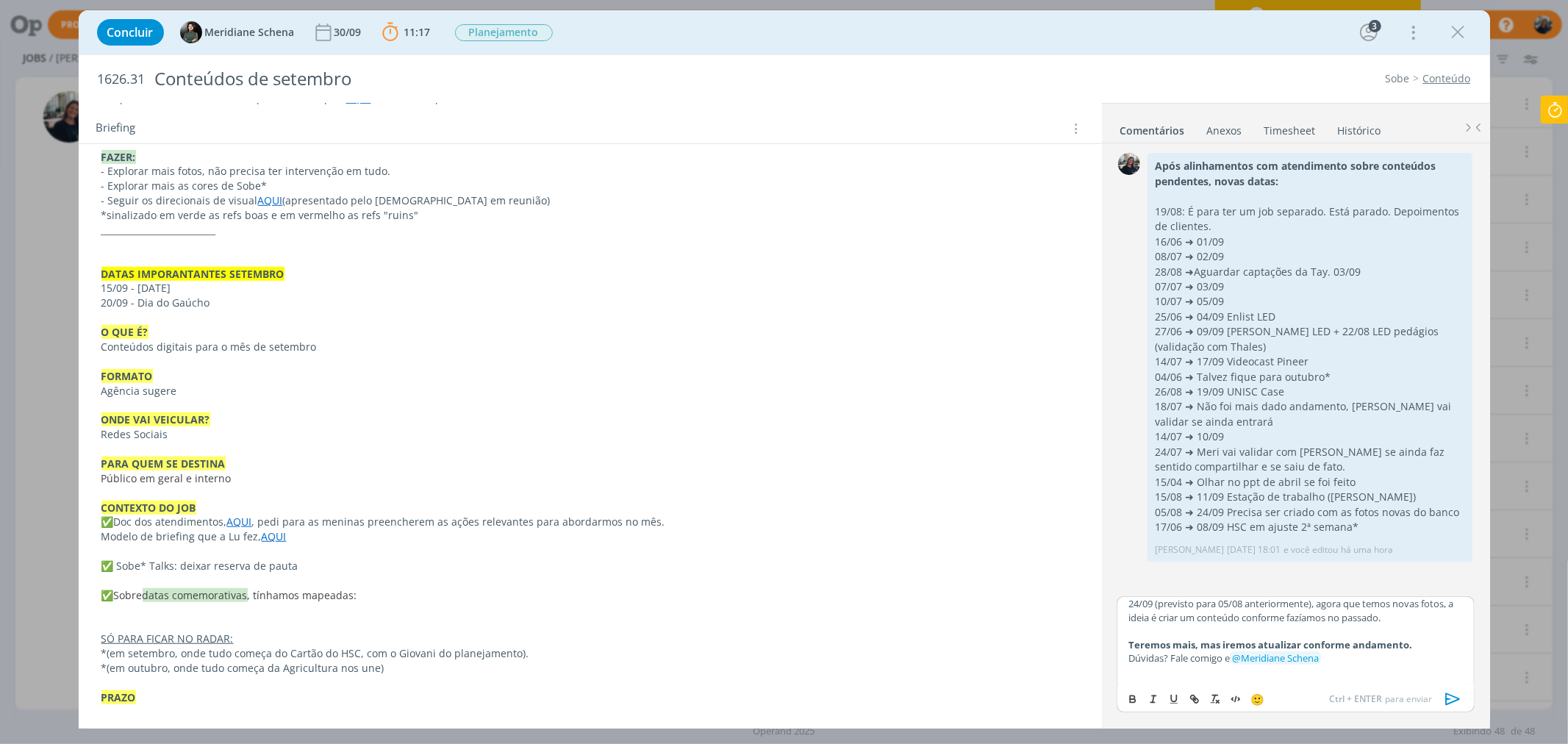
click at [1350, 655] on p "Dúvidas? Fale comigo e ﻿ @ Meridiane Schena ﻿" at bounding box center [1294, 658] width 333 height 13
click at [1188, 668] on p "Dúvidas? Fale comigo e ﻿ @ Meridiane Schena ﻿" at bounding box center [1294, 672] width 333 height 13
click at [1393, 670] on p "Dúvidas? Falem comigo e ﻿ @ Meridiane Schena ﻿" at bounding box center [1294, 672] width 333 height 13
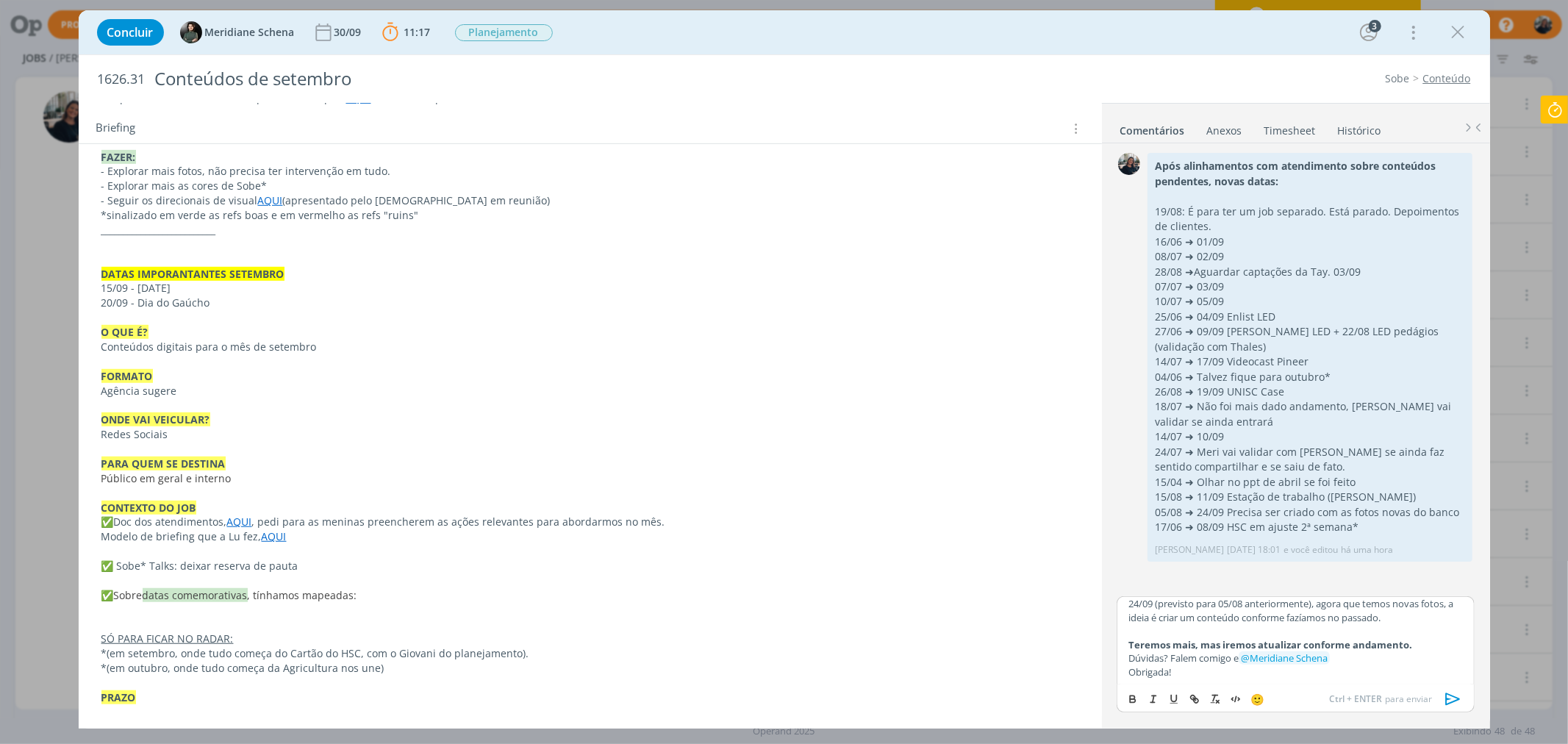
click at [1412, 666] on p "Obrigada!" at bounding box center [1294, 672] width 333 height 13
click at [1446, 701] on icon "dialog" at bounding box center [1453, 699] width 22 height 22
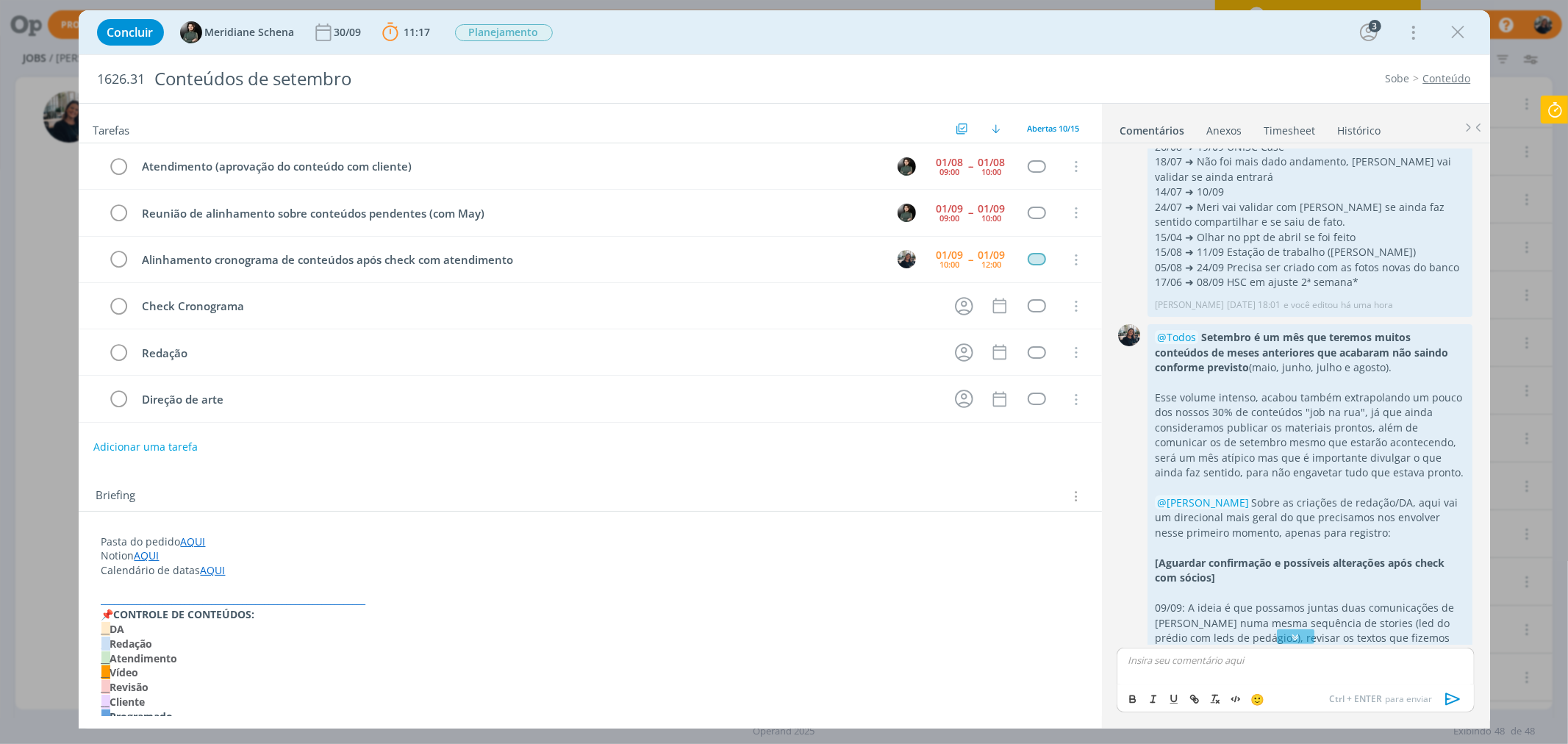
scroll to position [487, 0]
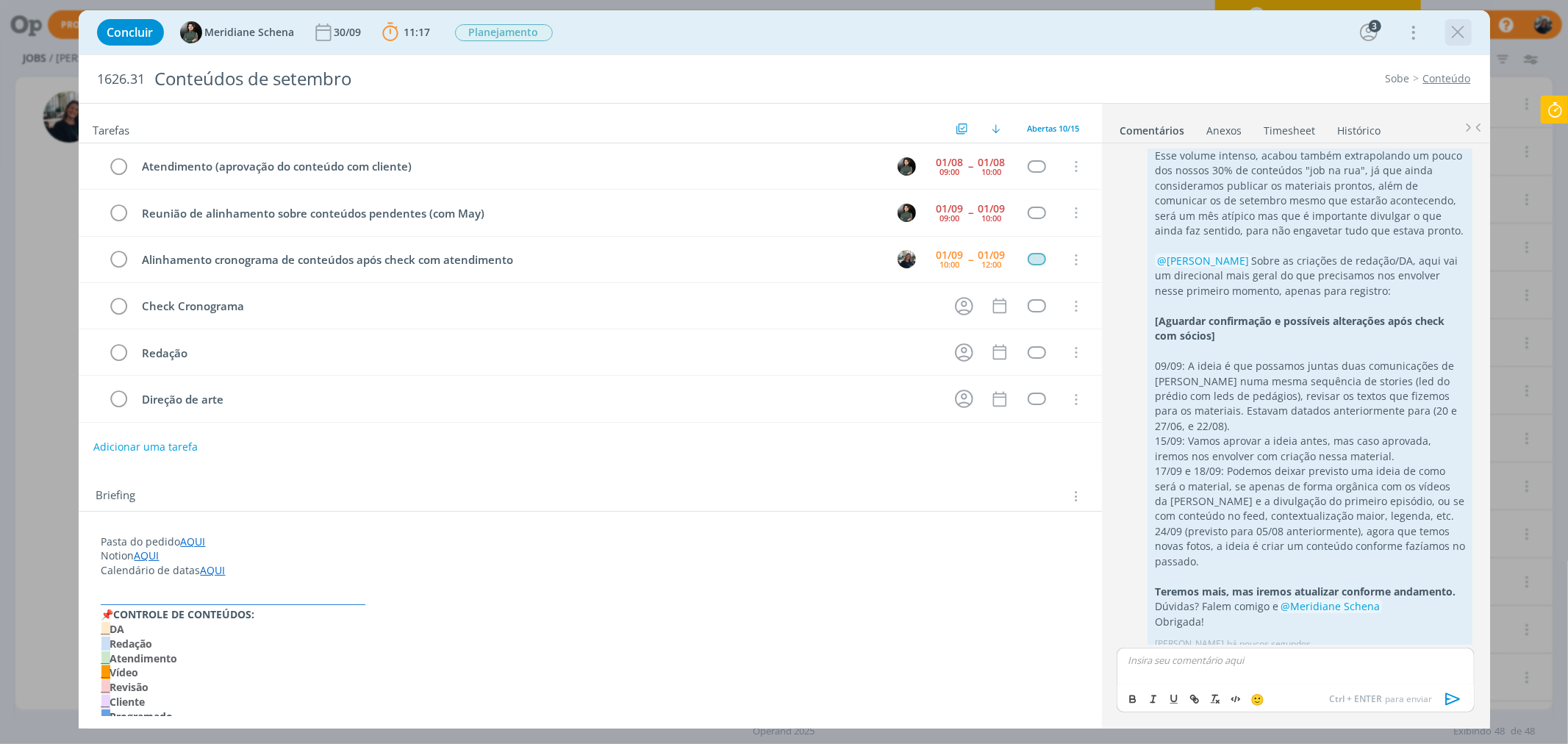
click at [1459, 39] on icon "dialog" at bounding box center [1457, 32] width 22 height 22
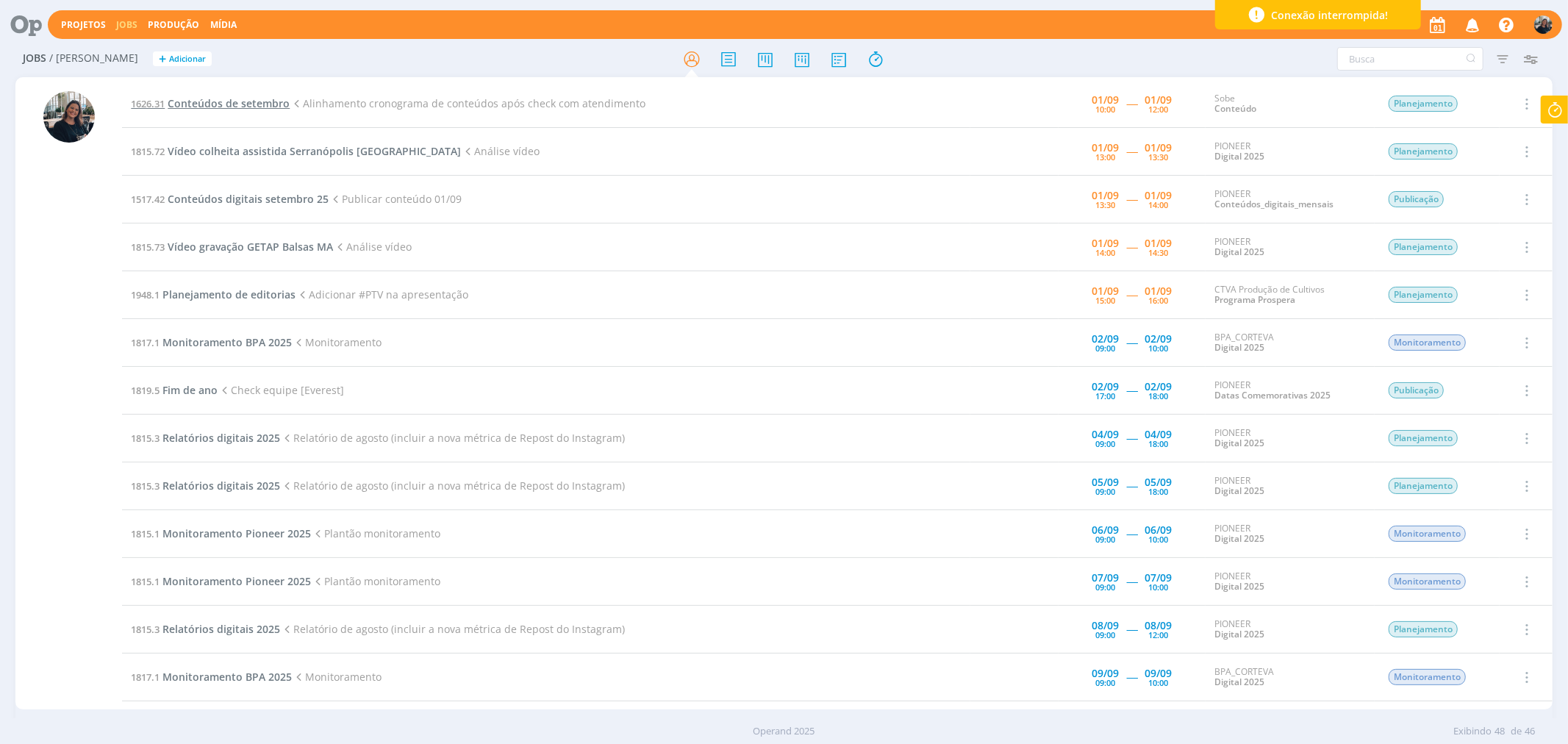
click at [269, 104] on span "Conteúdos de setembro" at bounding box center [228, 103] width 122 height 14
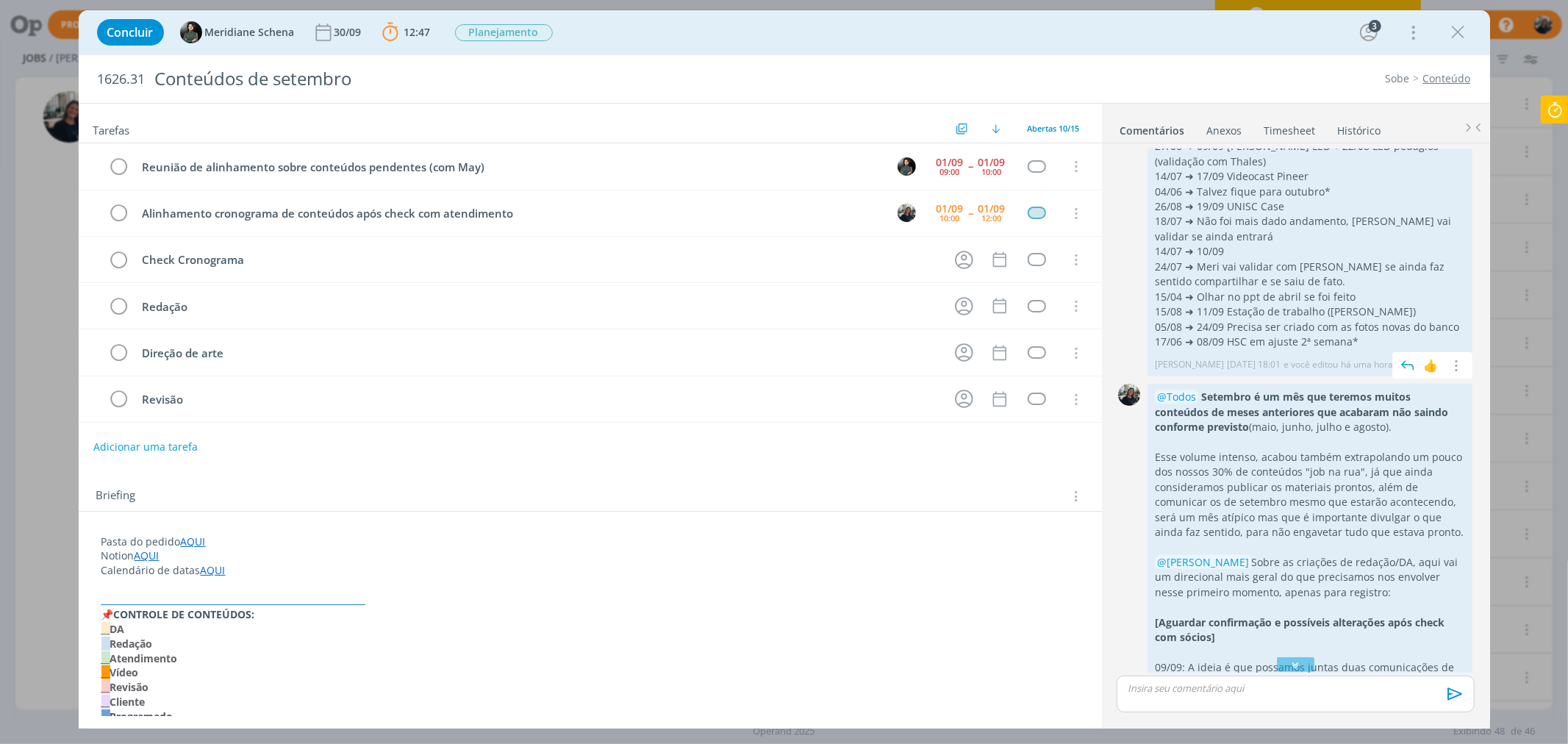
scroll to position [296, 0]
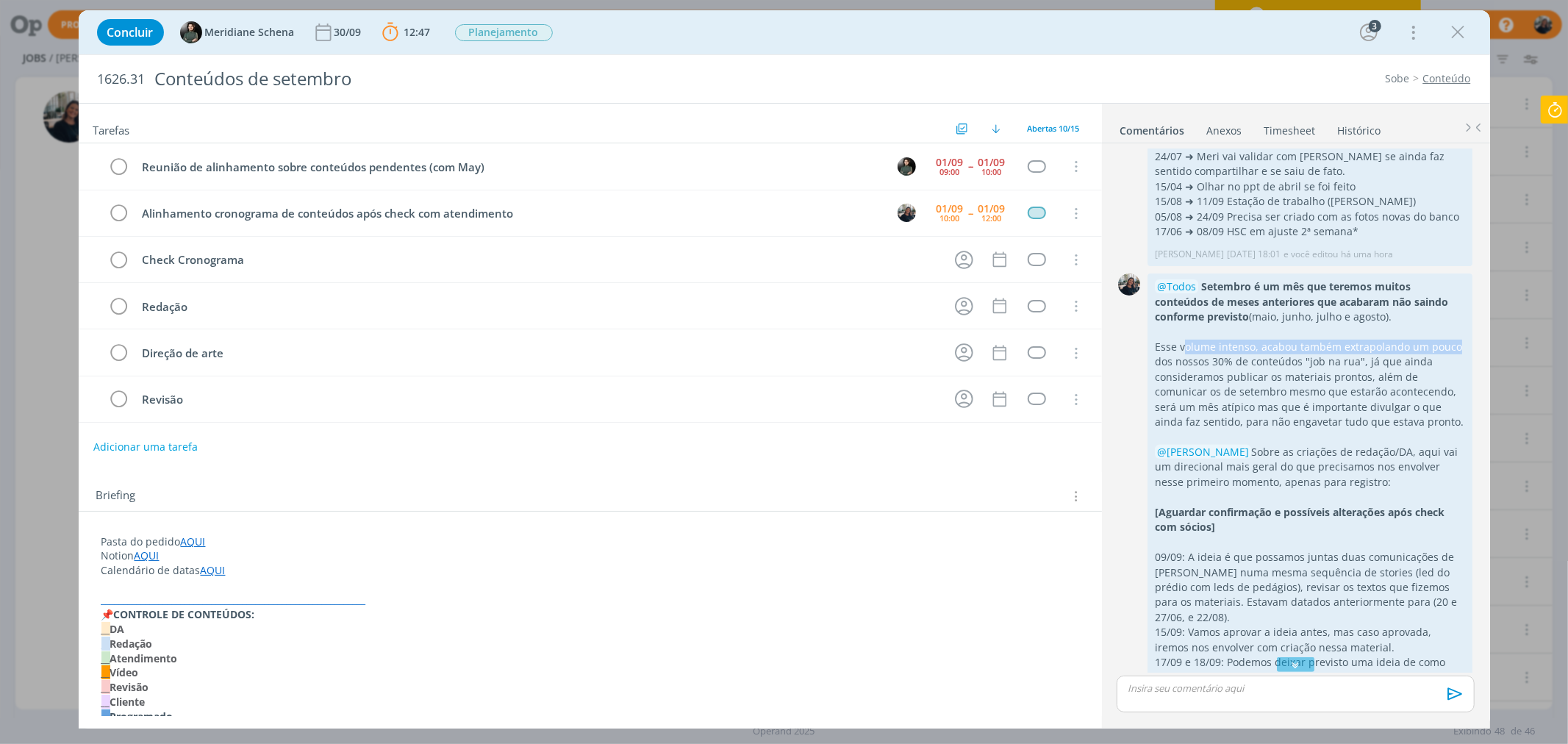
drag, startPoint x: 1185, startPoint y: 348, endPoint x: 1455, endPoint y: 354, distance: 270.1
click at [1455, 354] on p "Esse volume intenso, acabou também extrapolando um pouco dos nossos 30% de cont…" at bounding box center [1310, 385] width 310 height 90
click at [1305, 371] on p "Esse volume intenso, acabou também extrapolando um pouco dos nossos 30% de cont…" at bounding box center [1310, 385] width 310 height 90
drag, startPoint x: 1224, startPoint y: 363, endPoint x: 1368, endPoint y: 361, distance: 144.0
click at [1368, 361] on p "Esse volume intenso, acabou também extrapolando um pouco dos nossos 30% de cont…" at bounding box center [1310, 385] width 310 height 90
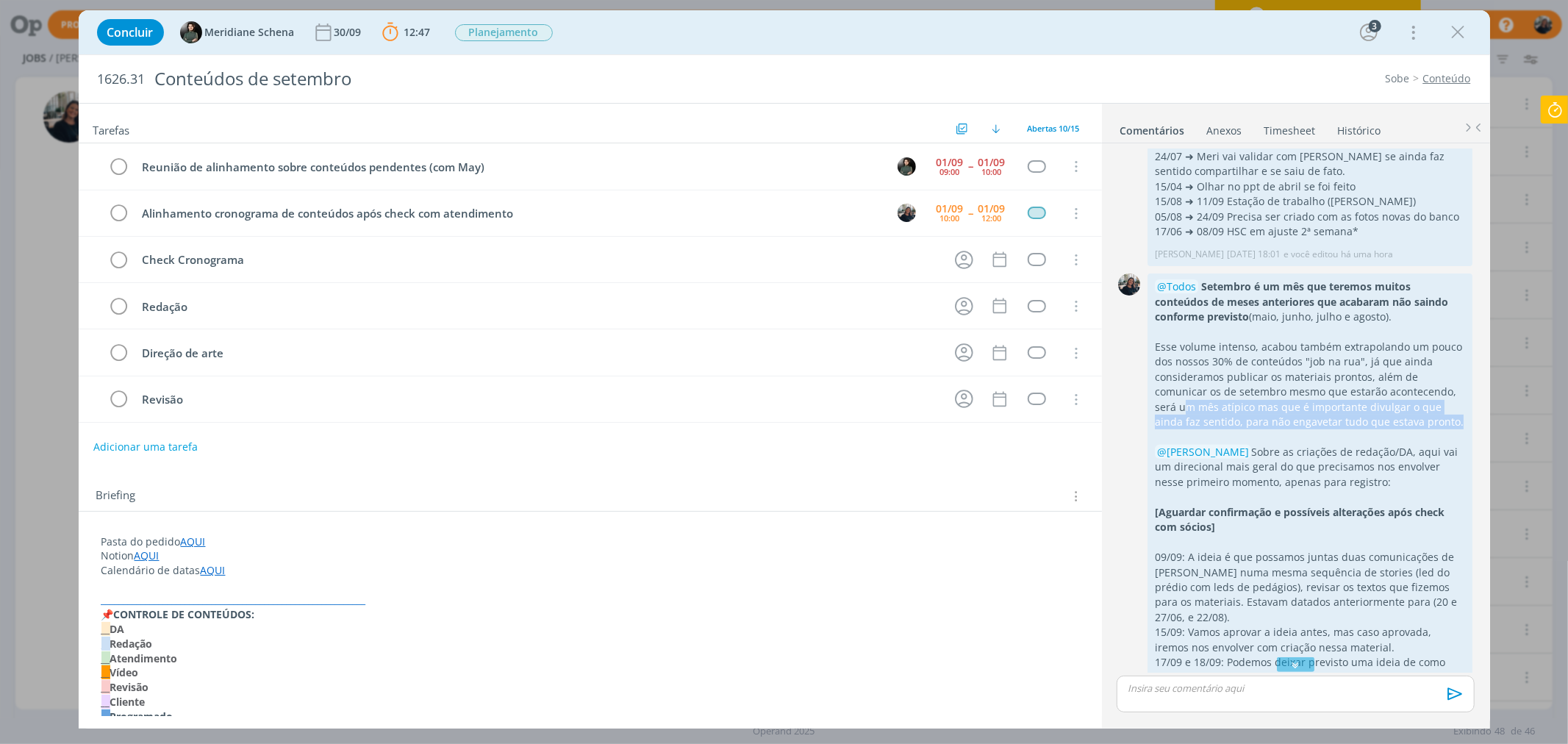
drag, startPoint x: 1411, startPoint y: 388, endPoint x: 1434, endPoint y: 421, distance: 40.2
click at [1434, 421] on p "Esse volume intenso, acabou também extrapolando um pouco dos nossos 30% de cont…" at bounding box center [1310, 385] width 310 height 90
click at [1417, 436] on p "dialog" at bounding box center [1310, 438] width 310 height 15
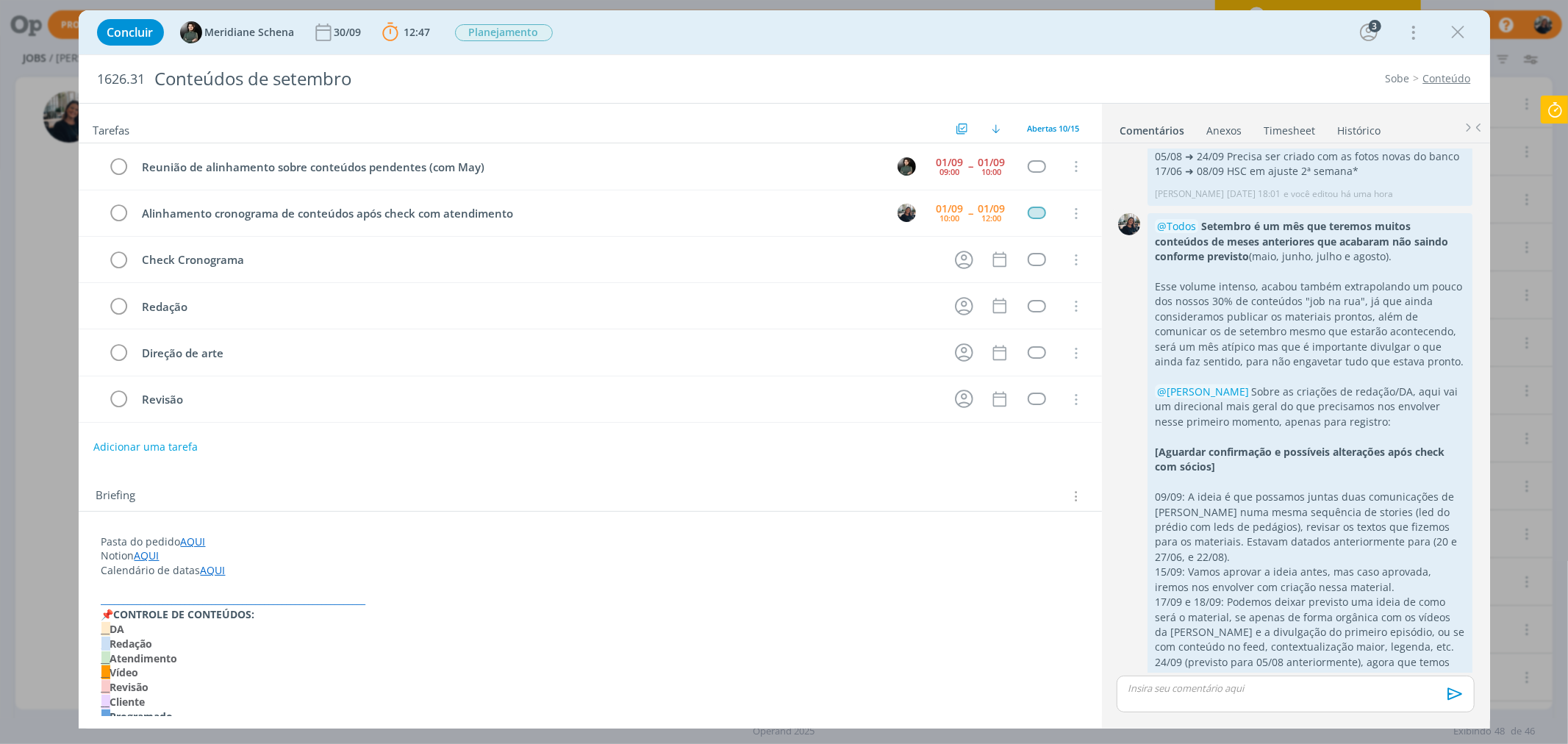
scroll to position [458, 0]
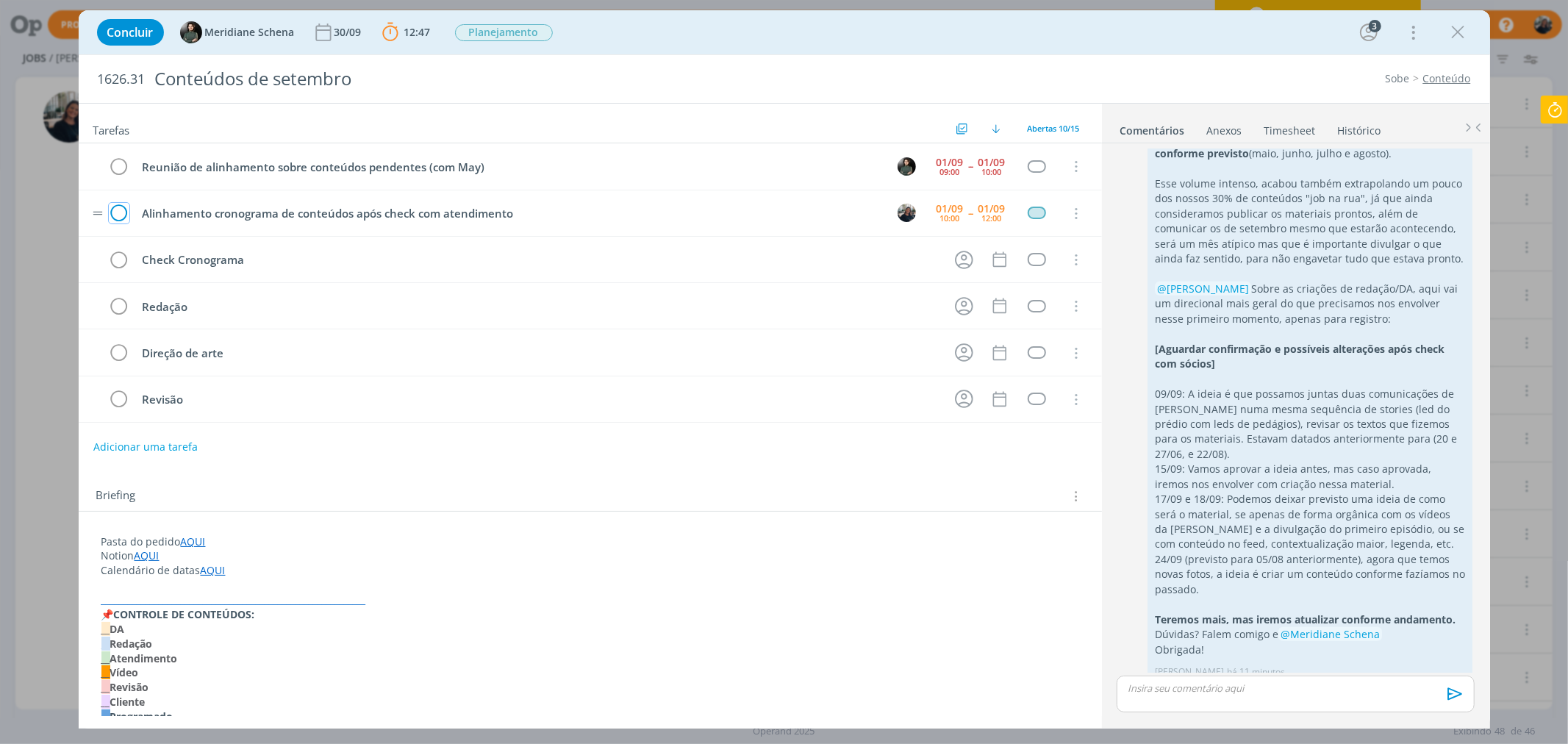
click at [120, 209] on icon "dialog" at bounding box center [119, 213] width 21 height 22
click at [1560, 103] on icon at bounding box center [1554, 110] width 26 height 29
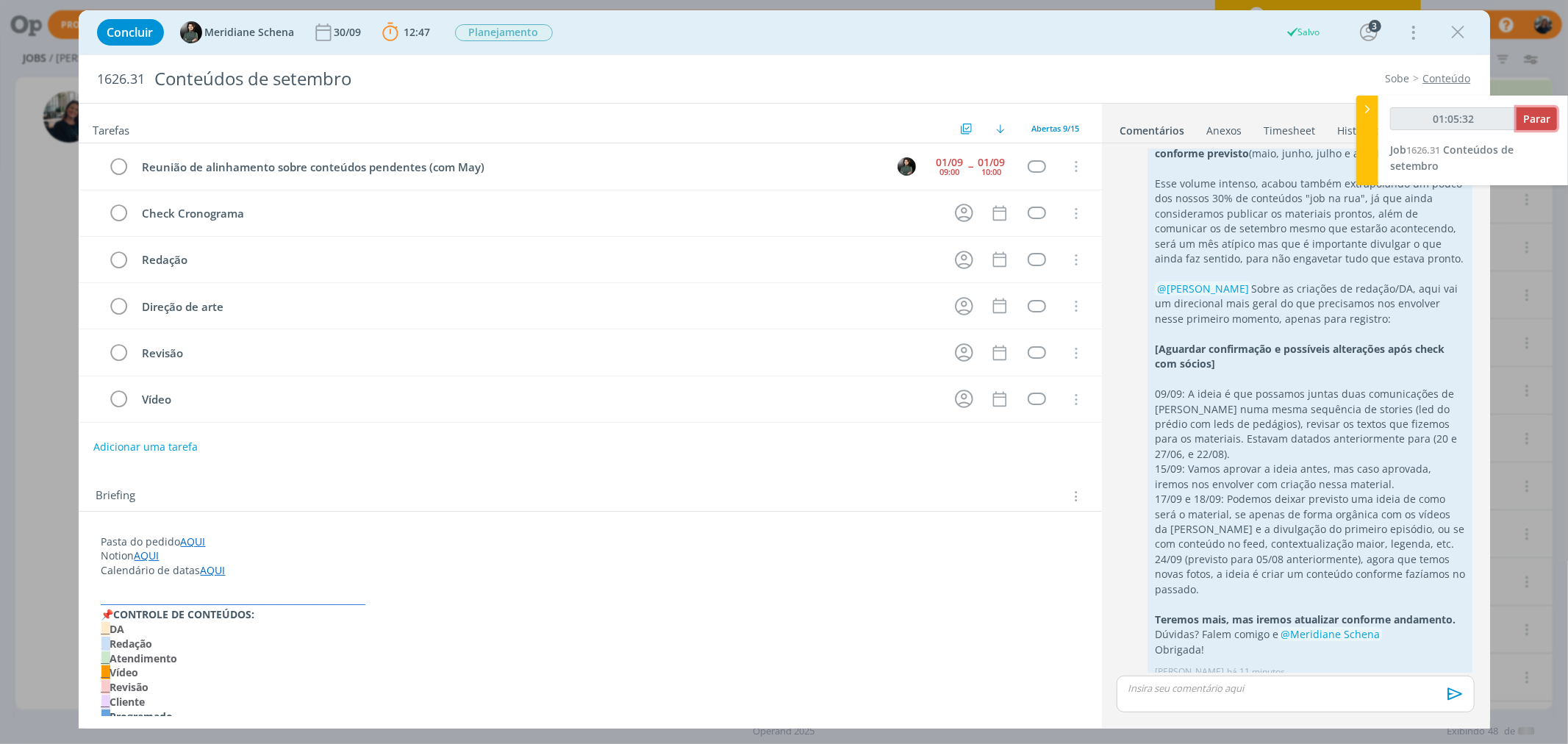
click at [1527, 107] on button "Parar" at bounding box center [1536, 118] width 40 height 23
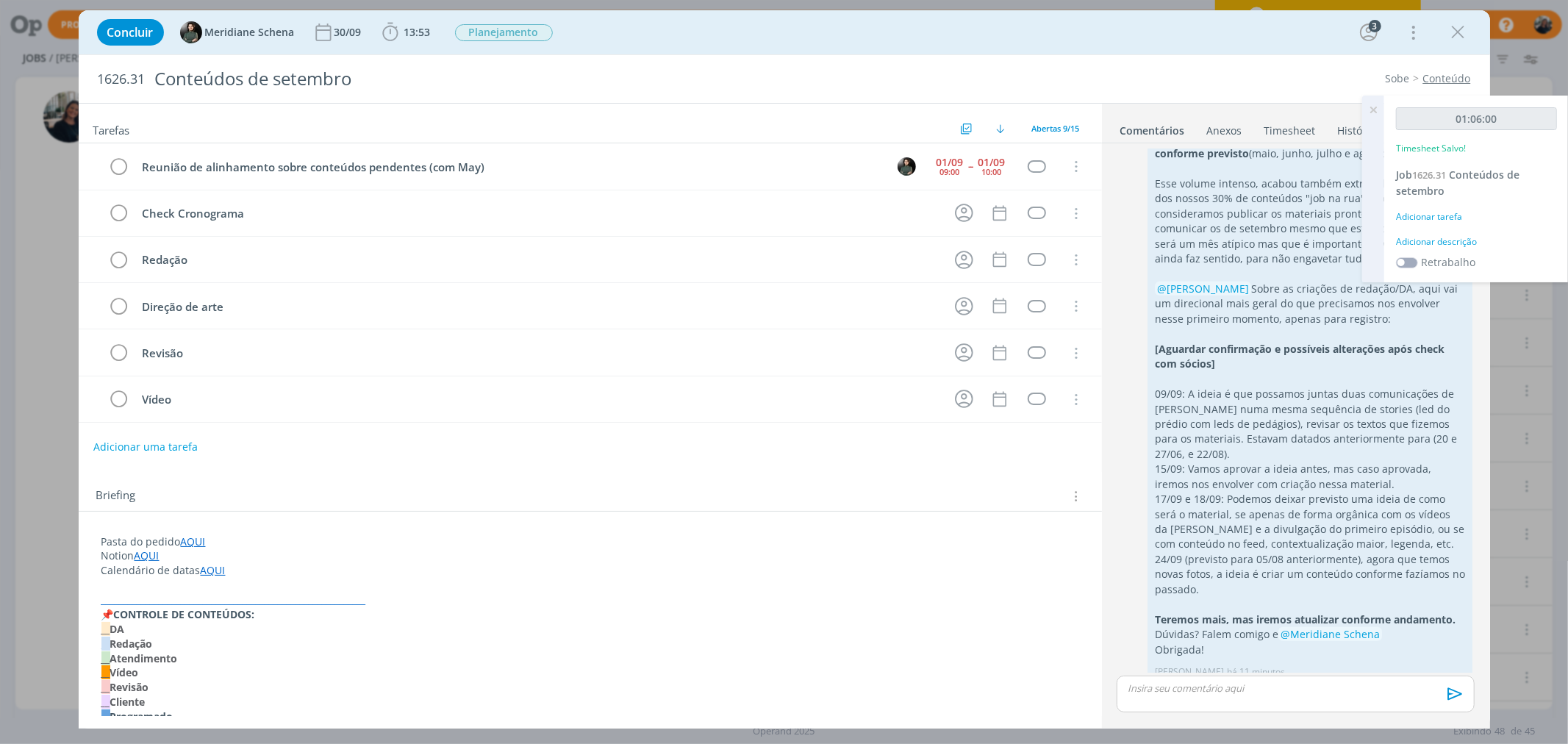
click at [1432, 235] on div "Adicionar descrição" at bounding box center [1475, 241] width 161 height 13
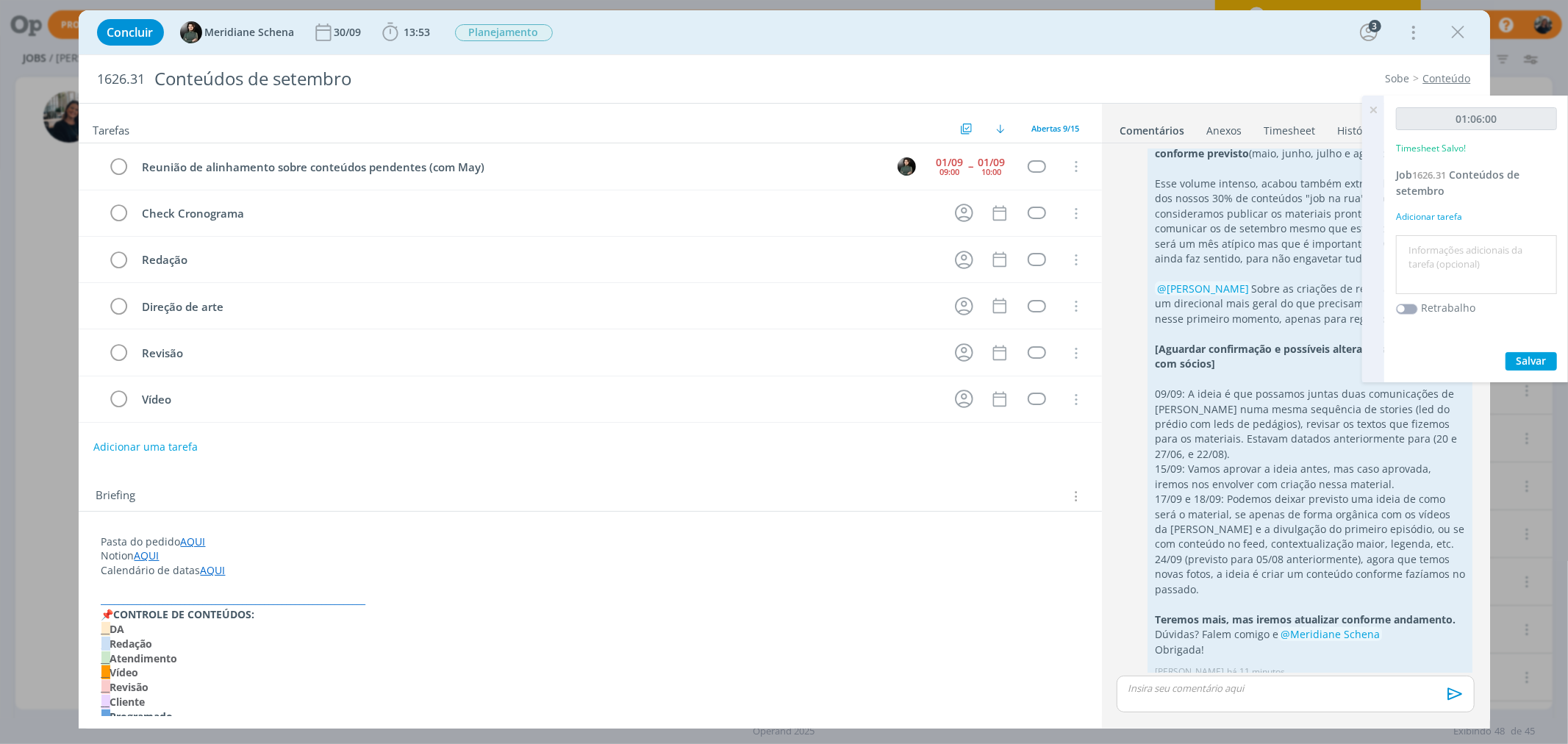
click at [1440, 246] on textarea at bounding box center [1476, 265] width 154 height 53
type textarea "Alinhamentos finais e direcionais para criação + validações com atendimentos jo…"
click at [1534, 363] on span "Salvar" at bounding box center [1531, 360] width 30 height 14
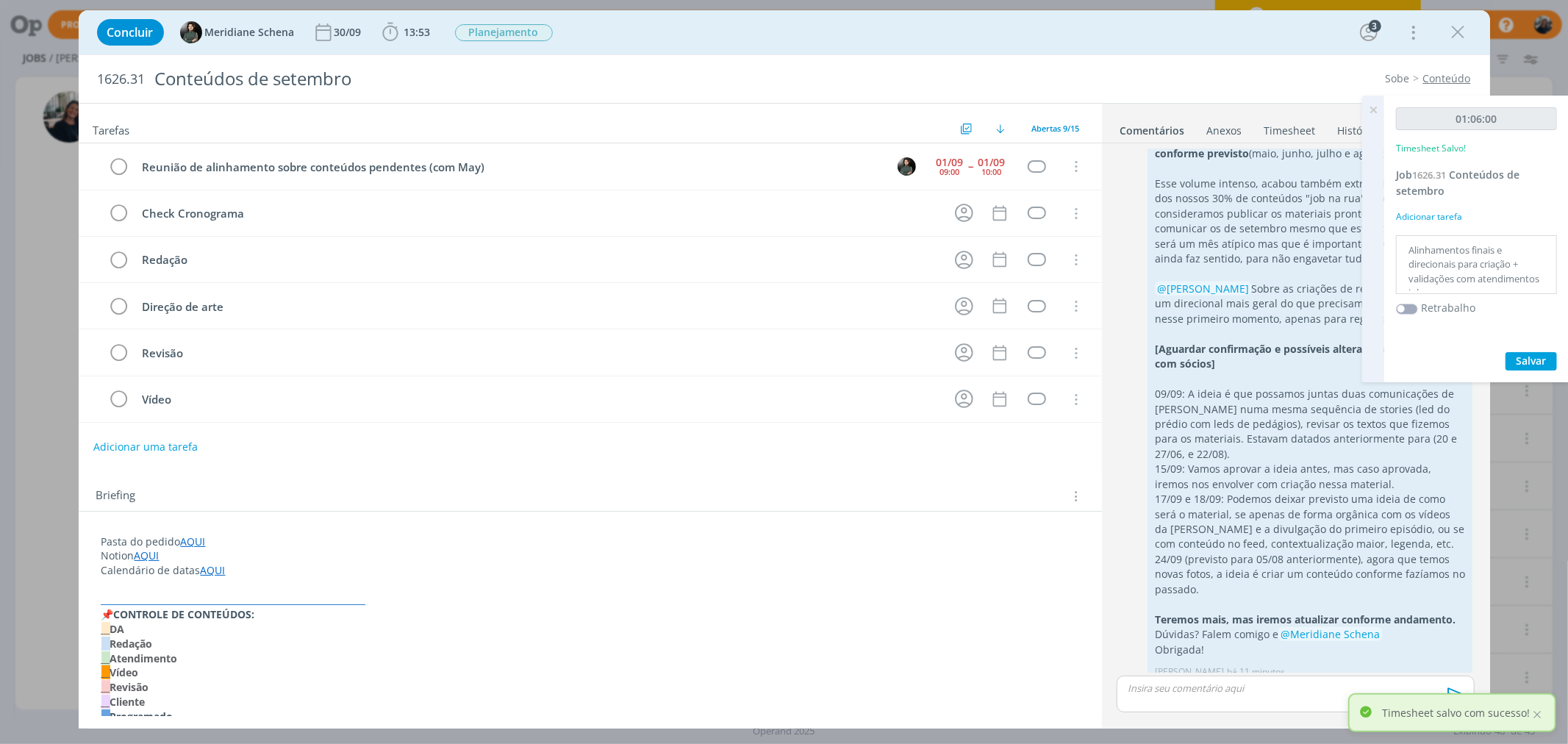
click at [1370, 108] on icon at bounding box center [1373, 110] width 26 height 29
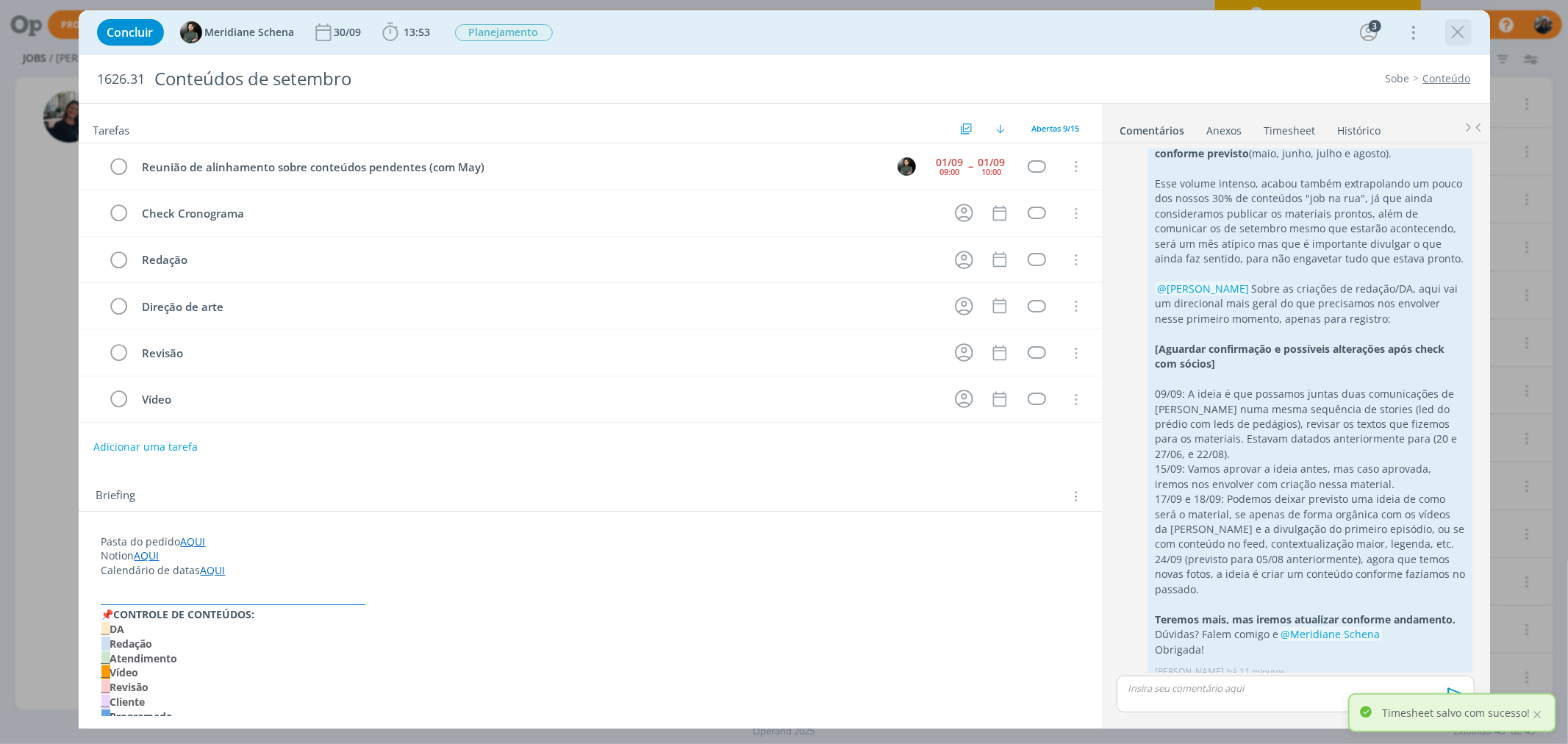
click at [1453, 24] on icon "dialog" at bounding box center [1457, 32] width 22 height 22
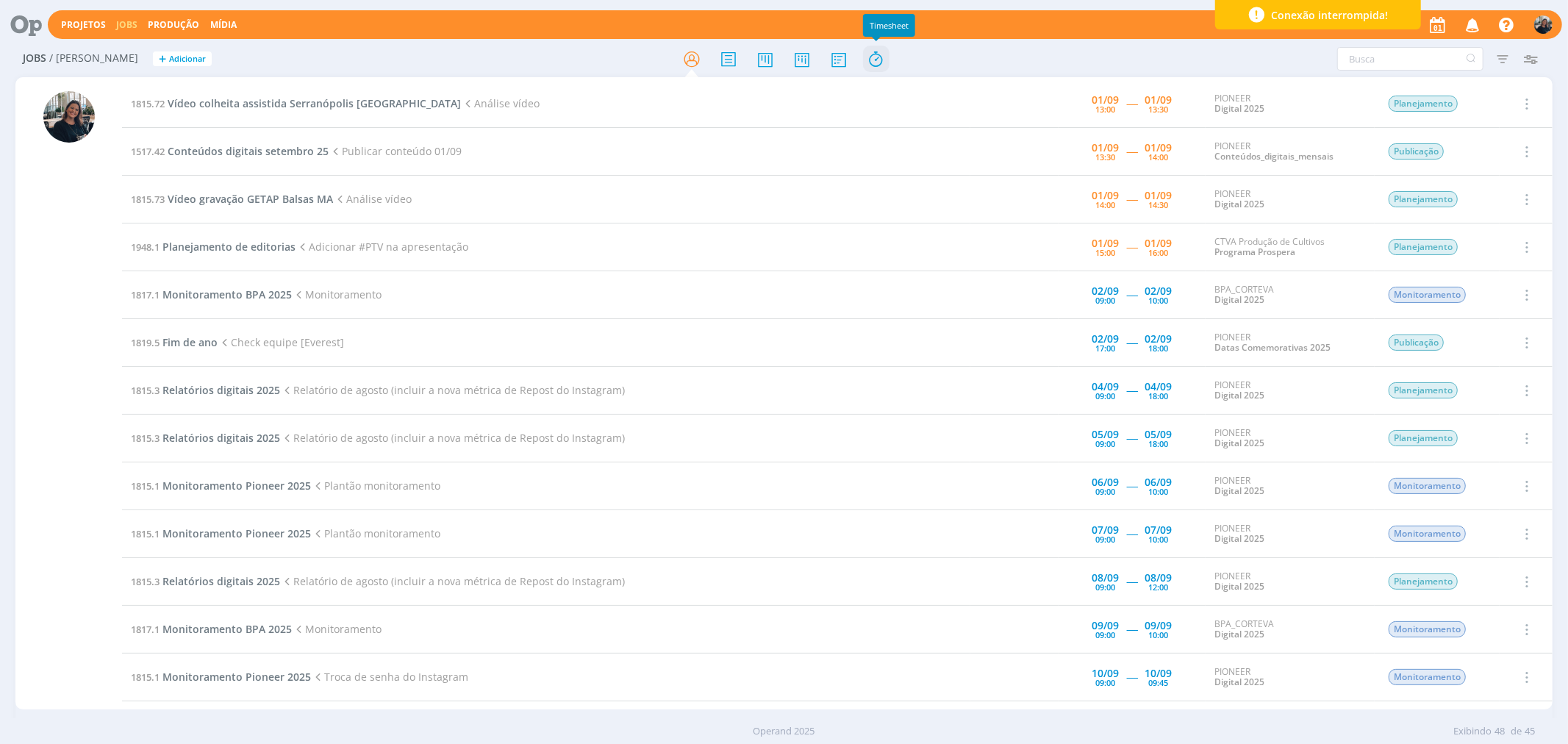
click at [869, 61] on icon at bounding box center [875, 59] width 26 height 29
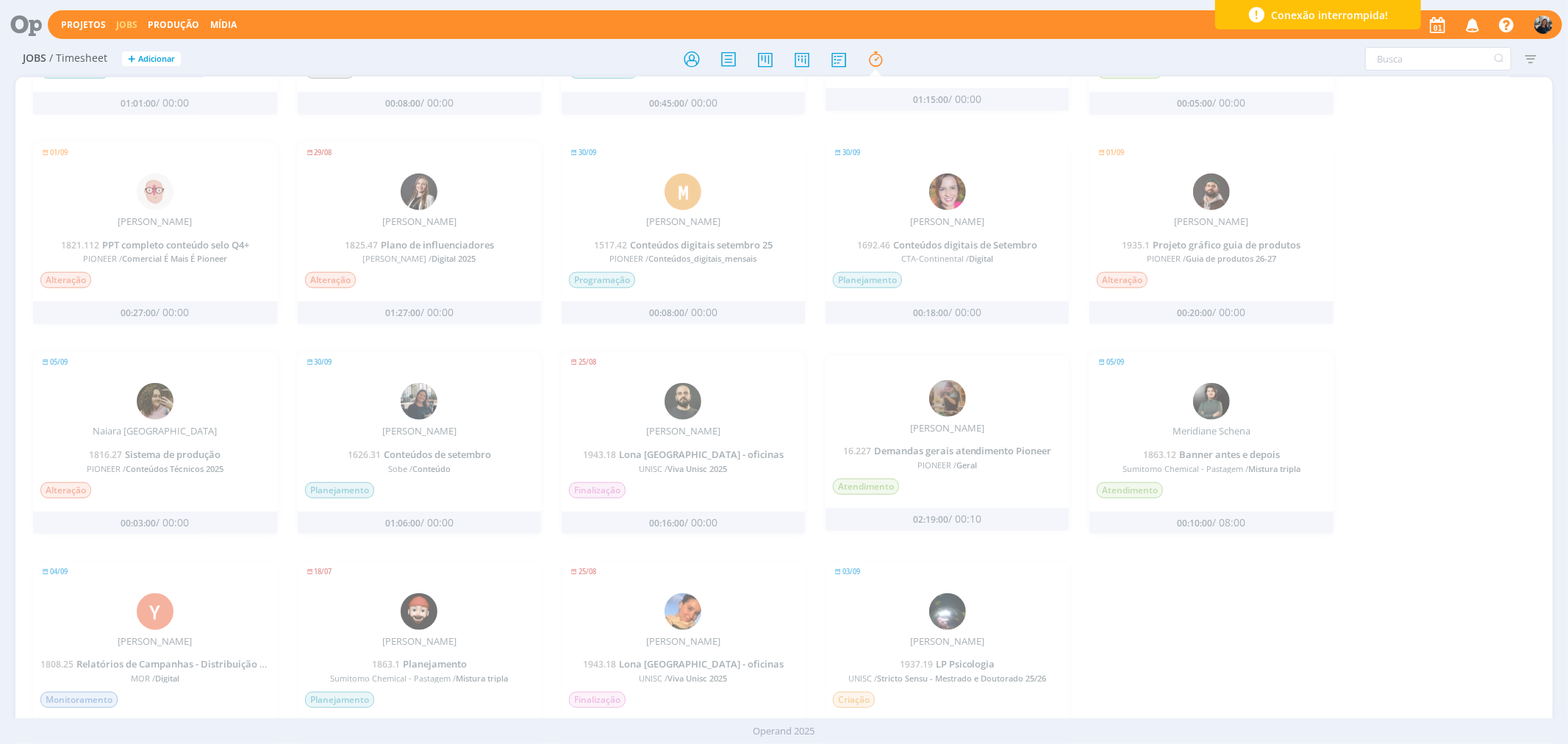
scroll to position [1054, 0]
click at [441, 450] on span "Conteúdos de setembro" at bounding box center [438, 453] width 107 height 13
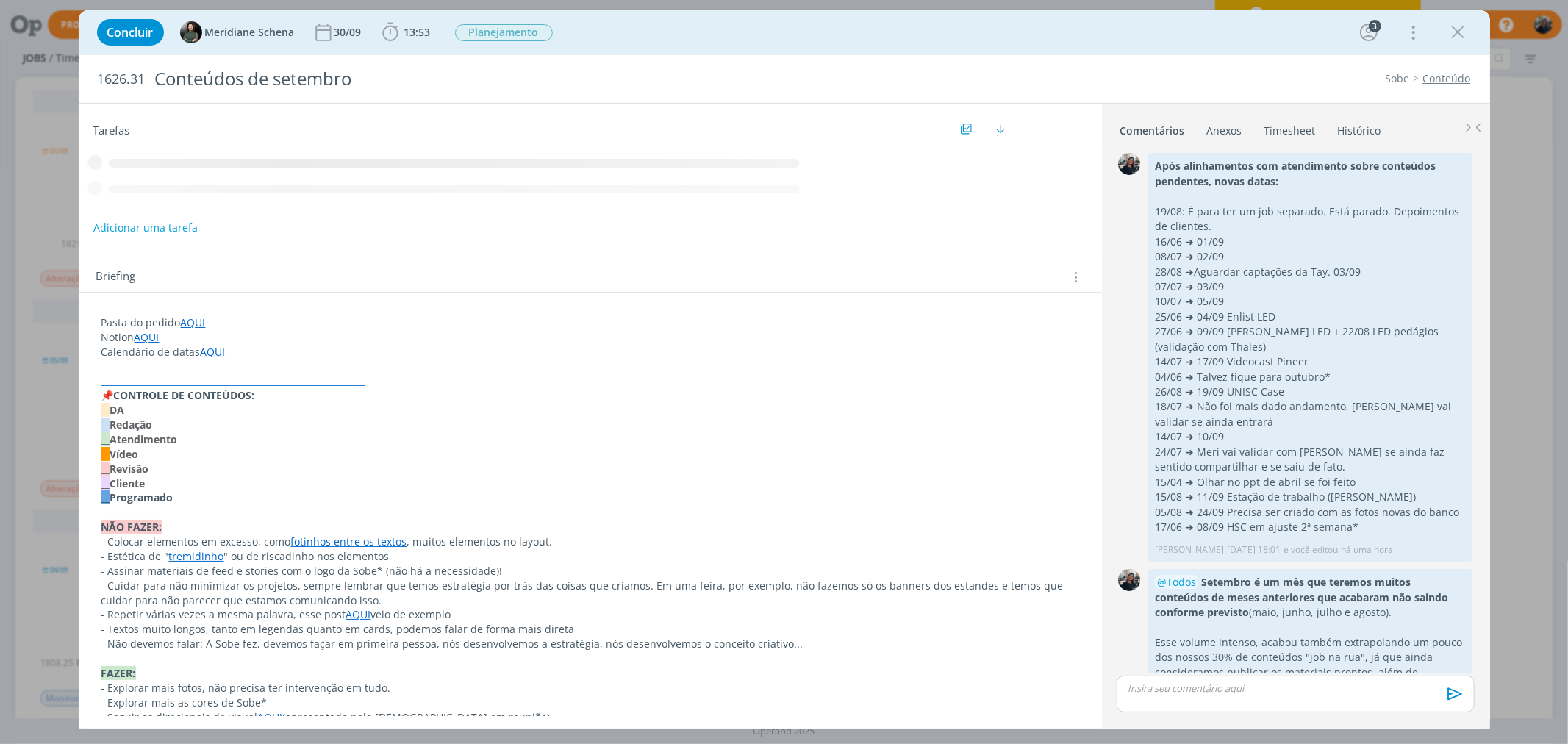
scroll to position [458, 0]
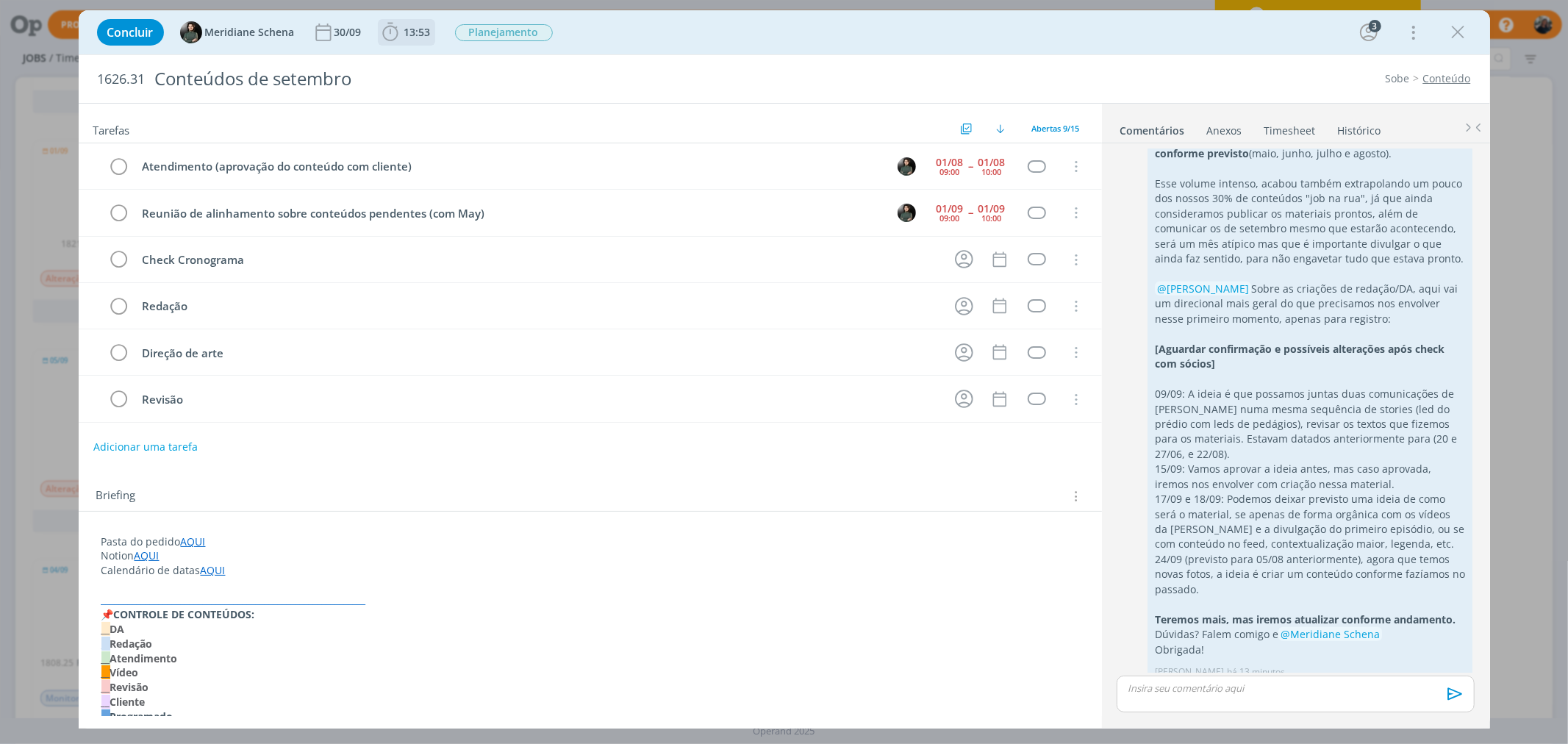
click at [394, 32] on icon "dialog" at bounding box center [390, 32] width 22 height 22
click at [434, 66] on span "Iniciar" at bounding box center [439, 64] width 31 height 10
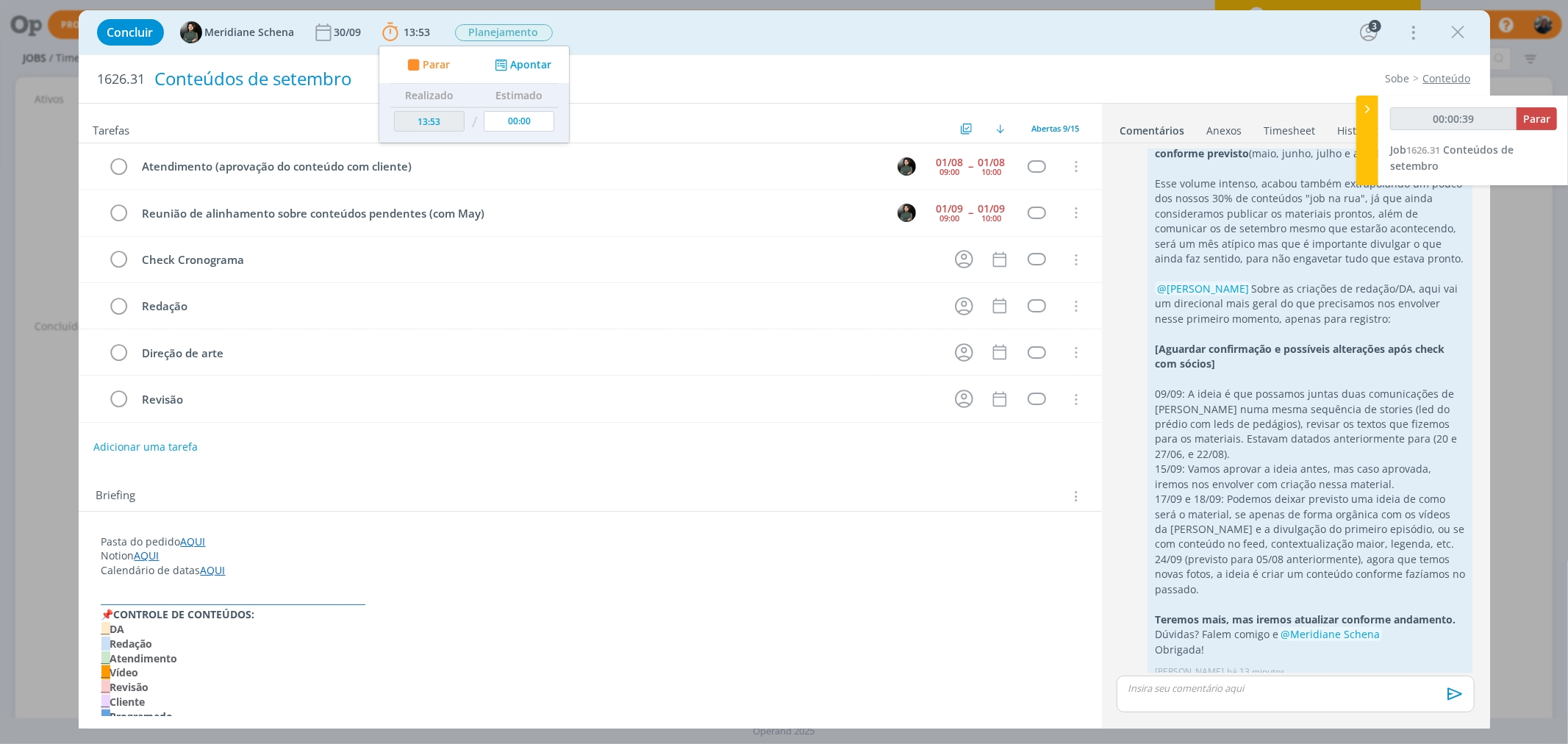
scroll to position [0, 0]
type input "00:02:41"
click at [1363, 111] on icon at bounding box center [1367, 109] width 15 height 15
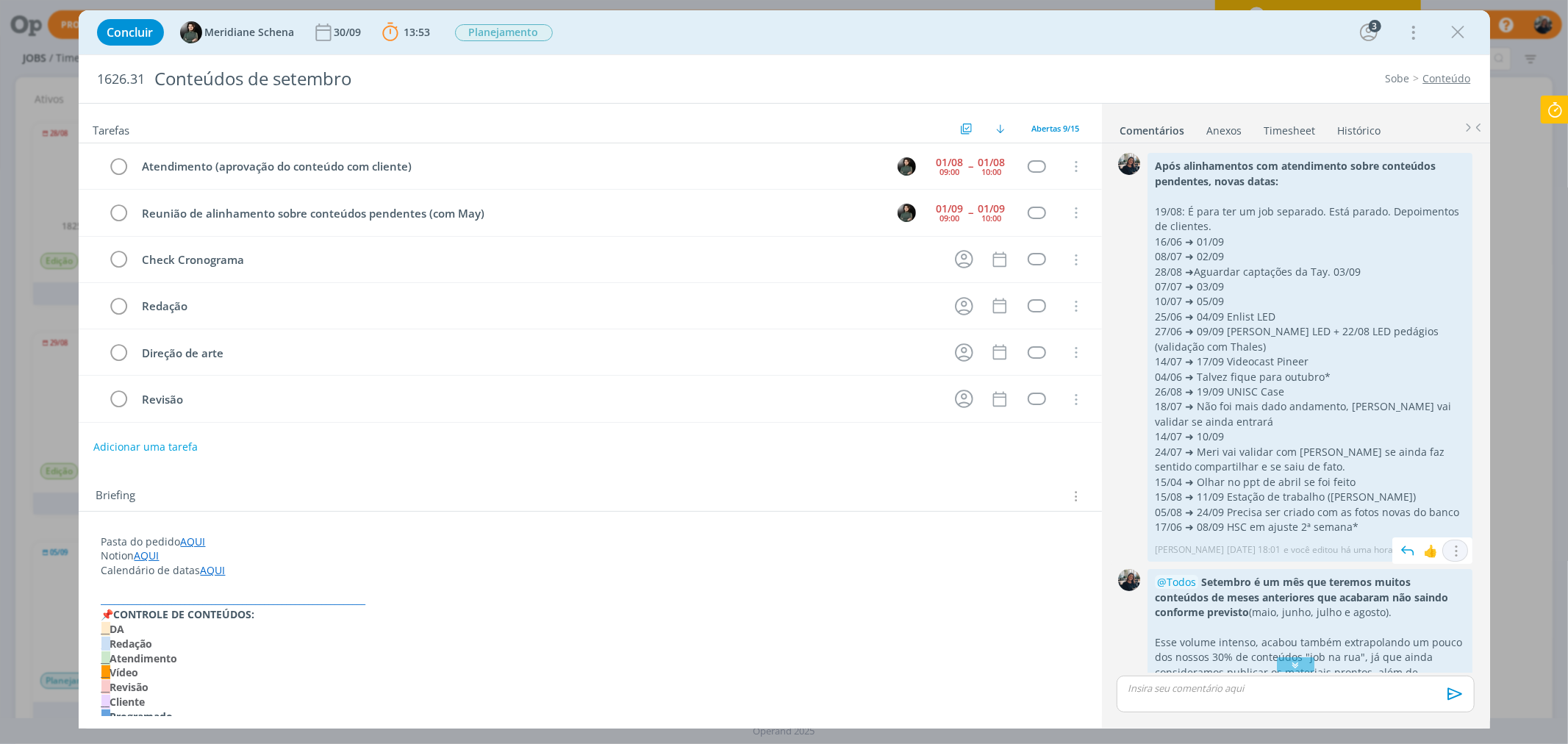
click at [1457, 544] on div "Editar Excluir" at bounding box center [1454, 550] width 18 height 15
click at [1453, 546] on icon "dialog" at bounding box center [1454, 550] width 16 height 14
click at [1422, 574] on link "Editar" at bounding box center [1406, 571] width 116 height 23
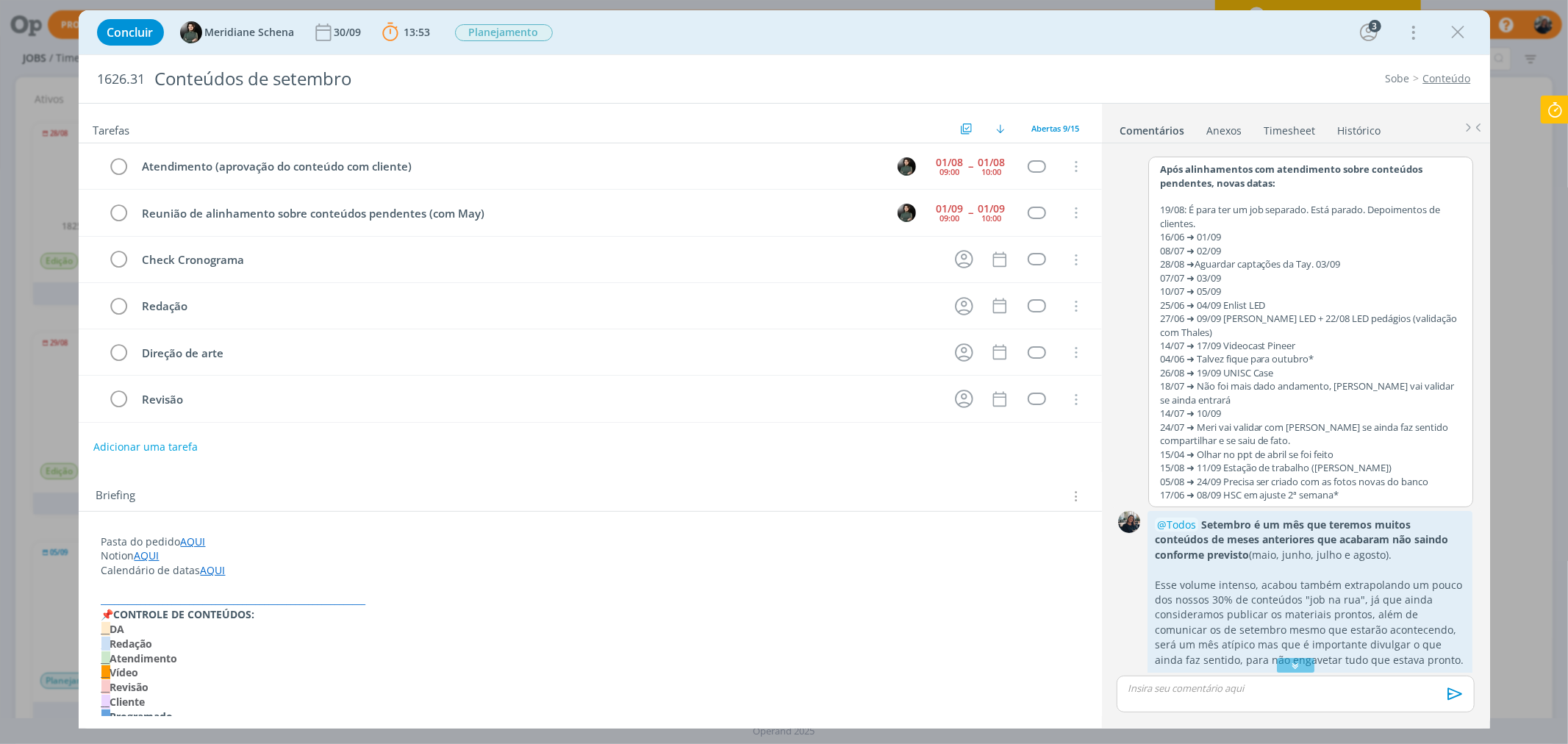
drag, startPoint x: 1296, startPoint y: 437, endPoint x: 1324, endPoint y: 442, distance: 28.4
click at [1297, 438] on p "24/07 ➜ Meri vai validar com [PERSON_NAME] se ainda faz sentido compartilhar e …" at bounding box center [1310, 434] width 301 height 27
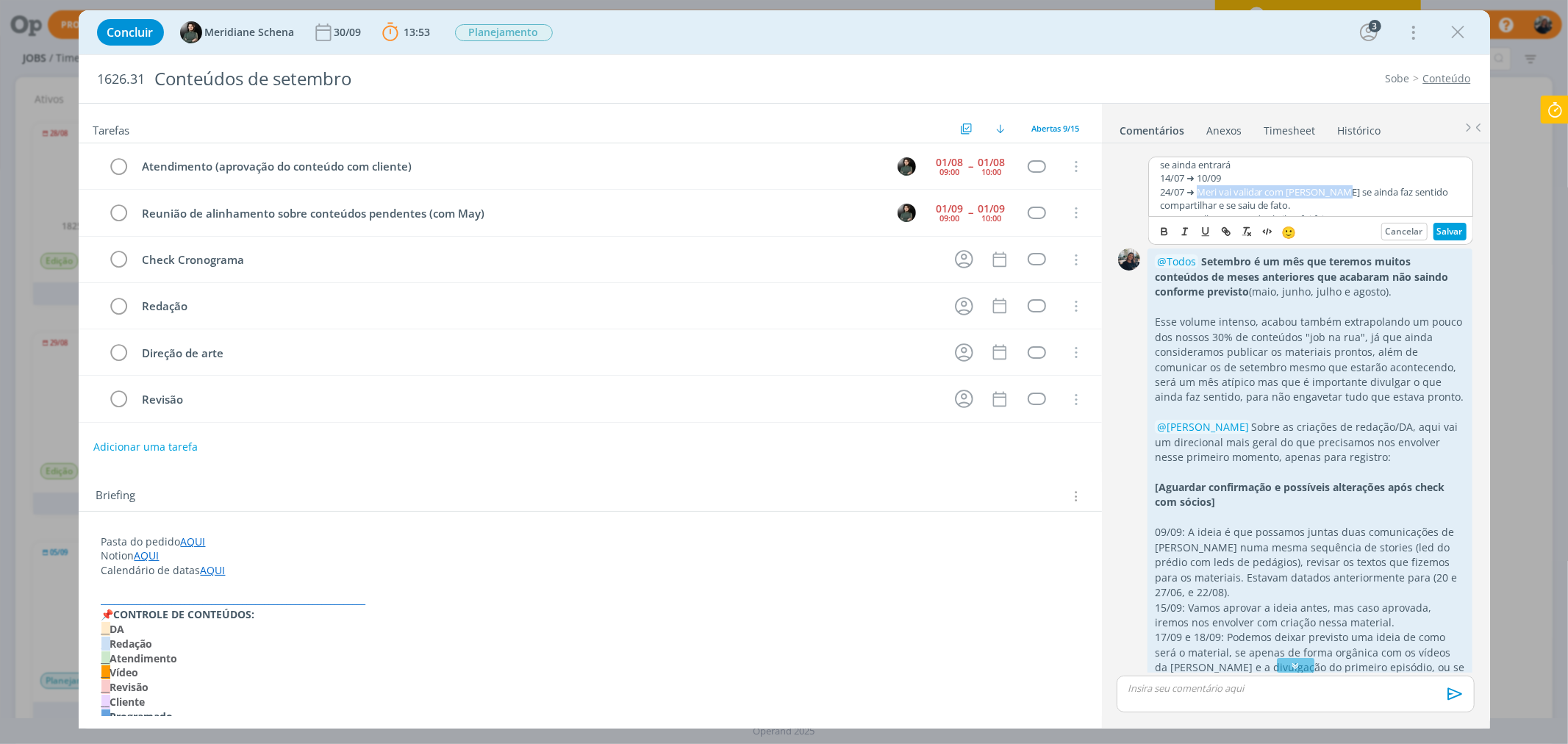
scroll to position [252, 0]
drag, startPoint x: 1203, startPoint y: 196, endPoint x: 1317, endPoint y: 186, distance: 114.4
click at [1317, 186] on p "24/07 ➜ Meri vai validar com [PERSON_NAME] se ainda faz sentido compartilhar e …" at bounding box center [1310, 181] width 301 height 27
click at [1199, 173] on p "24/07 ➜ Ficarão para outubro ou depois, vídeos de lançamento ainda vão demorar …" at bounding box center [1310, 181] width 301 height 27
click at [1440, 228] on button "Salvar" at bounding box center [1449, 231] width 33 height 18
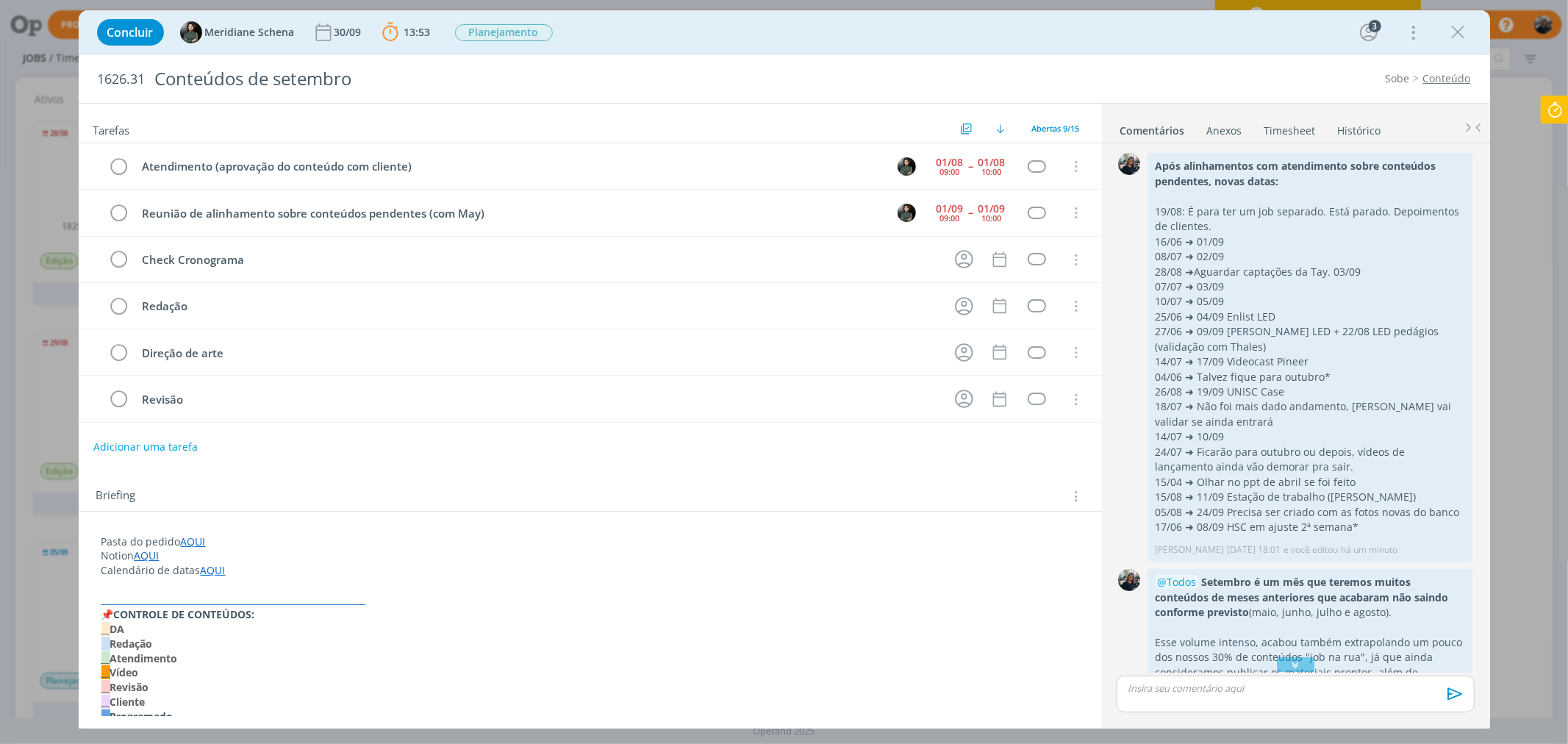
click at [1453, 32] on icon "dialog" at bounding box center [1457, 32] width 22 height 22
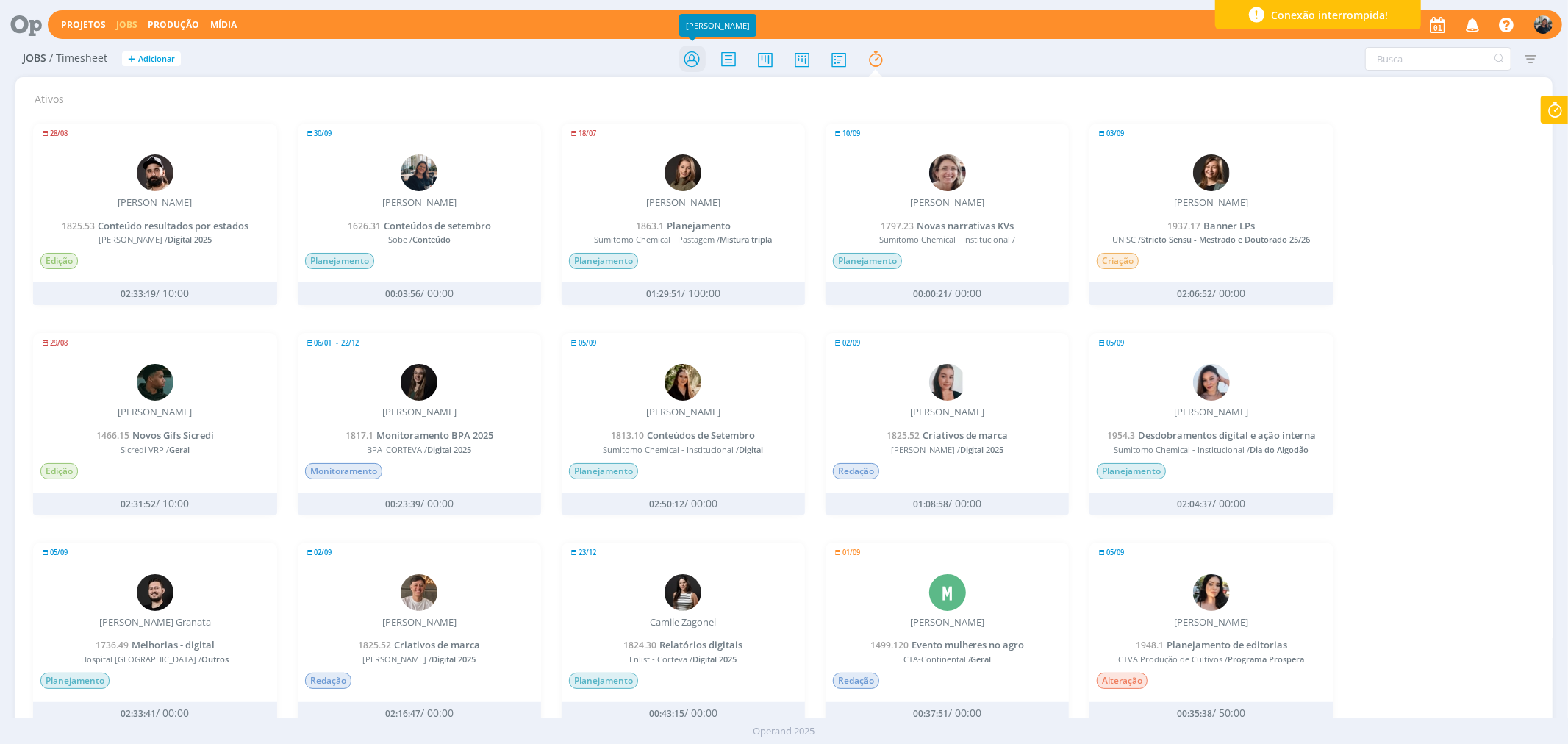
click at [687, 62] on icon at bounding box center [691, 59] width 26 height 29
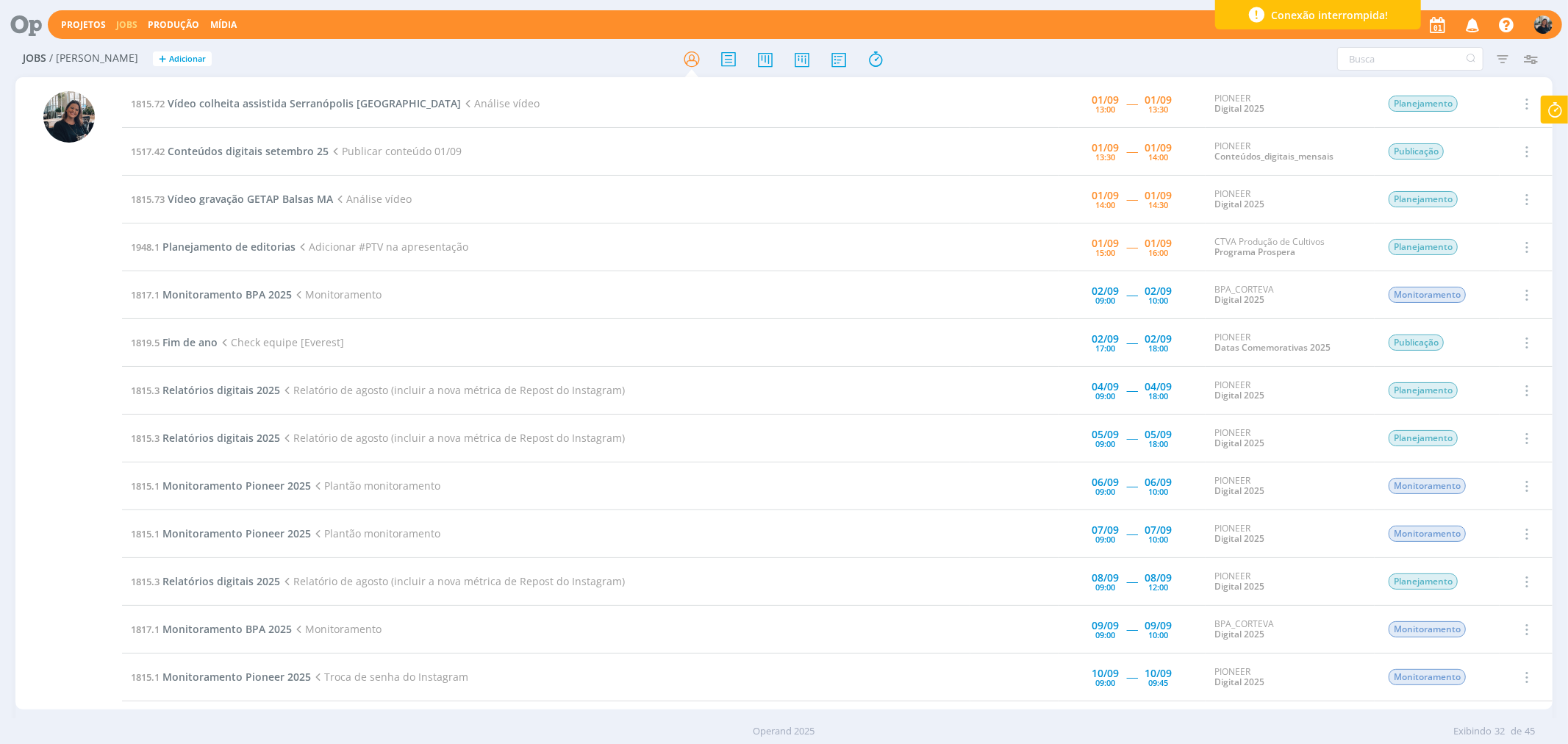
click at [1466, 28] on icon "button" at bounding box center [1471, 24] width 25 height 25
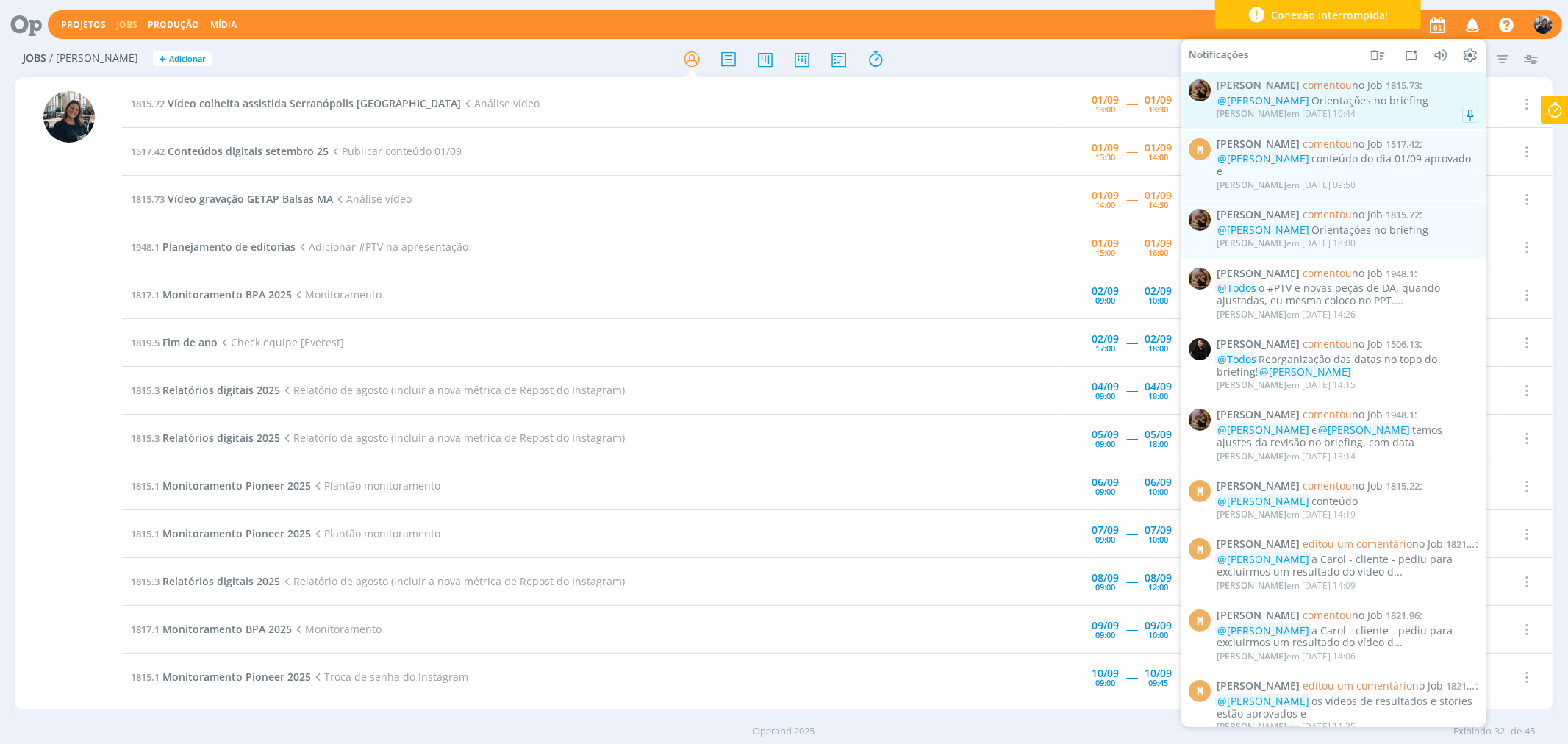
click at [1399, 108] on div "Amanda Rodrigues em 01/09 às 10:44" at bounding box center [1346, 114] width 262 height 15
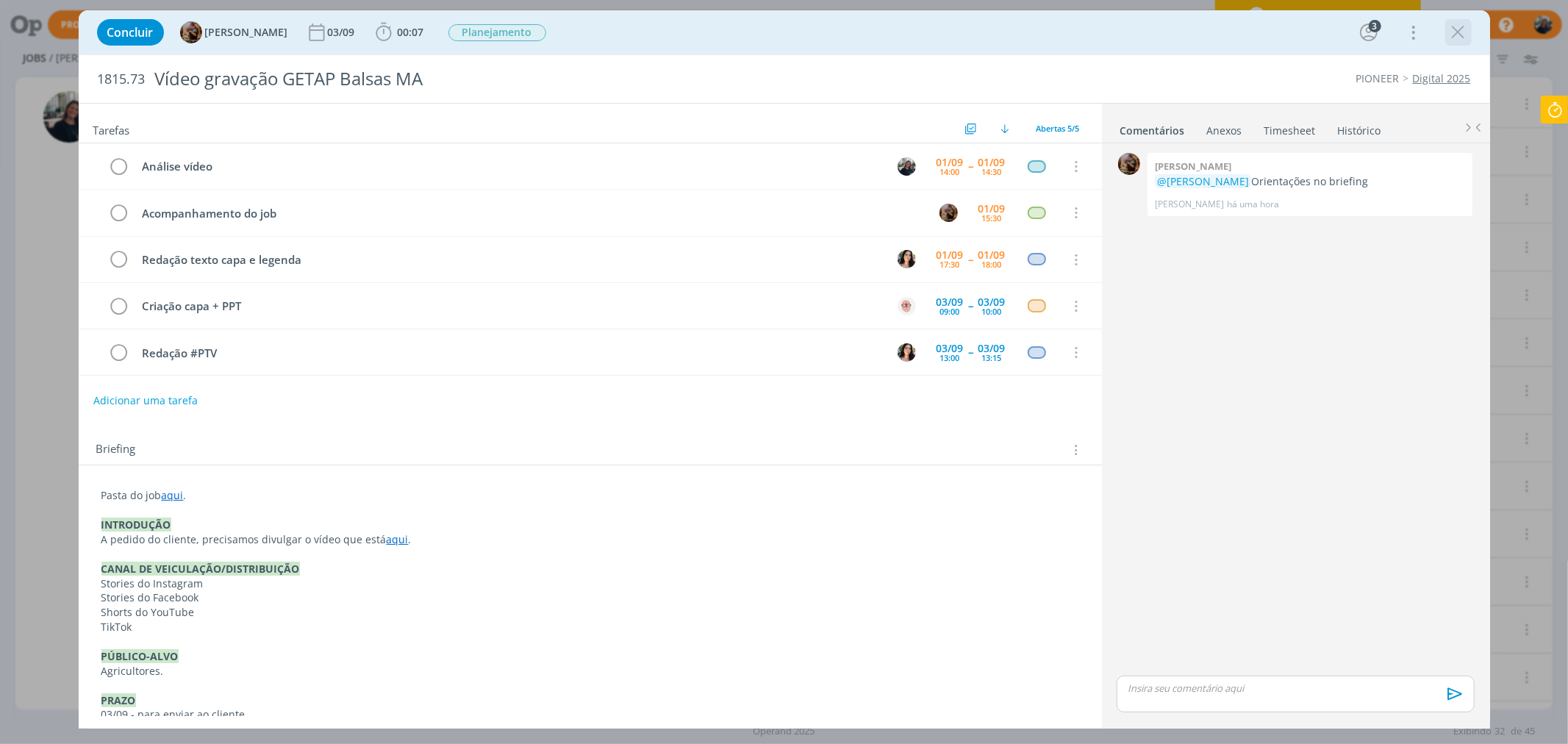
click at [1449, 30] on icon "dialog" at bounding box center [1457, 32] width 22 height 22
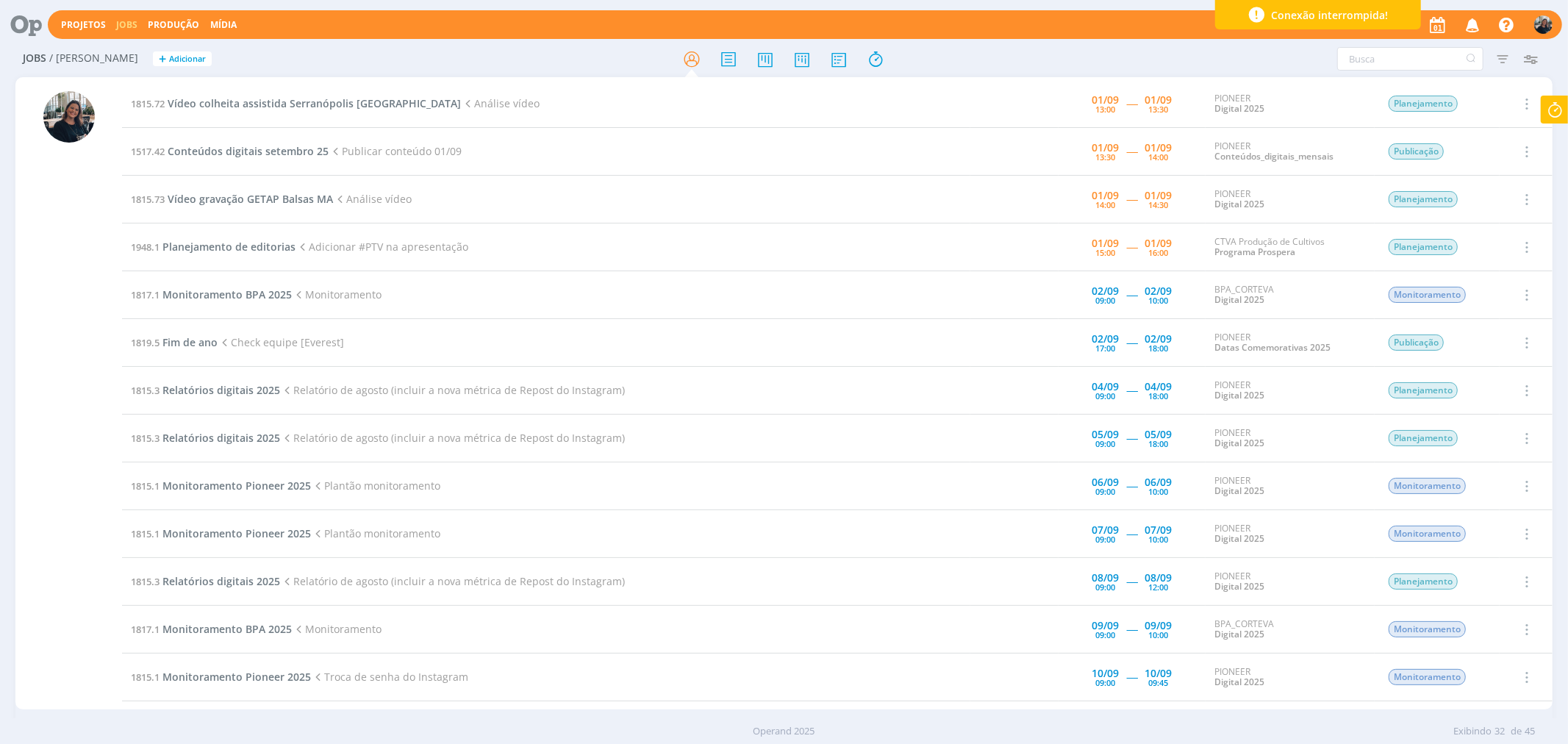
click at [1560, 109] on icon at bounding box center [1554, 110] width 26 height 29
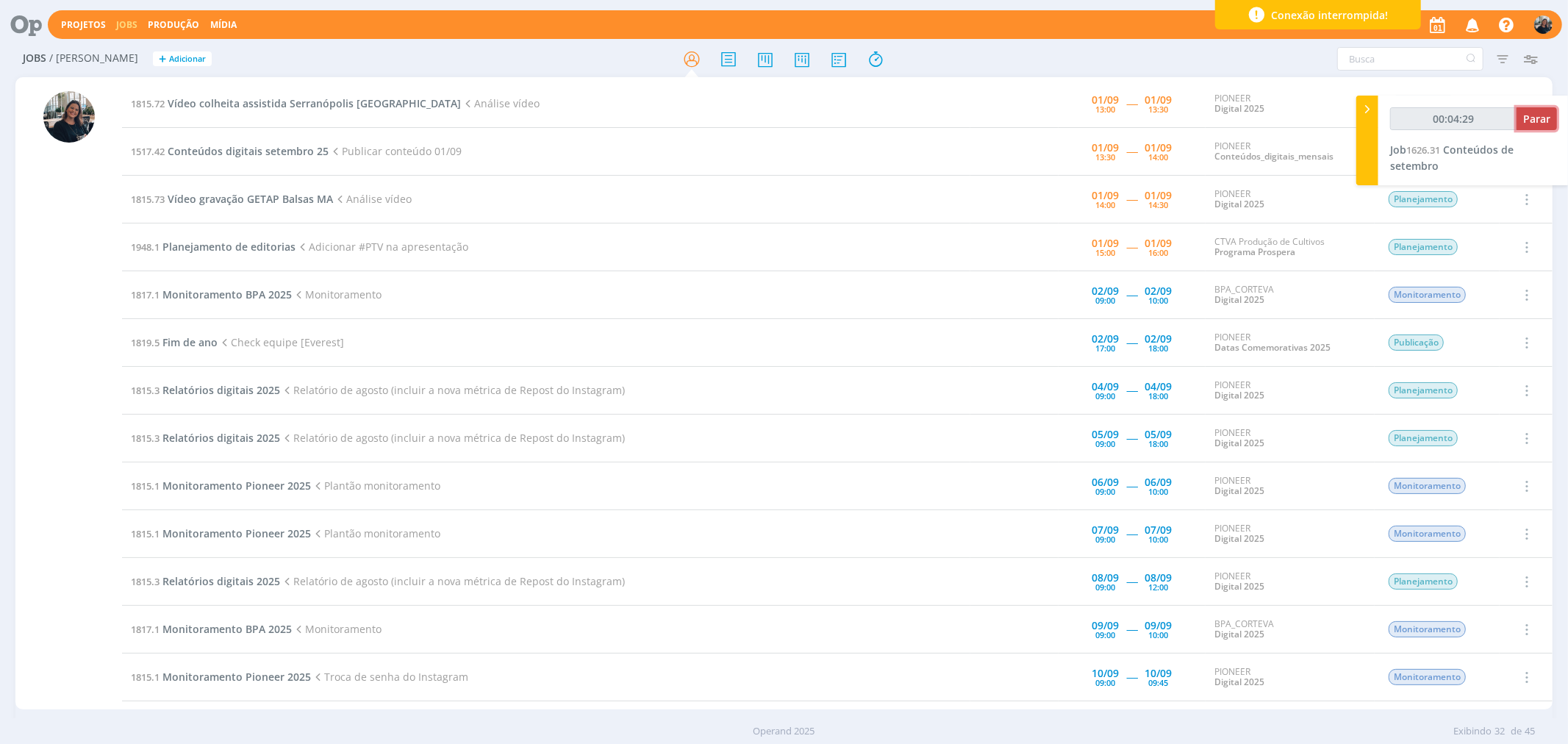
click at [1540, 112] on span "Parar" at bounding box center [1536, 118] width 27 height 14
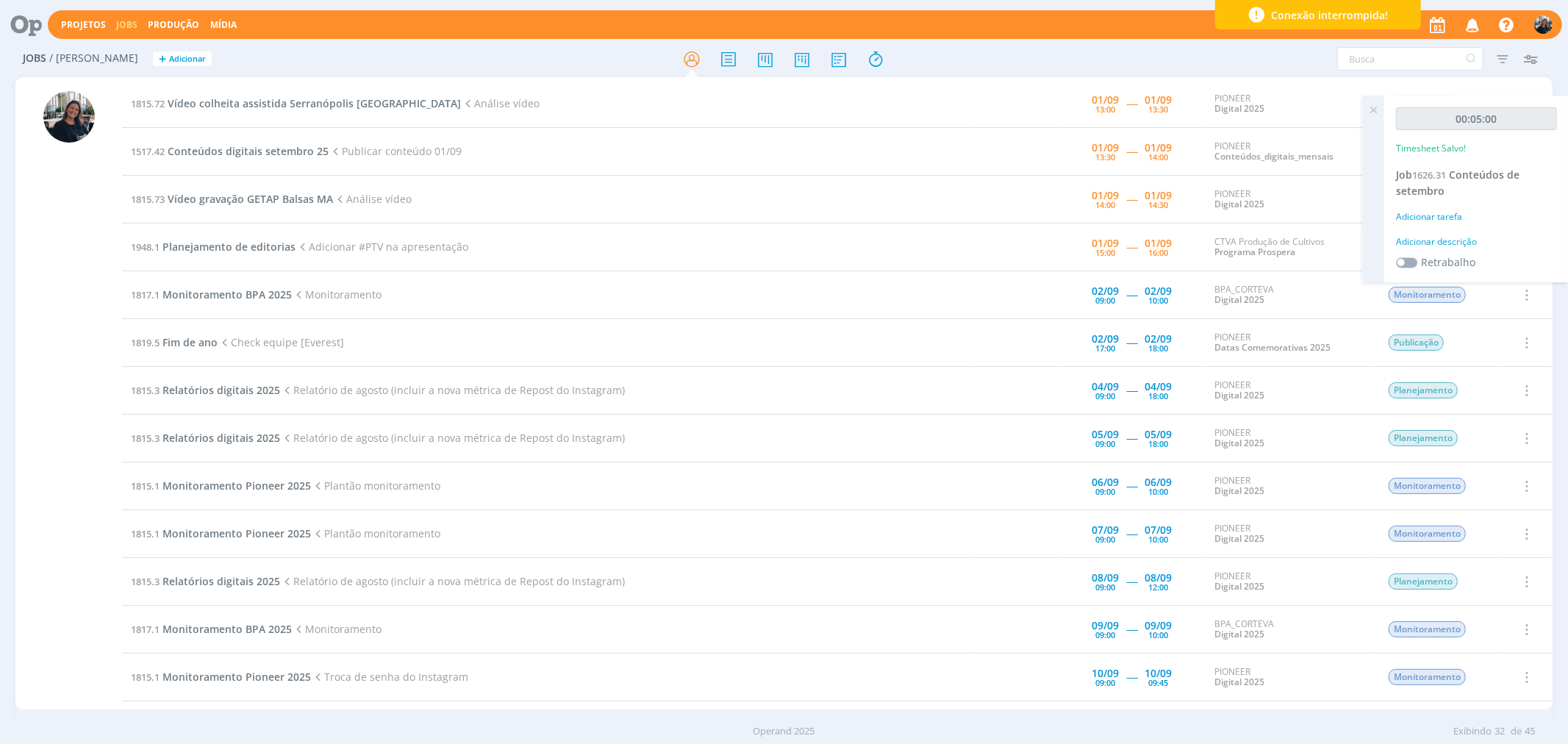
click at [1449, 243] on div "Adicionar descrição" at bounding box center [1475, 241] width 161 height 13
click at [1455, 256] on textarea at bounding box center [1476, 265] width 154 height 53
type textarea "Troca com Amanda O. sobre jobs na rua"
click at [1545, 363] on span "Salvar" at bounding box center [1531, 360] width 30 height 14
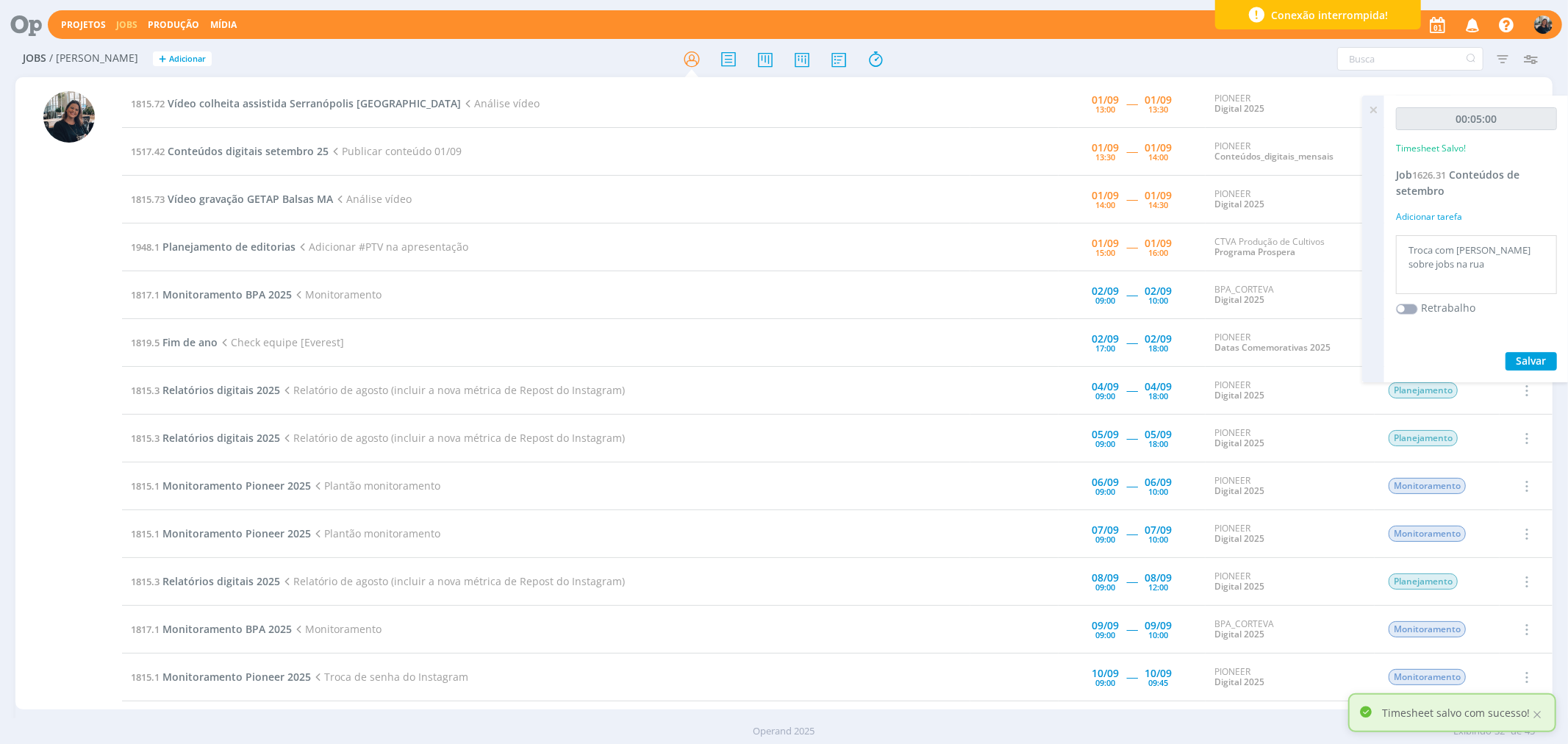
click at [1369, 109] on icon at bounding box center [1373, 110] width 26 height 29
